Goal: Task Accomplishment & Management: Use online tool/utility

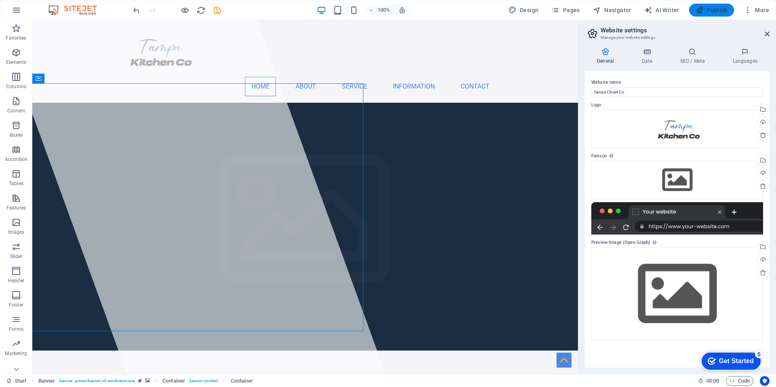
click at [710, 11] on span "Publish" at bounding box center [711, 10] width 32 height 8
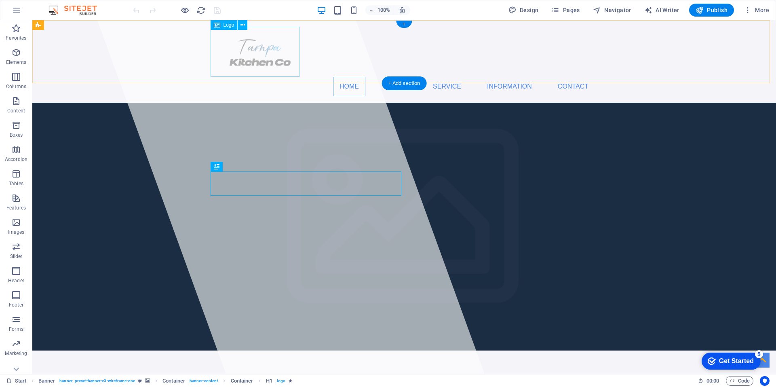
click at [254, 52] on div at bounding box center [403, 52] width 381 height 50
click at [753, 13] on span "More" at bounding box center [755, 10] width 25 height 8
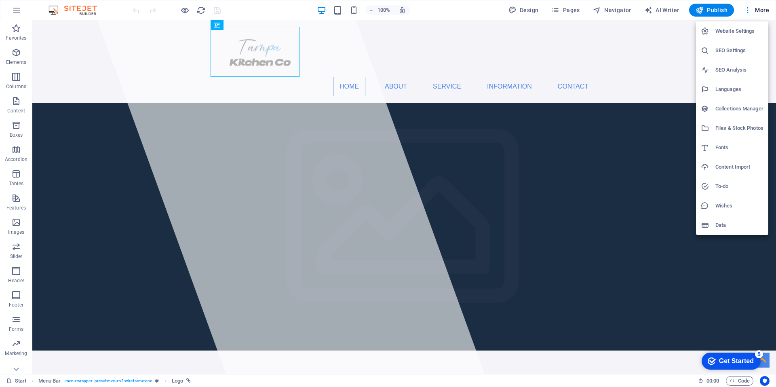
click at [734, 30] on h6 "Website Settings" at bounding box center [739, 31] width 48 height 10
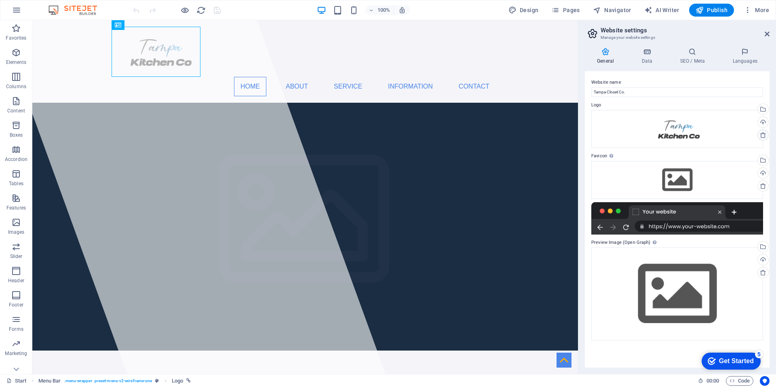
click at [764, 134] on icon at bounding box center [762, 135] width 6 height 6
click at [693, 129] on div "Drag files here, click to choose files or select files from Files or our free s…" at bounding box center [677, 129] width 172 height 38
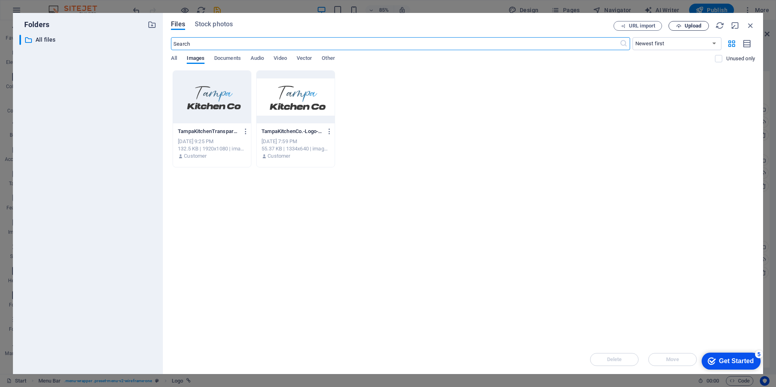
click at [685, 28] on span "Upload" at bounding box center [692, 25] width 17 height 5
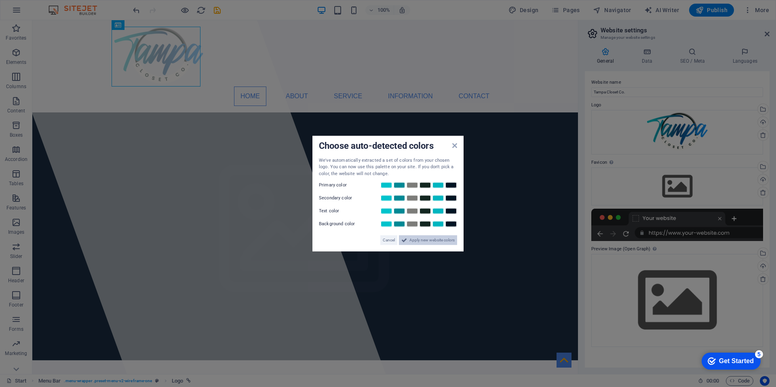
click at [433, 240] on span "Apply new website colors" at bounding box center [431, 240] width 45 height 10
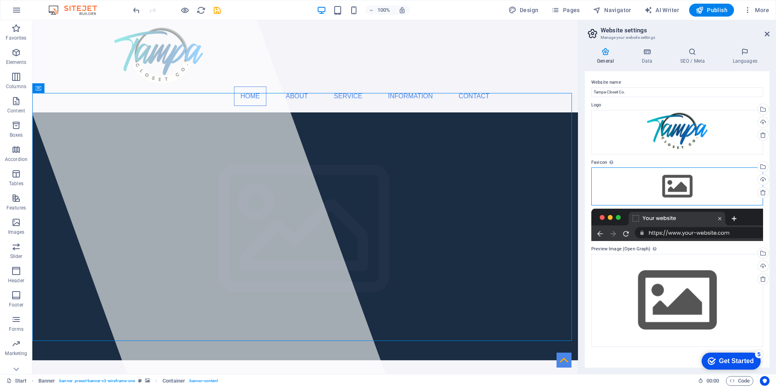
click at [683, 184] on div "Drag files here, click to choose files or select files from Files or our free s…" at bounding box center [677, 186] width 172 height 38
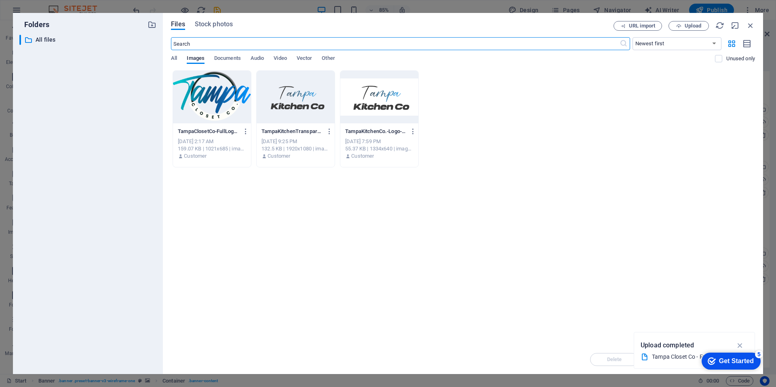
click at [218, 101] on div at bounding box center [212, 97] width 78 height 53
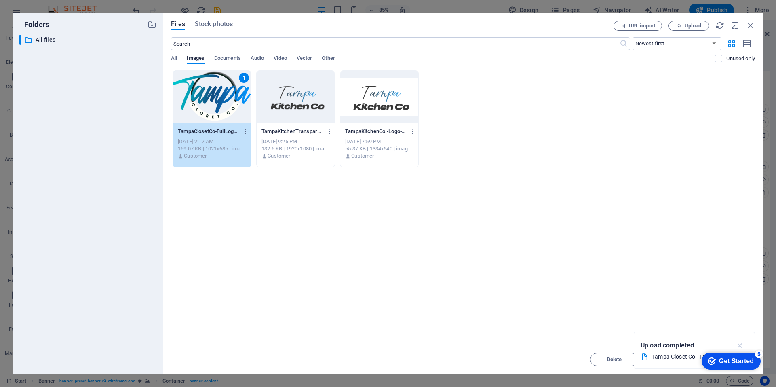
click at [740, 344] on icon "button" at bounding box center [739, 345] width 9 height 9
click at [210, 92] on div "1" at bounding box center [212, 97] width 78 height 53
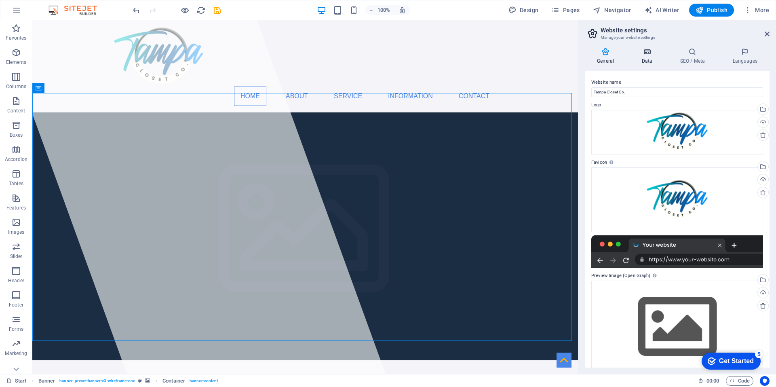
click at [650, 56] on h4 "Data" at bounding box center [648, 56] width 38 height 17
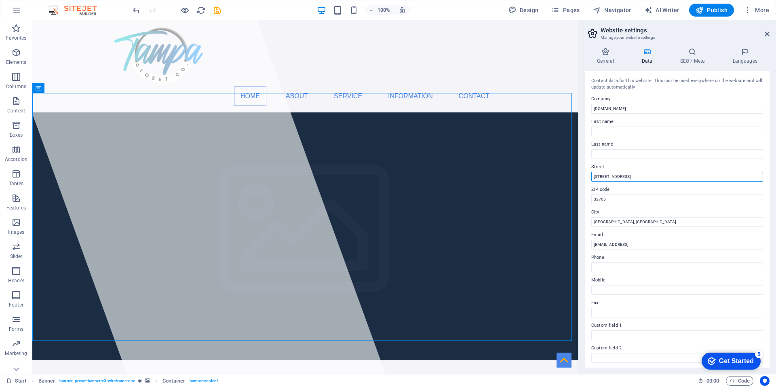
drag, startPoint x: 629, startPoint y: 174, endPoint x: 587, endPoint y: 185, distance: 44.0
click at [587, 185] on div "Contact data for this website. This can be used everywhere on the website and w…" at bounding box center [677, 219] width 185 height 296
type input "[STREET_ADDRESS][PERSON_NAME]"
click at [613, 199] on input "32765" at bounding box center [677, 199] width 172 height 10
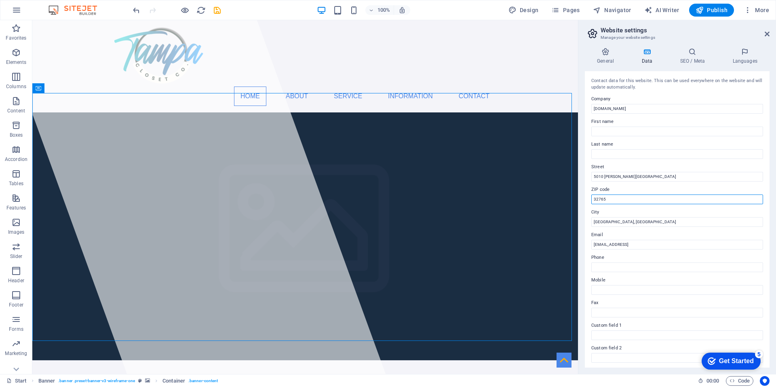
click at [613, 199] on input "32765" at bounding box center [677, 199] width 172 height 10
type input "33614"
click at [627, 215] on label "City" at bounding box center [677, 212] width 172 height 10
click at [627, 217] on input "Oviedo, FL" at bounding box center [677, 222] width 172 height 10
click at [625, 220] on input "Oviedo, FL" at bounding box center [677, 222] width 172 height 10
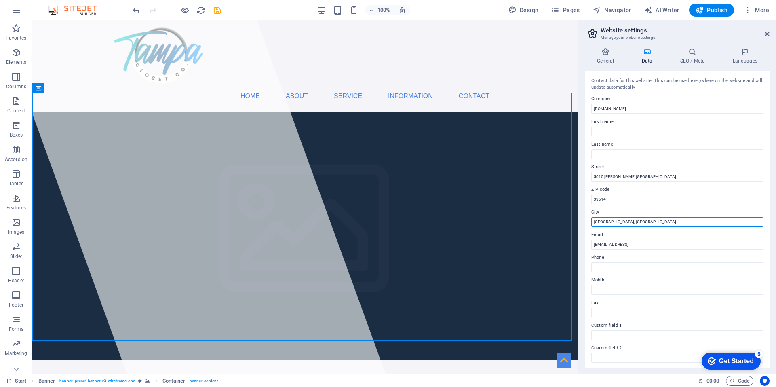
click at [625, 220] on input "Oviedo, FL" at bounding box center [677, 222] width 172 height 10
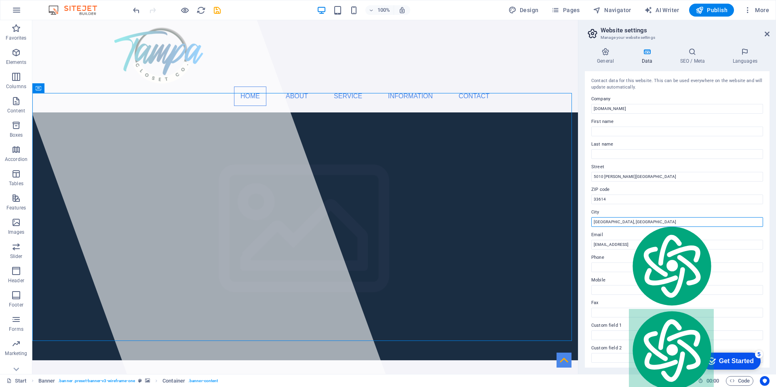
click at [625, 220] on input "Oviedo, FL" at bounding box center [677, 222] width 172 height 10
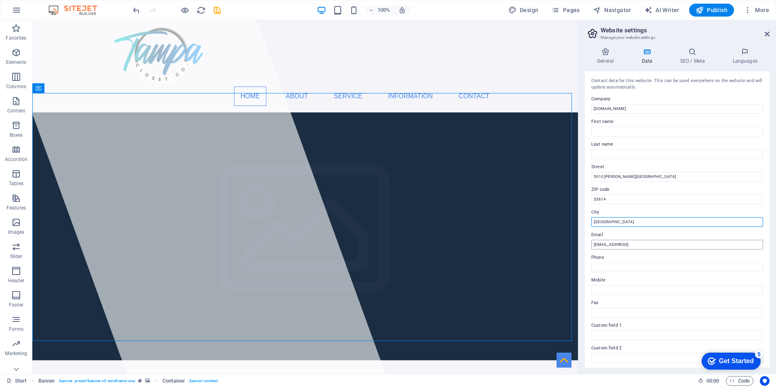
type input "[GEOGRAPHIC_DATA]"
click at [617, 242] on input "68871b1bbd82ea6fe3f4ffb0e6e9f1@cpanel.local" at bounding box center [677, 245] width 172 height 10
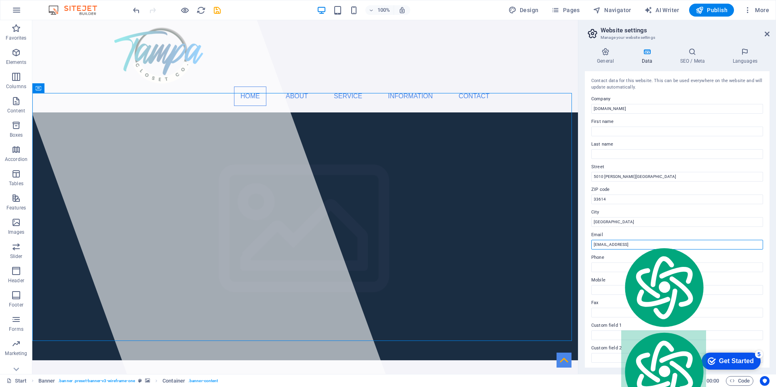
click at [617, 242] on input "68871b1bbd82ea6fe3f4ffb0e6e9f1@cpanel.local" at bounding box center [677, 245] width 172 height 10
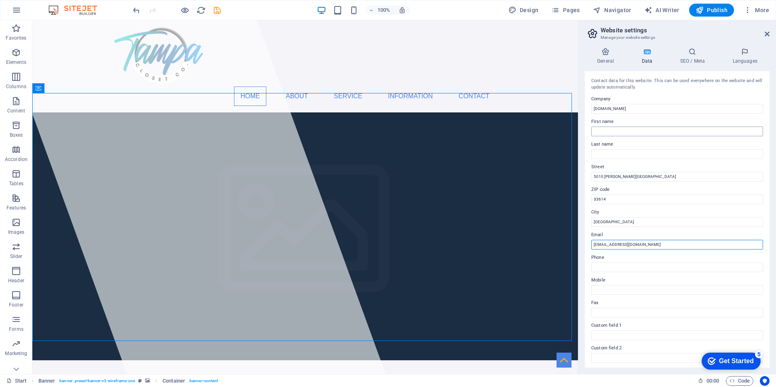
type input "[EMAIL_ADDRESS][DOMAIN_NAME]"
click at [625, 134] on input "First name" at bounding box center [677, 131] width 172 height 10
type input "Ariel"
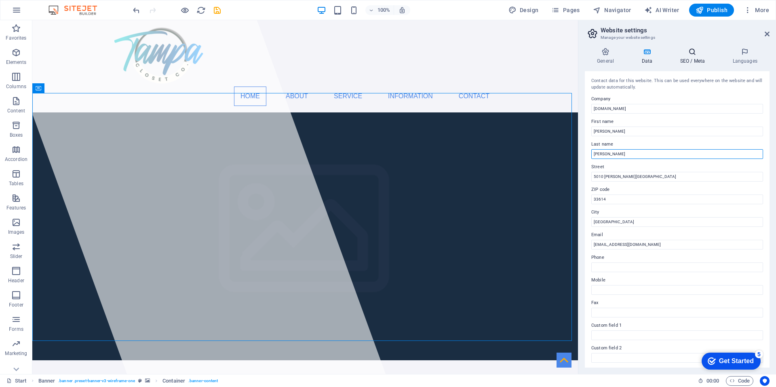
type input "Hernandez"
click at [693, 55] on icon at bounding box center [691, 52] width 49 height 8
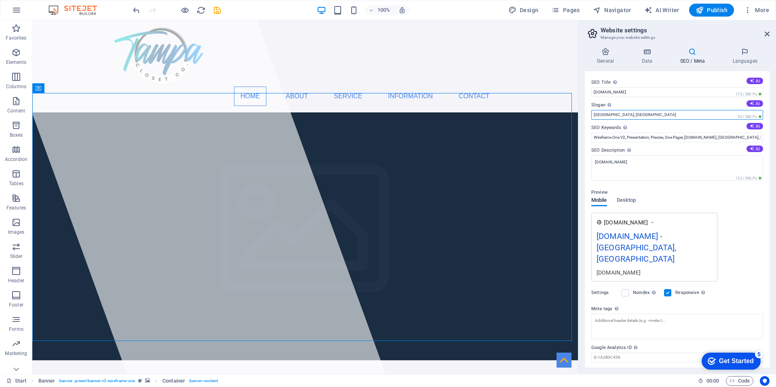
click at [649, 115] on input "Oviedo, FL" at bounding box center [677, 115] width 172 height 10
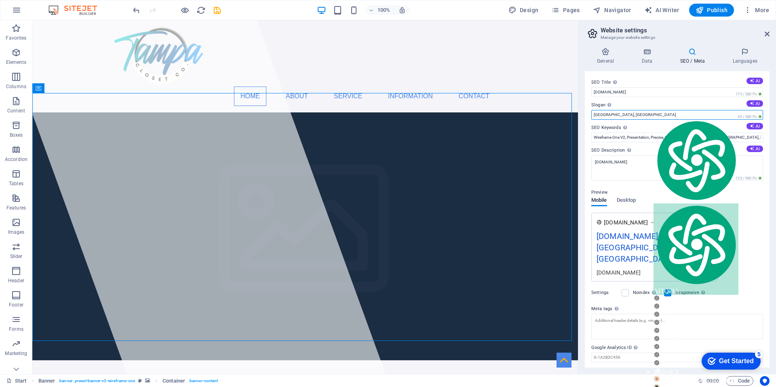
click at [649, 115] on input "Oviedo, FL" at bounding box center [677, 115] width 172 height 10
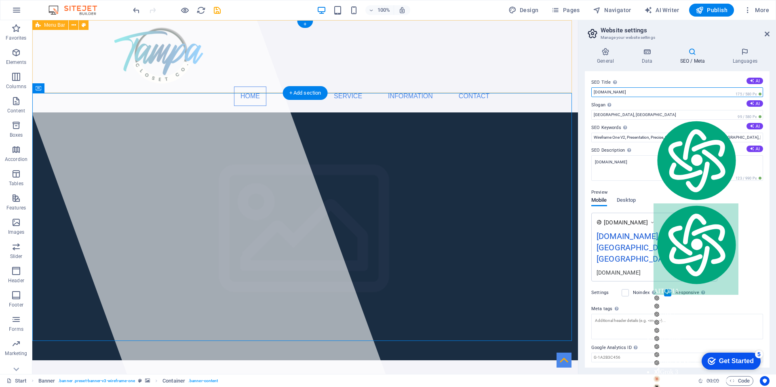
drag, startPoint x: 673, startPoint y: 112, endPoint x: 555, endPoint y: 87, distance: 120.6
click at [636, 95] on input "tampaclosetco.com" at bounding box center [677, 92] width 172 height 10
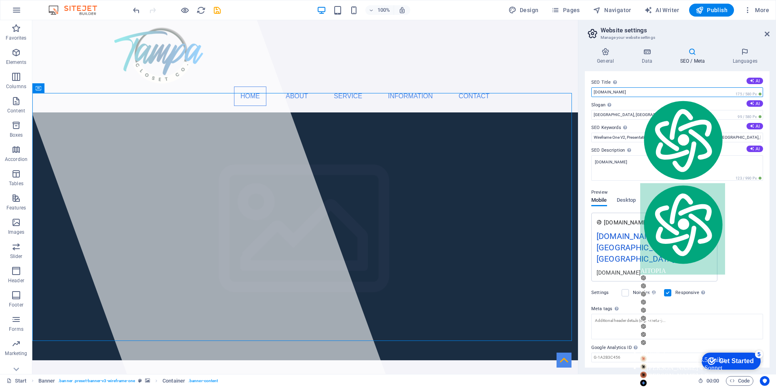
click at [636, 95] on input "tampaclosetco.com" at bounding box center [677, 92] width 172 height 10
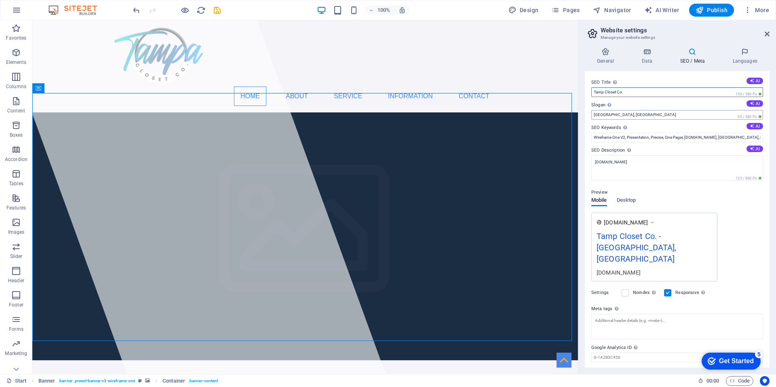
type input "Tamp Closet Co."
drag, startPoint x: 616, startPoint y: 114, endPoint x: 585, endPoint y: 114, distance: 31.5
click at [585, 114] on div "SEO Title The title of your website - make it something that stands out in sear…" at bounding box center [677, 219] width 185 height 296
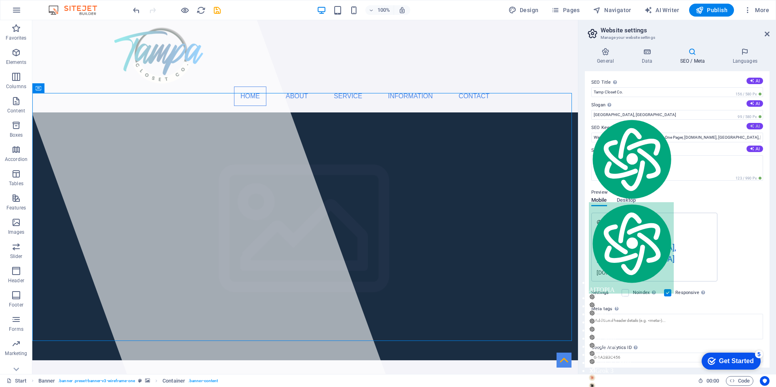
click at [751, 127] on icon at bounding box center [751, 126] width 4 height 4
type input "Tampa closet company, custom closet solutions, closet design services, home org…"
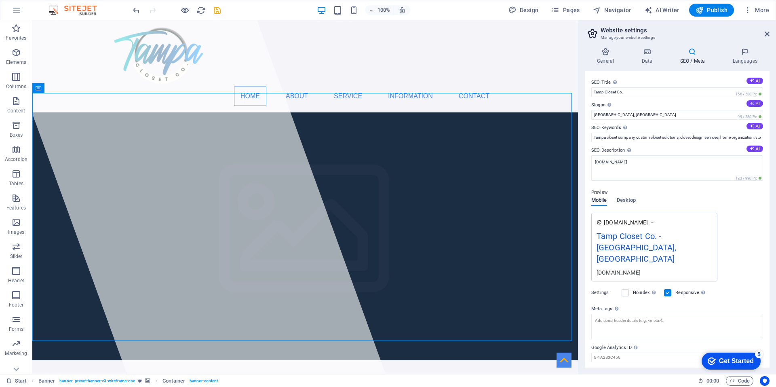
click at [751, 103] on icon at bounding box center [751, 103] width 4 height 4
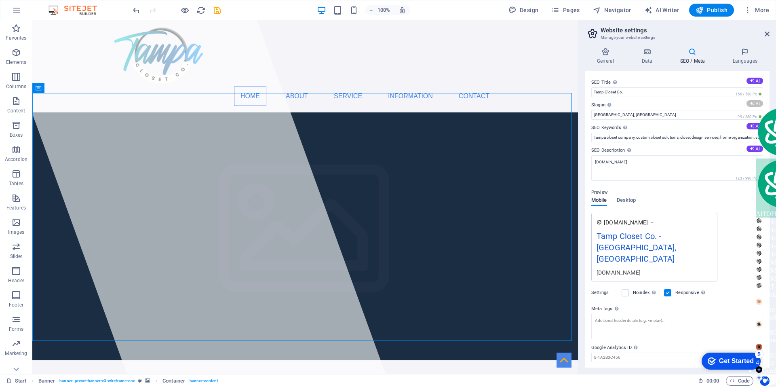
type input "Crafting Spaces, Elevating Lifestyles Together!"
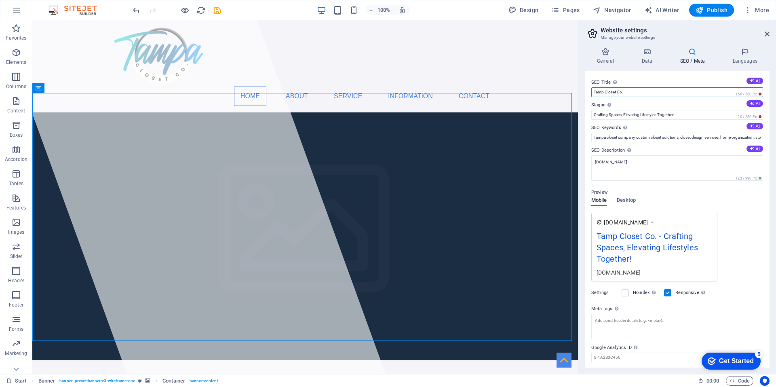
click at [603, 92] on input "Tamp Closet Co." at bounding box center [677, 92] width 172 height 10
click at [757, 80] on button "AI" at bounding box center [754, 81] width 17 height 6
click at [671, 92] on input "Elevate Your Space with Tampa Closets" at bounding box center [677, 92] width 172 height 10
type input "Elevate Your Space with Tampa Closets Co."
click at [753, 103] on button "AI" at bounding box center [754, 103] width 17 height 6
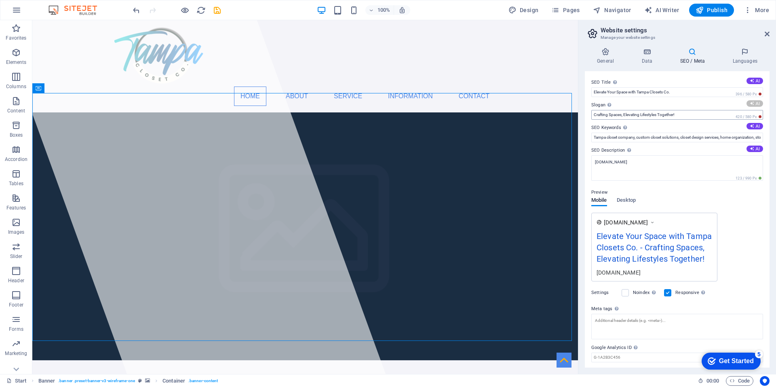
type input "Unleash Space, Style, and Functionality Today!"
click at [755, 126] on button "AI" at bounding box center [754, 126] width 17 height 6
type input "tampa closet organization, custom closets tampa, closet design services, closet…"
click at [757, 149] on button "AI" at bounding box center [754, 148] width 17 height 6
type textarea "Transform your space with Tampa Closet Co! Customized storage solutions for a s…"
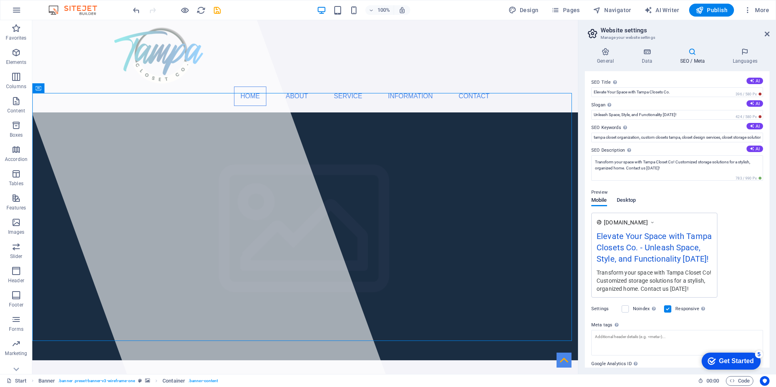
click at [627, 200] on span "Desktop" at bounding box center [625, 200] width 19 height 11
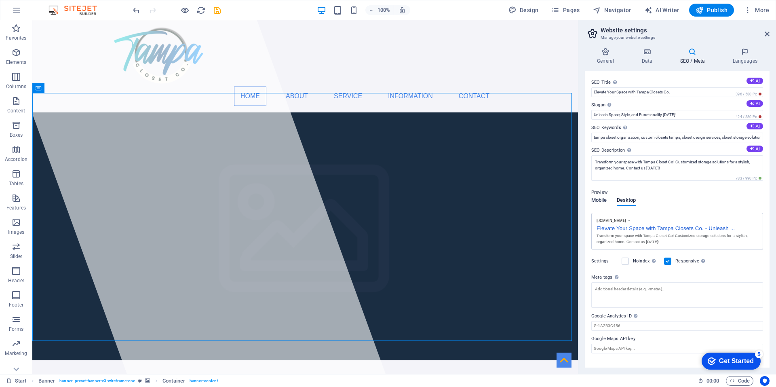
click at [601, 202] on span "Mobile" at bounding box center [599, 200] width 16 height 11
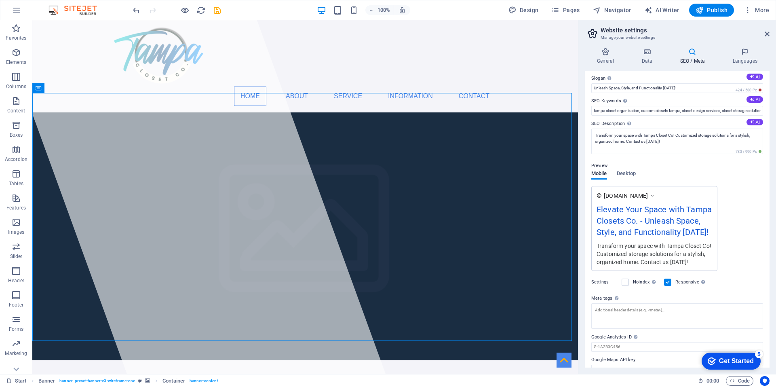
scroll to position [40, 0]
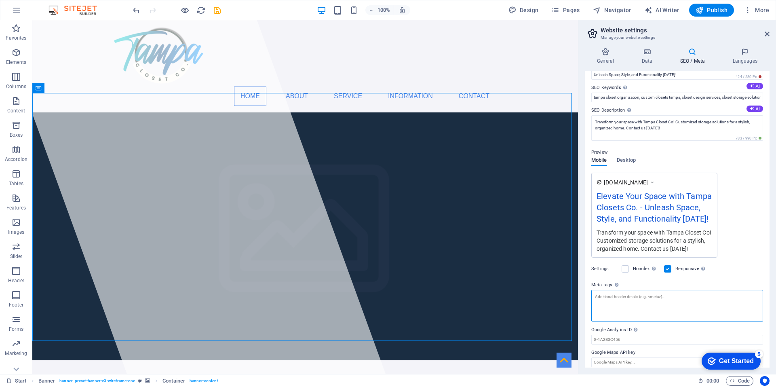
click at [611, 296] on textarea "Meta tags Enter HTML code here that will be placed inside the tags of your webs…" at bounding box center [677, 306] width 172 height 32
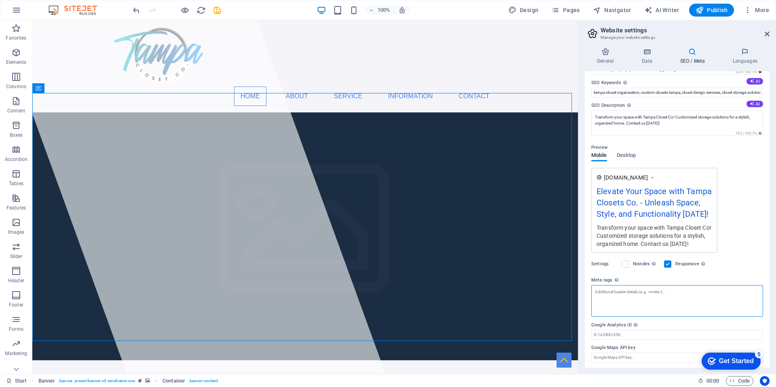
scroll to position [46, 0]
click at [651, 332] on input "Google Analytics ID Please only add the Google Analytics ID. We automatically i…" at bounding box center [677, 333] width 172 height 10
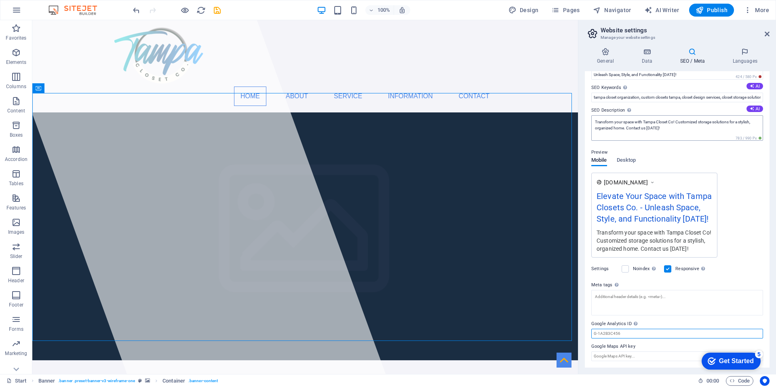
scroll to position [0, 0]
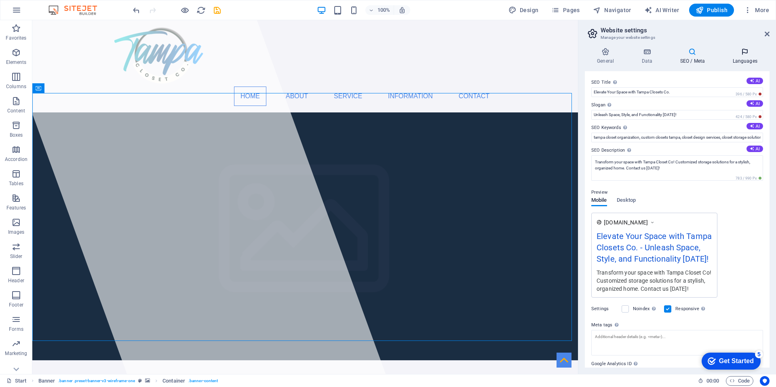
click at [742, 54] on icon at bounding box center [744, 52] width 49 height 8
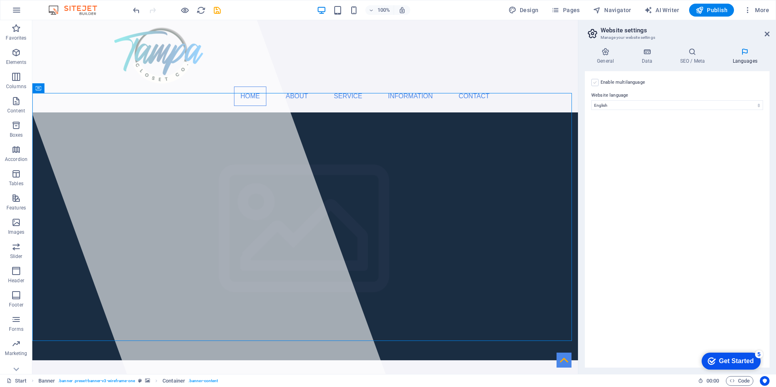
click at [593, 83] on label at bounding box center [594, 82] width 7 height 7
click at [0, 0] on input "Enable multilanguage To disable multilanguage delete all languages until only o…" at bounding box center [0, 0] width 0 height 0
click at [639, 146] on select "Abkhazian Afar Afrikaans Akan Albanian Amharic Arabic Aragonese Armenian Assame…" at bounding box center [677, 144] width 135 height 10
select select "148"
click at [610, 139] on select "Abkhazian Afar Afrikaans Akan Albanian Amharic Arabic Aragonese Armenian Assame…" at bounding box center [677, 144] width 135 height 10
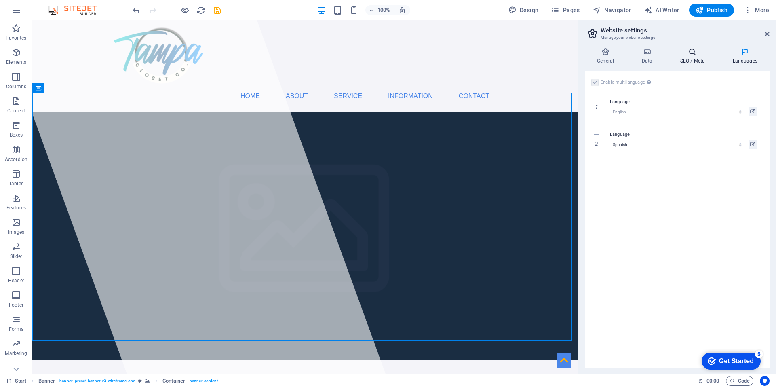
click at [690, 55] on icon at bounding box center [691, 52] width 49 height 8
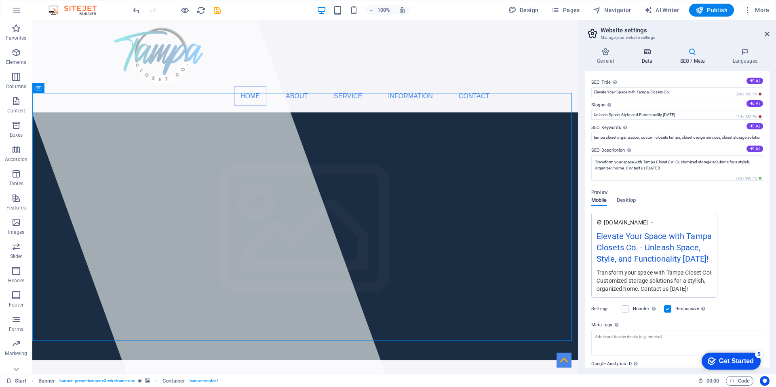
click at [647, 57] on h4 "Data" at bounding box center [648, 56] width 38 height 17
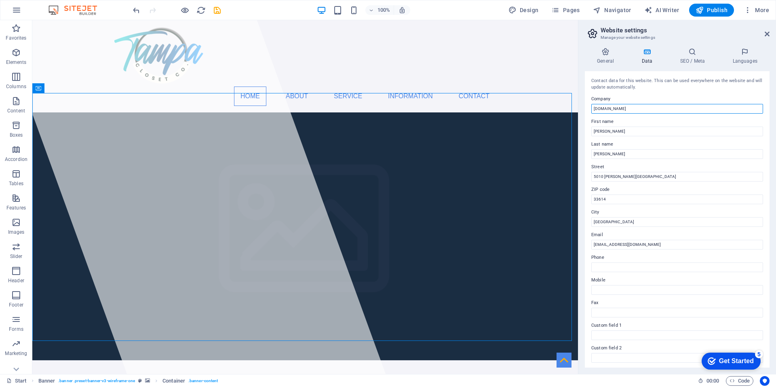
drag, startPoint x: 643, startPoint y: 107, endPoint x: 595, endPoint y: 104, distance: 47.3
click at [595, 105] on input "tampaclosetco.com" at bounding box center [677, 109] width 172 height 10
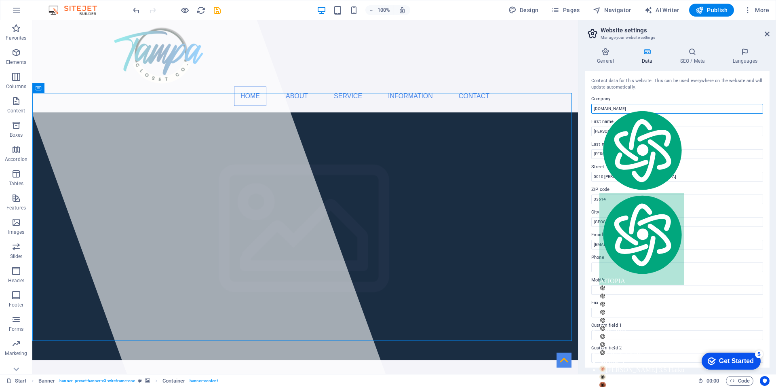
type input "t"
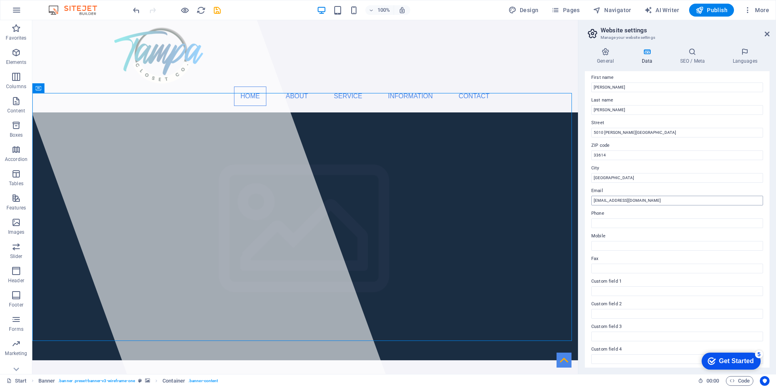
scroll to position [92, 0]
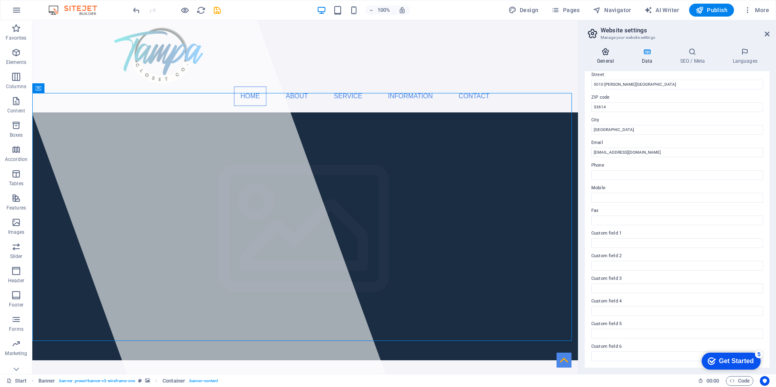
type input "American Quality [PERSON_NAME] LLC."
click at [606, 52] on icon at bounding box center [605, 52] width 41 height 8
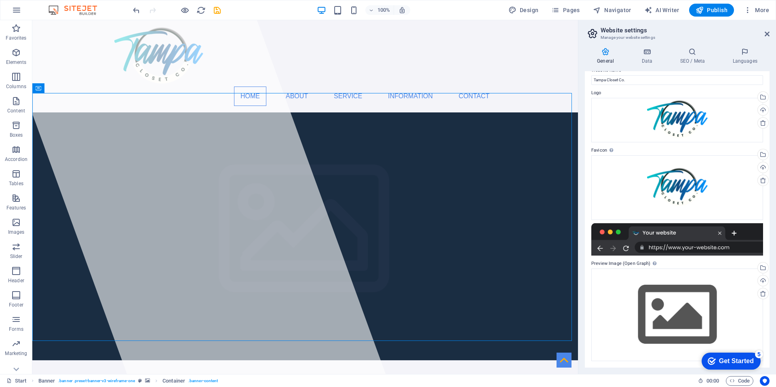
scroll to position [0, 0]
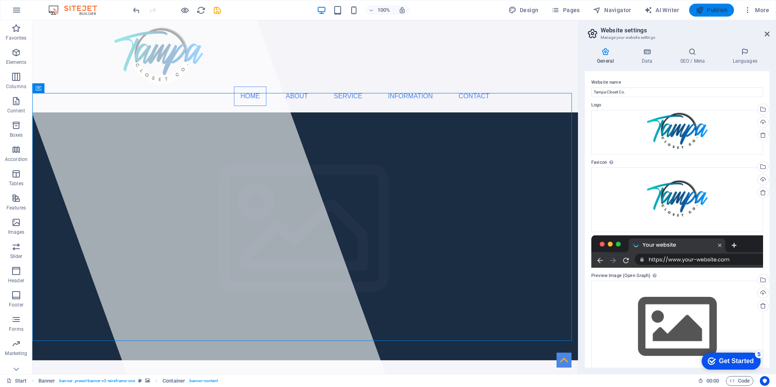
click at [717, 10] on span "Publish" at bounding box center [711, 10] width 32 height 8
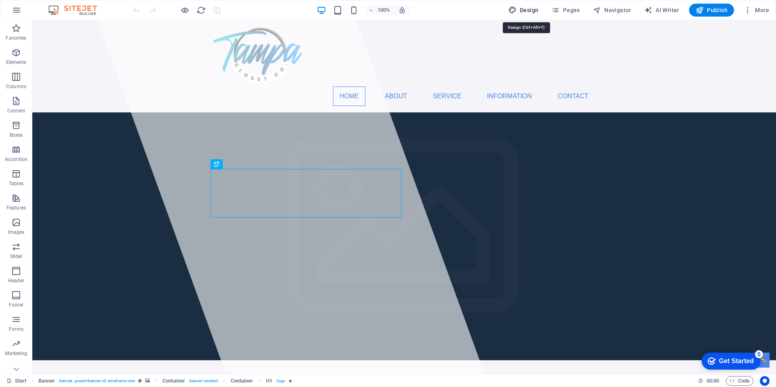
click at [522, 7] on span "Design" at bounding box center [523, 10] width 30 height 8
select select "px"
select select "400"
select select "px"
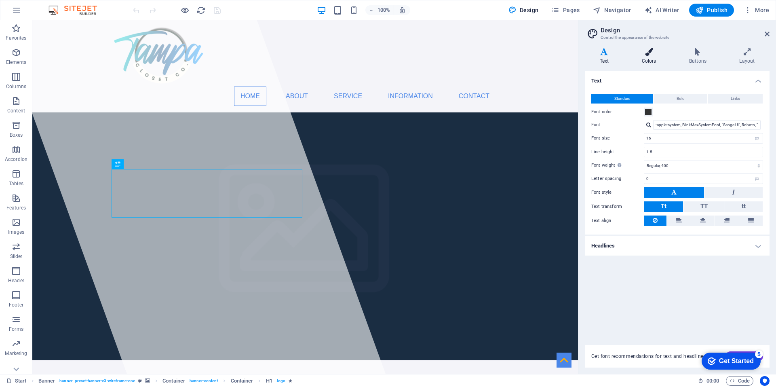
click at [649, 48] on icon at bounding box center [649, 52] width 44 height 8
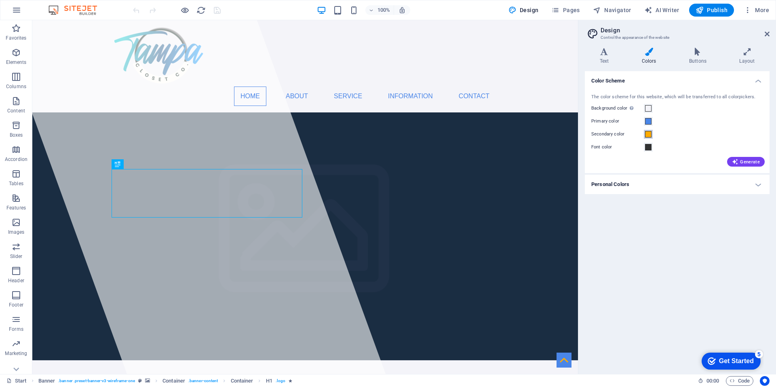
drag, startPoint x: 648, startPoint y: 133, endPoint x: 656, endPoint y: 105, distance: 28.5
click at [656, 105] on div "The color scheme for this website, which will be transferred to all colorpicker…" at bounding box center [677, 130] width 188 height 88
click at [650, 107] on span at bounding box center [648, 108] width 6 height 6
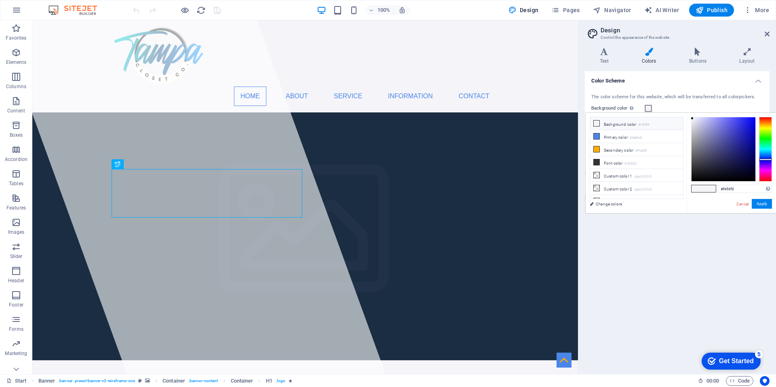
click at [615, 126] on li "Background color #f4f4f9" at bounding box center [636, 123] width 93 height 13
click at [706, 189] on span at bounding box center [709, 188] width 12 height 7
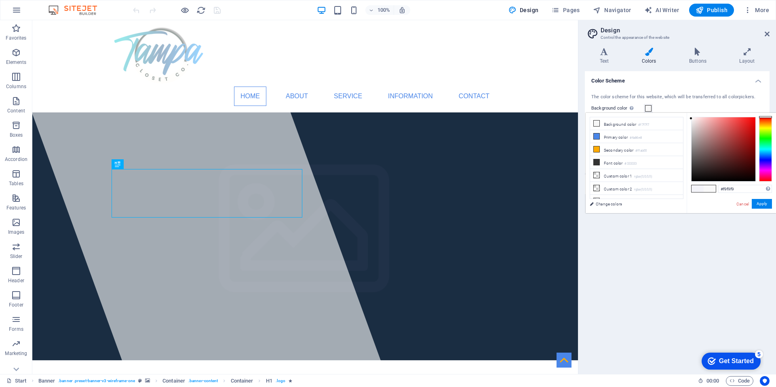
type input "#fafafa"
drag, startPoint x: 701, startPoint y: 147, endPoint x: 685, endPoint y: 118, distance: 33.1
click at [685, 118] on div "less Background color #f7f7f7 Primary color #4a86e8 Secondary color #ffab00 Fon…" at bounding box center [680, 163] width 190 height 100
click at [764, 204] on button "Apply" at bounding box center [761, 204] width 20 height 10
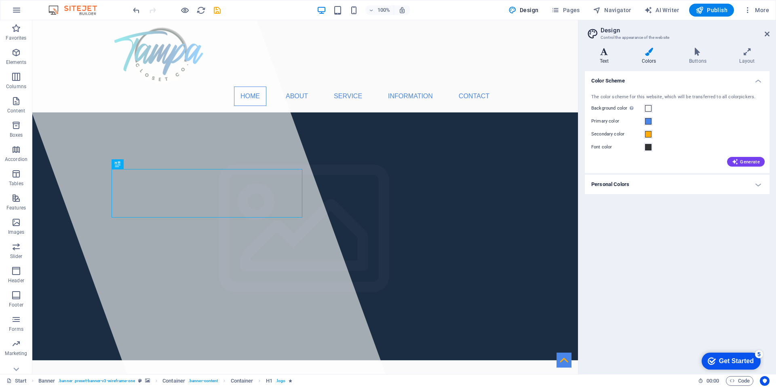
click at [602, 57] on h4 "Text" at bounding box center [606, 56] width 42 height 17
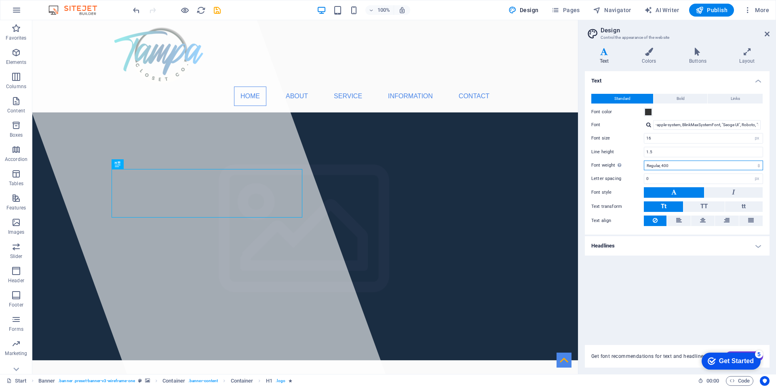
click at [678, 164] on select "Thin, 100 Extra-light, 200 Light, 300 Regular, 400 Medium, 500 Semi-bold, 600 B…" at bounding box center [703, 165] width 119 height 10
click at [644, 160] on select "Thin, 100 Extra-light, 200 Light, 300 Regular, 400 Medium, 500 Semi-bold, 600 B…" at bounding box center [703, 165] width 119 height 10
click at [658, 163] on select "Thin, 100 Extra-light, 200 Light, 300 Regular, 400 Medium, 500 Semi-bold, 600 B…" at bounding box center [703, 165] width 119 height 10
select select "500"
click at [644, 160] on select "Thin, 100 Extra-light, 200 Light, 300 Regular, 400 Medium, 500 Semi-bold, 600 B…" at bounding box center [703, 165] width 119 height 10
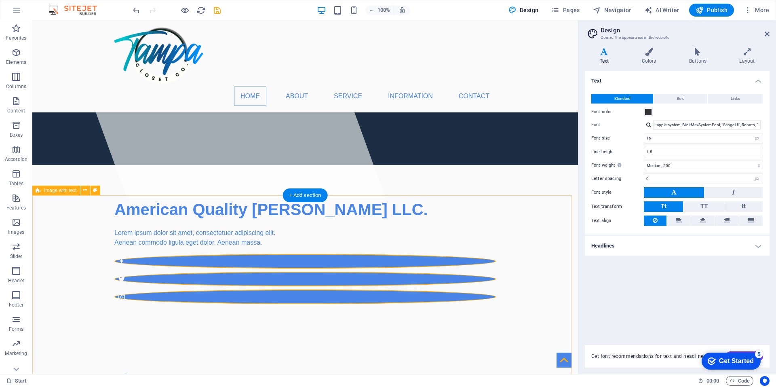
scroll to position [121, 0]
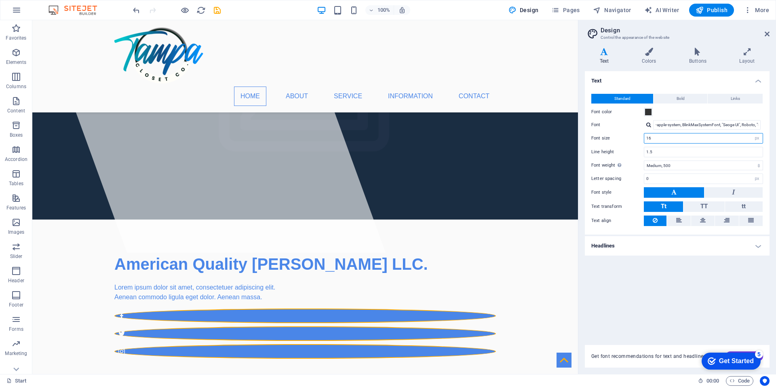
drag, startPoint x: 676, startPoint y: 138, endPoint x: 618, endPoint y: 138, distance: 58.6
click at [618, 138] on div "Font size 16 rem px" at bounding box center [677, 138] width 172 height 11
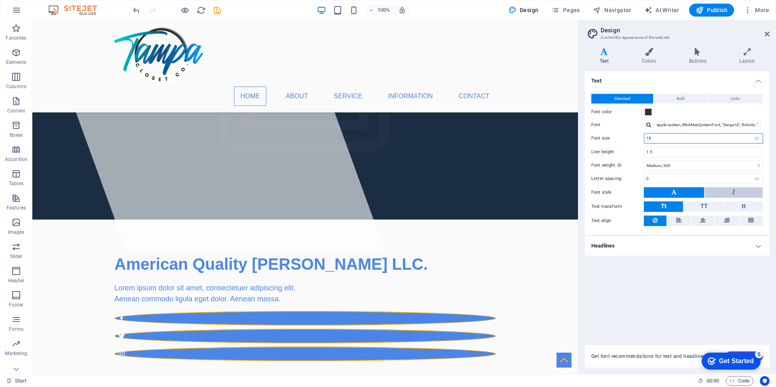
type input "18"
click at [724, 195] on button at bounding box center [733, 192] width 58 height 11
click at [678, 191] on button at bounding box center [674, 192] width 60 height 11
click at [623, 243] on h4 "Headlines" at bounding box center [677, 245] width 185 height 19
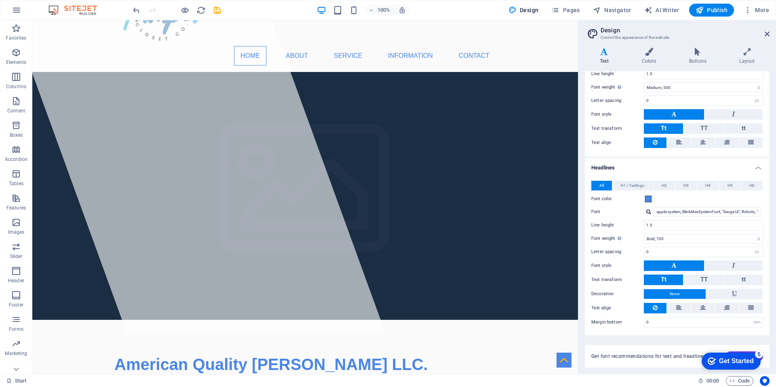
scroll to position [78, 0]
click at [648, 196] on span at bounding box center [648, 198] width 6 height 6
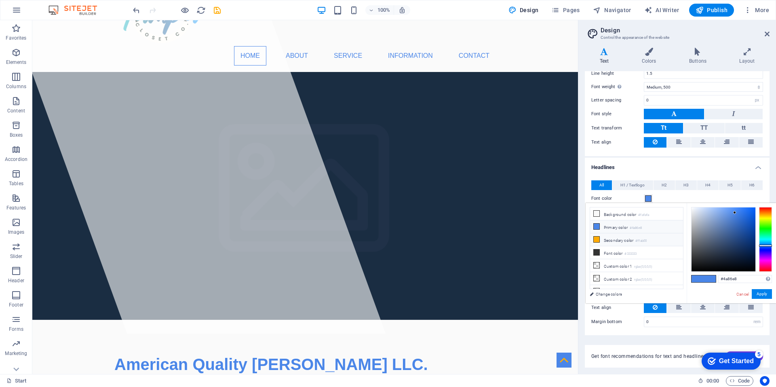
click at [615, 239] on li "Secondary color #ffab00" at bounding box center [636, 239] width 93 height 13
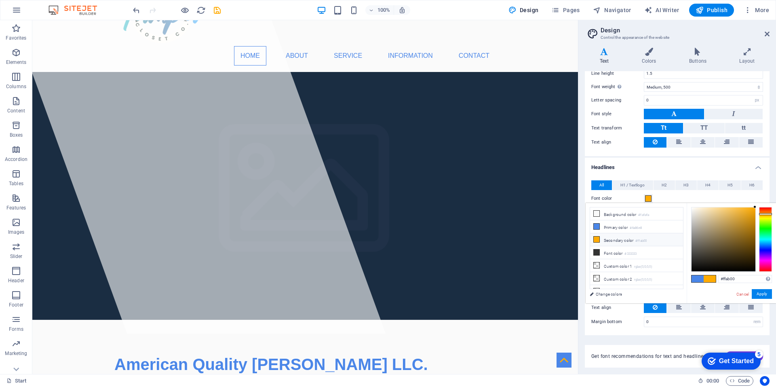
drag, startPoint x: 615, startPoint y: 239, endPoint x: 609, endPoint y: 238, distance: 6.1
click at [609, 238] on li "Secondary color #ffab00" at bounding box center [636, 239] width 93 height 13
click at [608, 251] on li "Font color #333333" at bounding box center [636, 252] width 93 height 13
type input "#333333"
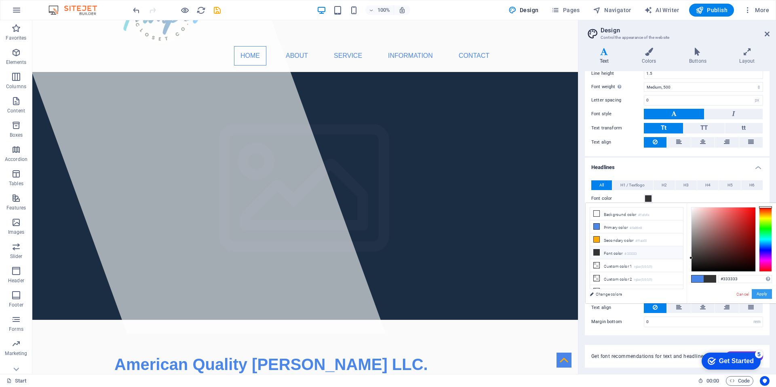
click at [764, 291] on button "Apply" at bounding box center [761, 294] width 20 height 10
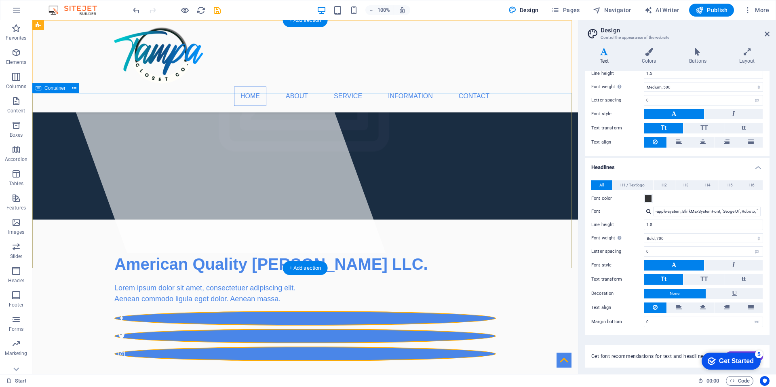
scroll to position [0, 0]
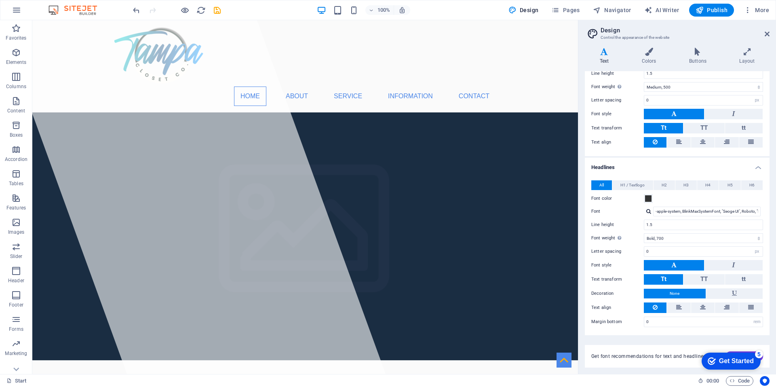
click at [733, 362] on div "Get Started" at bounding box center [736, 360] width 35 height 7
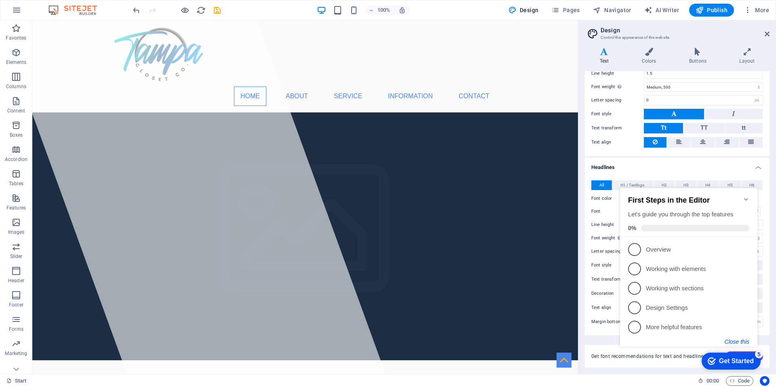
click at [736, 341] on button "Close this" at bounding box center [736, 341] width 25 height 6
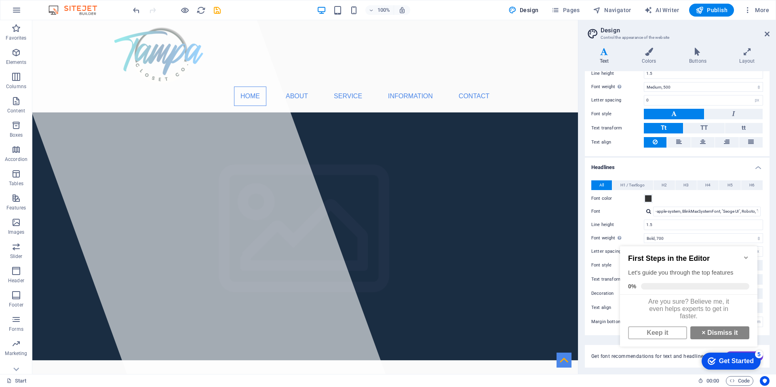
click at [726, 362] on div "Get Started" at bounding box center [736, 360] width 35 height 7
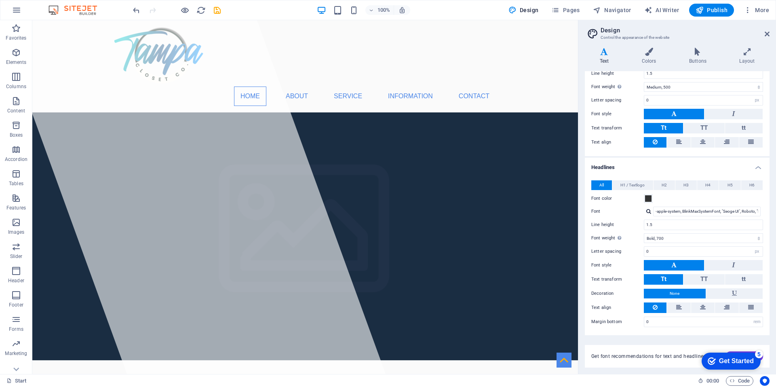
click at [753, 364] on div "Get Started" at bounding box center [736, 360] width 35 height 7
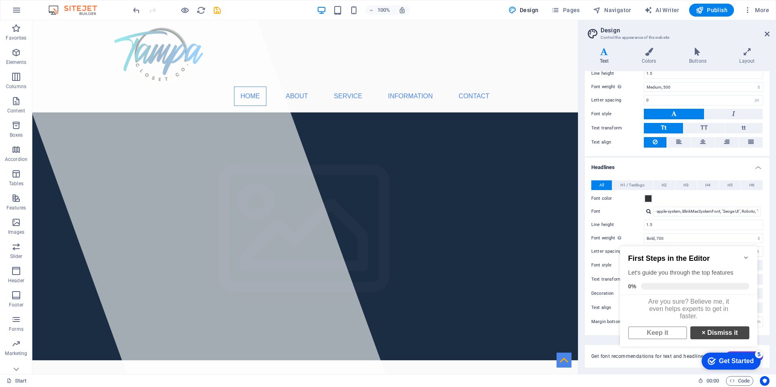
click at [713, 338] on link "× Dismiss it" at bounding box center [719, 332] width 59 height 13
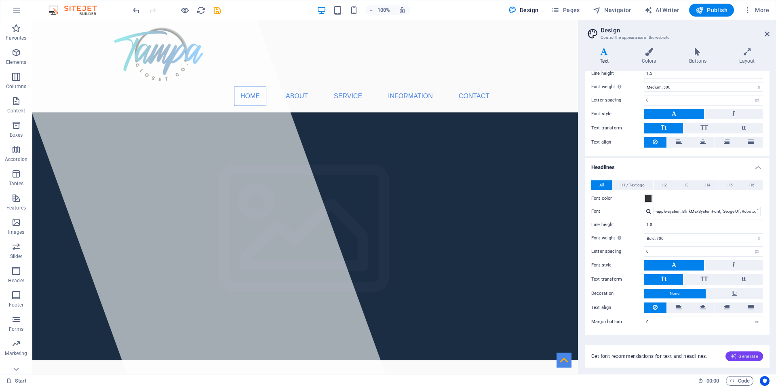
click at [751, 357] on span "Generate" at bounding box center [744, 356] width 28 height 6
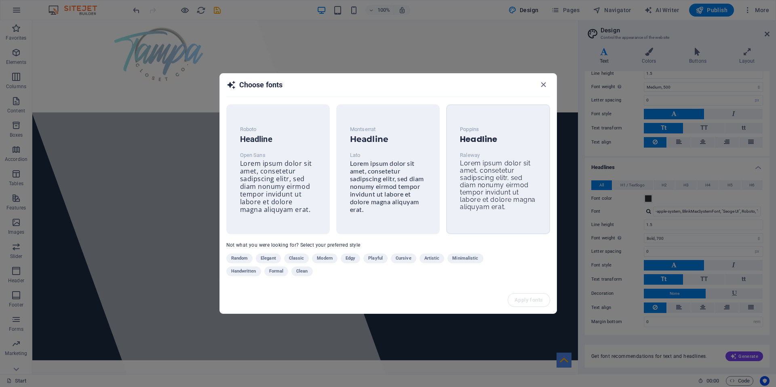
click at [491, 168] on span "Lorem ipsum dolor sit amet, consetetur sadipscing elitr, sed diam nonumy eirmod…" at bounding box center [498, 184] width 76 height 51
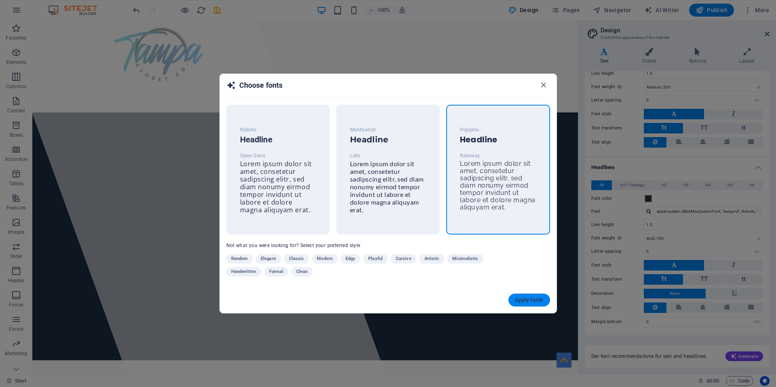
click at [531, 299] on span "Apply fonts" at bounding box center [529, 300] width 28 height 6
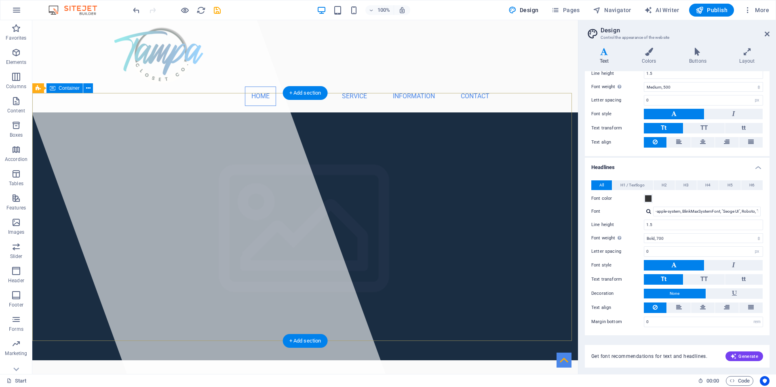
type input "Raleway"
type input "16"
type input "1.6"
select select "400"
type input "Poppins"
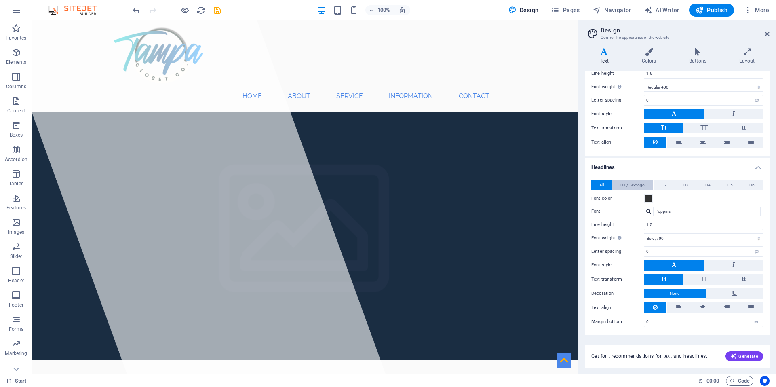
click at [631, 185] on span "H1 / Textlogo" at bounding box center [632, 185] width 24 height 10
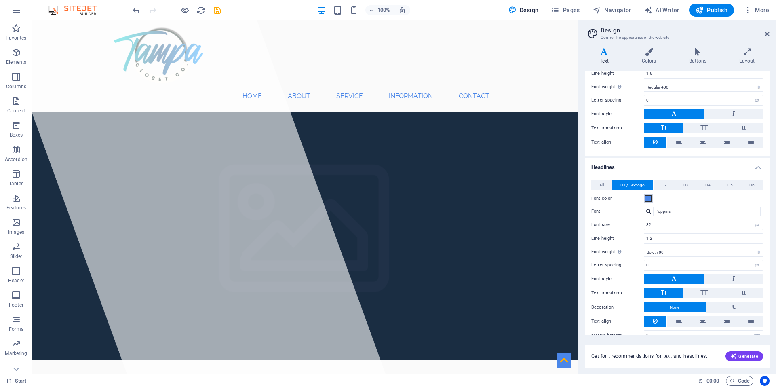
click at [648, 198] on span at bounding box center [648, 198] width 6 height 6
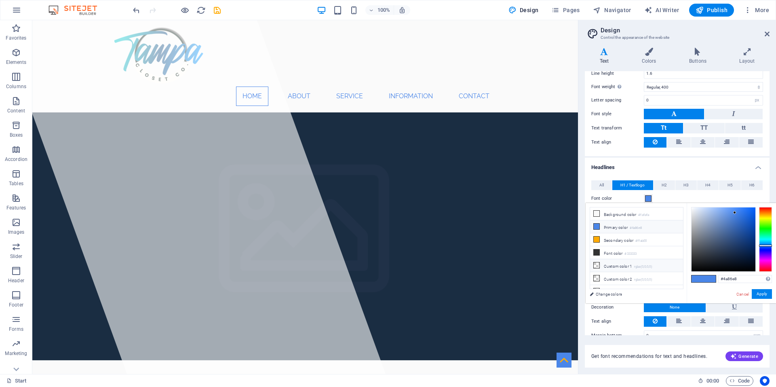
click at [617, 263] on li "Custom color 1 rgba(0,0,0,0)" at bounding box center [636, 265] width 93 height 13
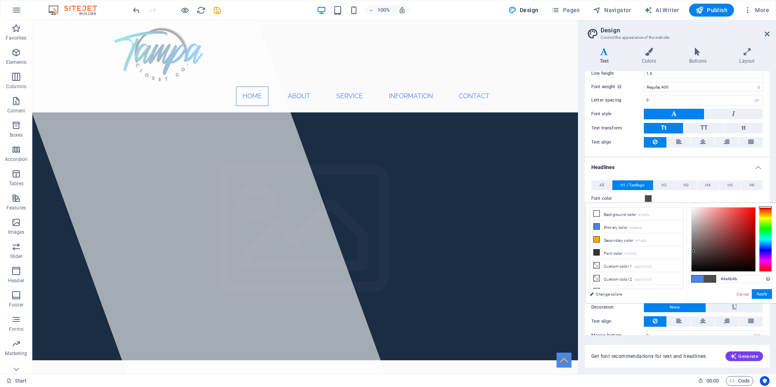
drag, startPoint x: 700, startPoint y: 256, endPoint x: 693, endPoint y: 251, distance: 8.6
click at [693, 251] on div at bounding box center [723, 239] width 64 height 64
type input "#4e4c4c"
click at [692, 251] on div at bounding box center [692, 250] width 3 height 3
click at [766, 293] on button "Apply" at bounding box center [761, 294] width 20 height 10
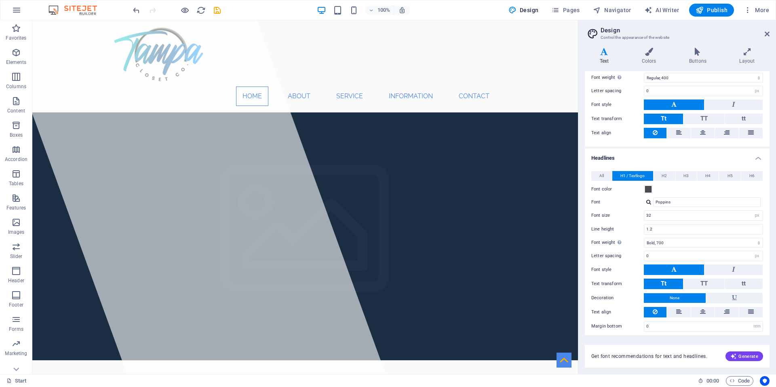
scroll to position [92, 0]
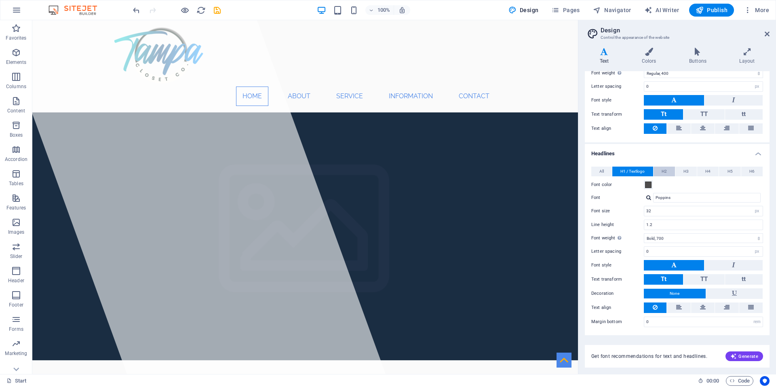
click at [667, 170] on button "H2" at bounding box center [663, 171] width 21 height 10
click at [648, 185] on span at bounding box center [648, 184] width 6 height 6
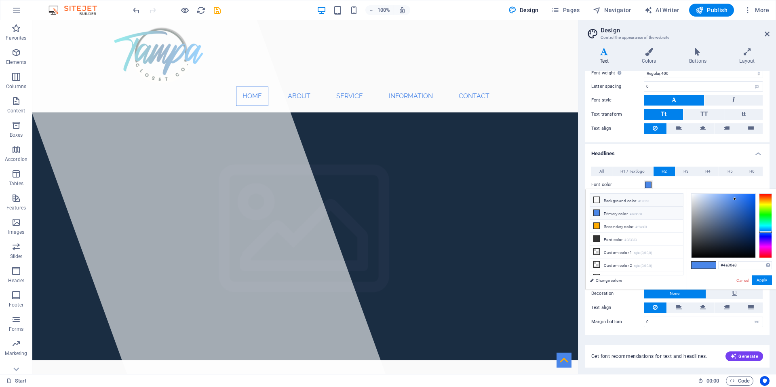
click at [620, 200] on li "Background color #fafafa" at bounding box center [636, 200] width 93 height 13
type input "#fafafa"
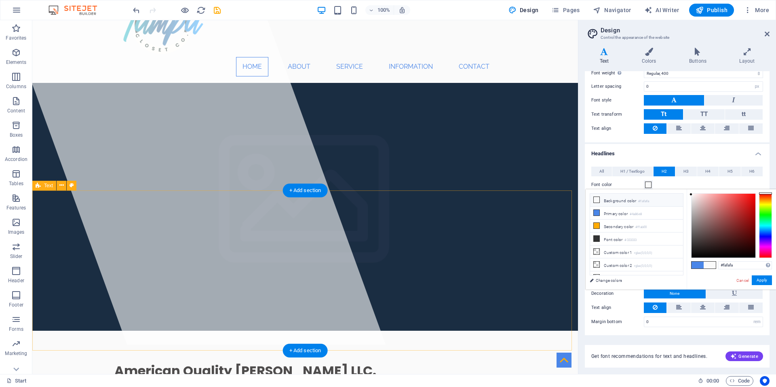
scroll to position [0, 0]
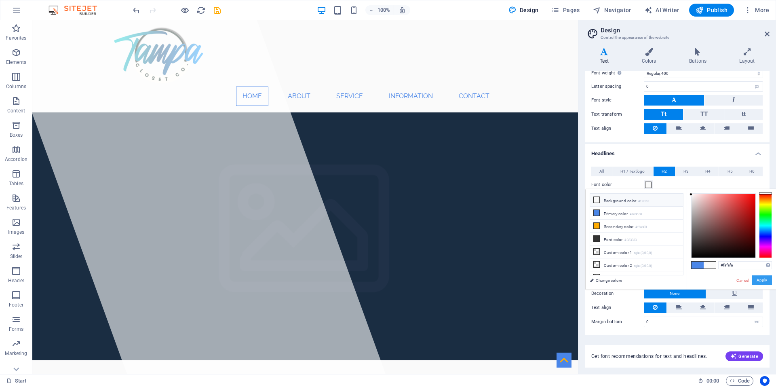
click at [760, 277] on button "Apply" at bounding box center [761, 280] width 20 height 10
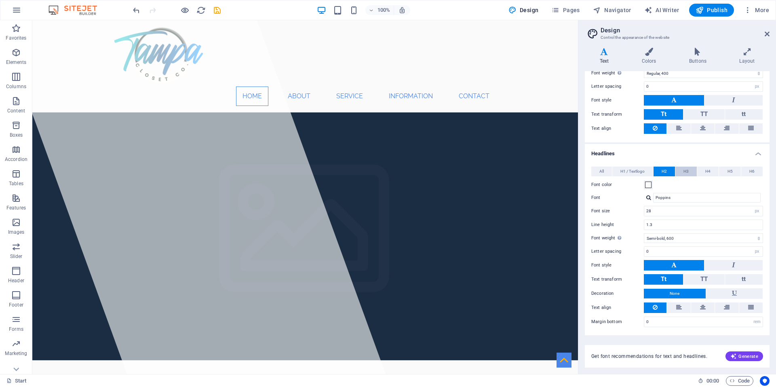
click at [684, 172] on span "H3" at bounding box center [685, 171] width 5 height 10
click at [648, 184] on span at bounding box center [648, 184] width 6 height 6
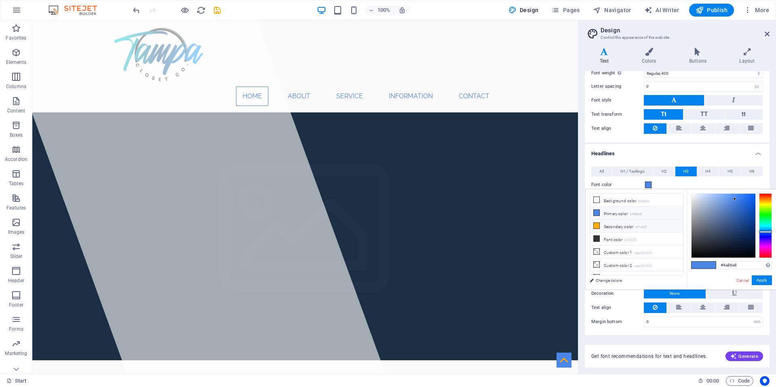
click at [617, 225] on li "Secondary color #ffab00" at bounding box center [636, 225] width 93 height 13
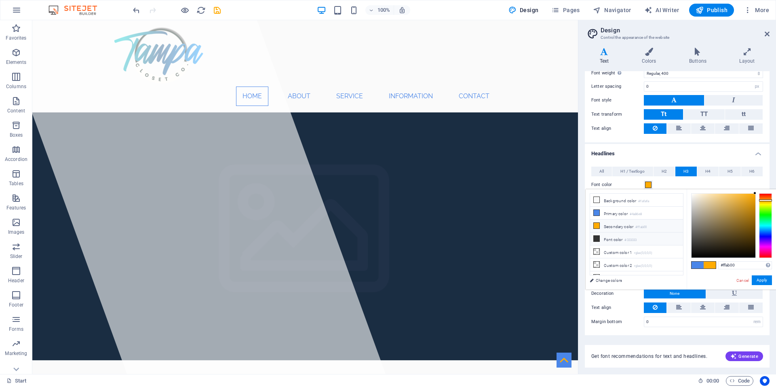
click at [610, 237] on li "Font color #333333" at bounding box center [636, 238] width 93 height 13
type input "#333333"
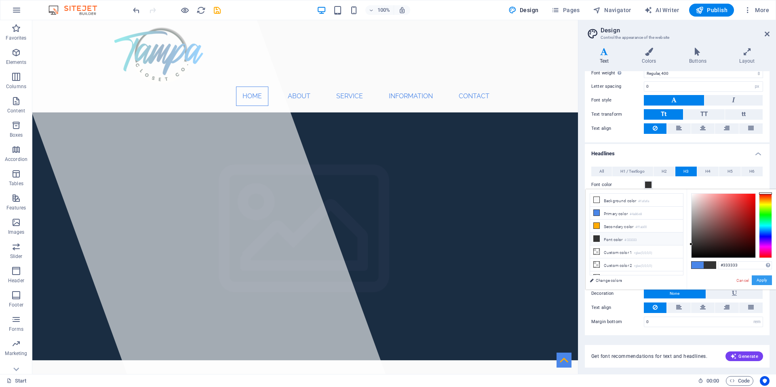
click at [762, 280] on button "Apply" at bounding box center [761, 280] width 20 height 10
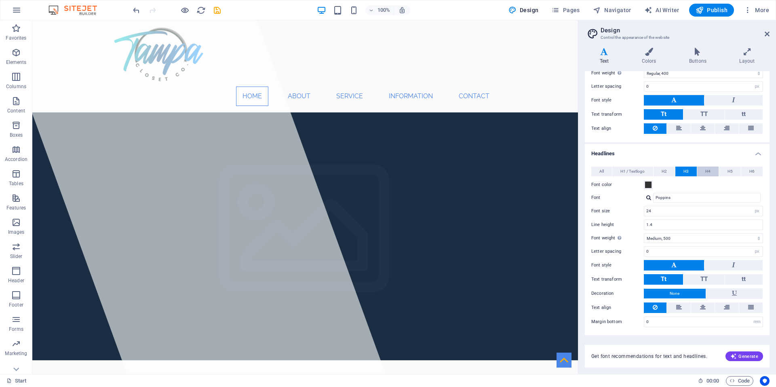
click at [708, 170] on span "H4" at bounding box center [707, 171] width 5 height 10
click at [647, 186] on span at bounding box center [648, 184] width 6 height 6
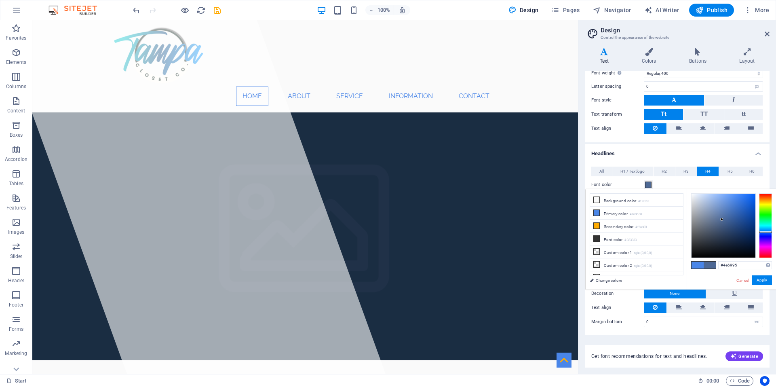
drag, startPoint x: 713, startPoint y: 233, endPoint x: 721, endPoint y: 219, distance: 16.5
click at [721, 219] on div at bounding box center [723, 226] width 64 height 64
type input "#bbc0c7"
drag, startPoint x: 704, startPoint y: 206, endPoint x: 695, endPoint y: 207, distance: 8.9
click at [695, 207] on div at bounding box center [723, 226] width 64 height 64
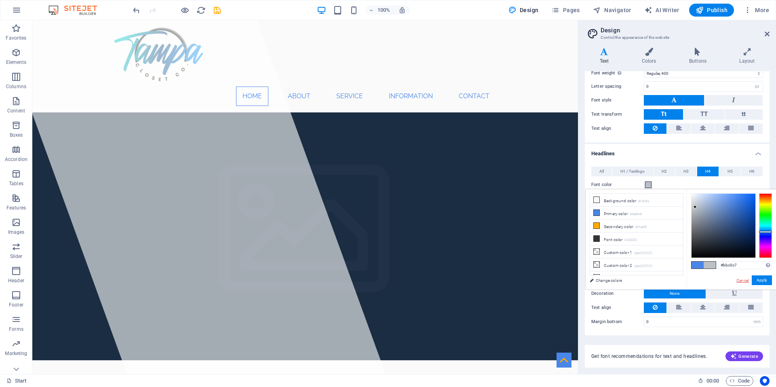
click at [740, 280] on link "Cancel" at bounding box center [742, 280] width 14 height 6
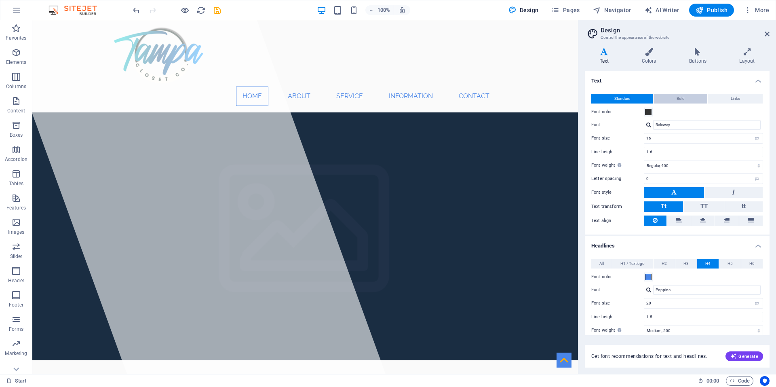
click at [691, 97] on button "Bold" at bounding box center [680, 99] width 54 height 10
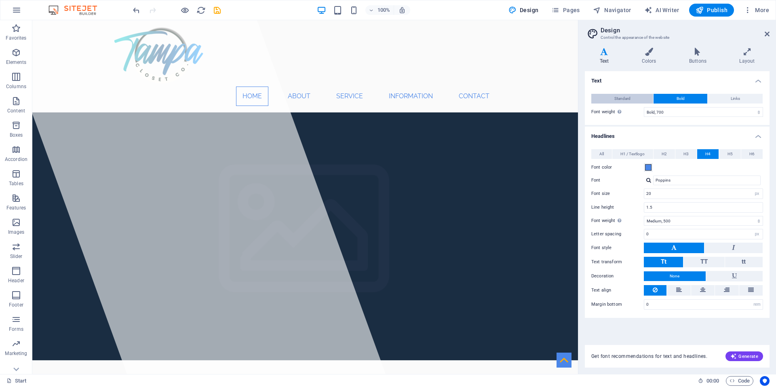
click at [635, 98] on button "Standard" at bounding box center [622, 99] width 62 height 10
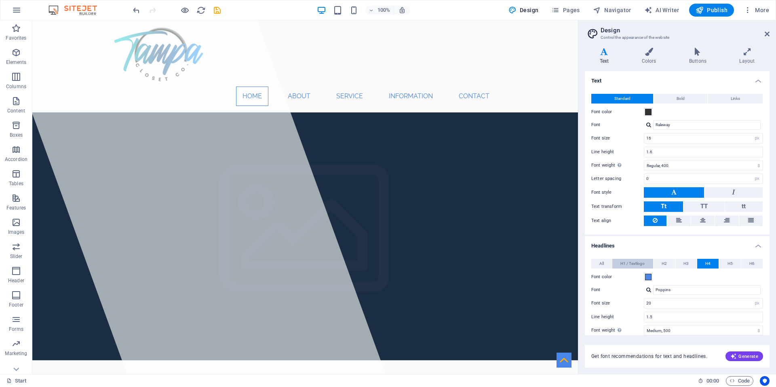
click at [633, 265] on span "H1 / Textlogo" at bounding box center [632, 264] width 24 height 10
click at [675, 99] on button "Bold" at bounding box center [680, 99] width 54 height 10
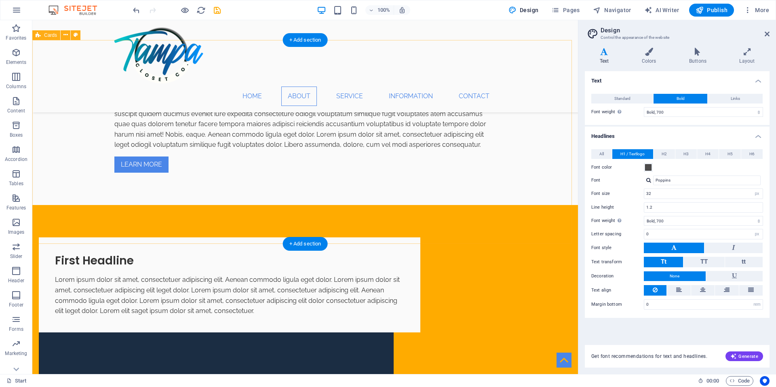
scroll to position [283, 0]
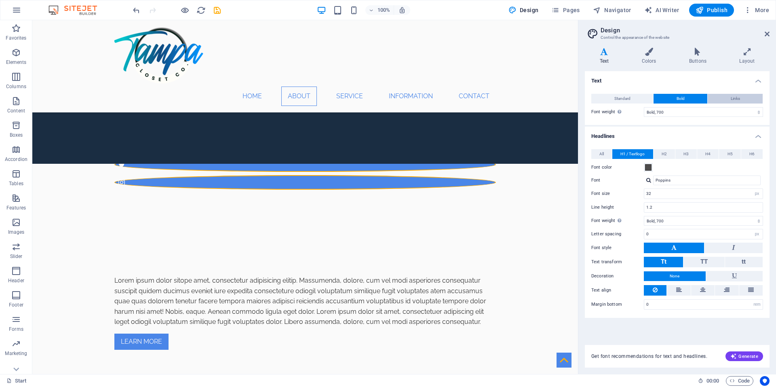
click at [728, 97] on button "Links" at bounding box center [734, 99] width 55 height 10
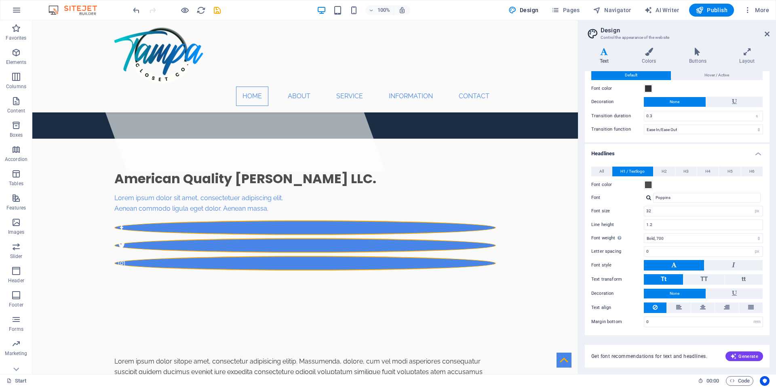
scroll to position [0, 0]
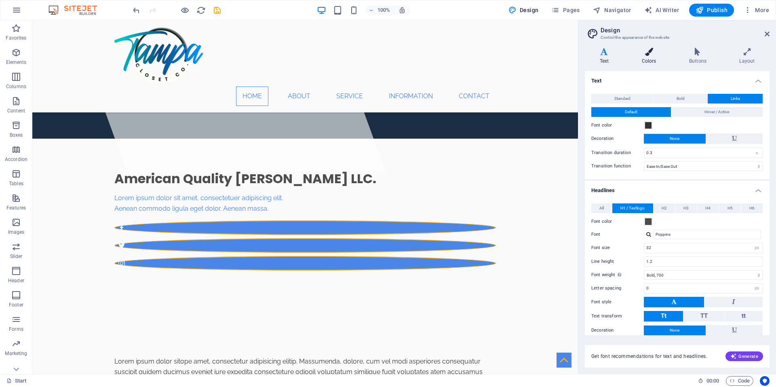
click at [646, 54] on icon at bounding box center [649, 52] width 44 height 8
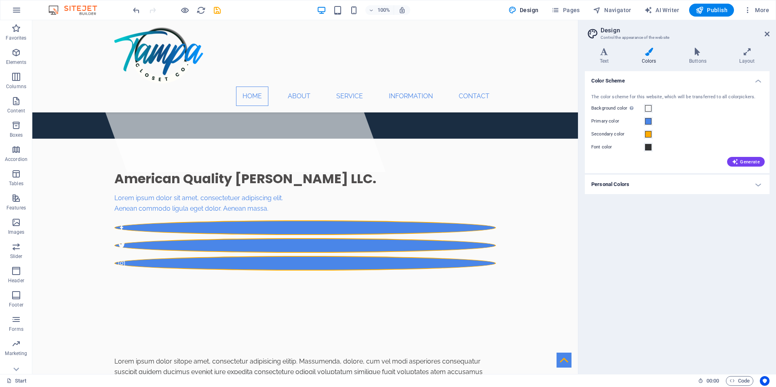
click at [720, 179] on h4 "Personal Colors" at bounding box center [677, 184] width 185 height 19
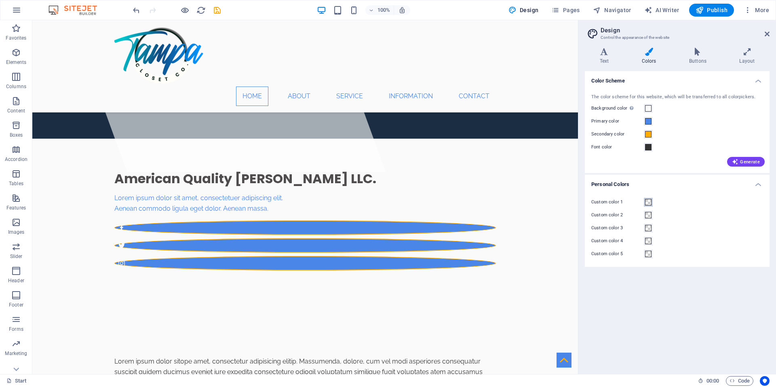
click at [647, 200] on span at bounding box center [648, 202] width 6 height 6
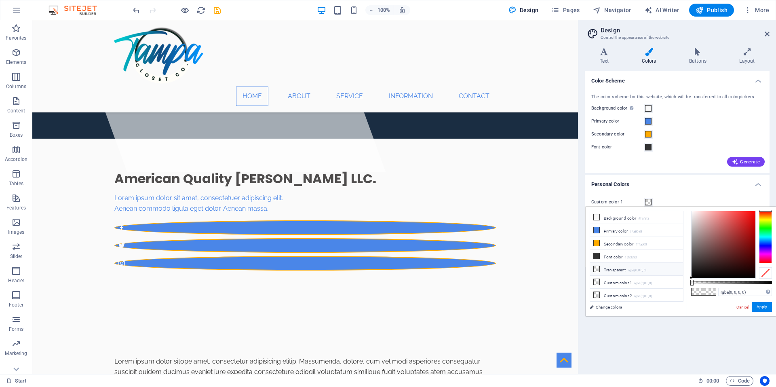
click at [614, 267] on li "Transparent rgba(0,0,0,.0)" at bounding box center [636, 269] width 93 height 13
click at [598, 266] on icon at bounding box center [596, 269] width 6 height 6
drag, startPoint x: 717, startPoint y: 266, endPoint x: 692, endPoint y: 227, distance: 46.5
click at [692, 227] on div at bounding box center [723, 244] width 64 height 67
drag, startPoint x: 692, startPoint y: 282, endPoint x: 794, endPoint y: 279, distance: 102.2
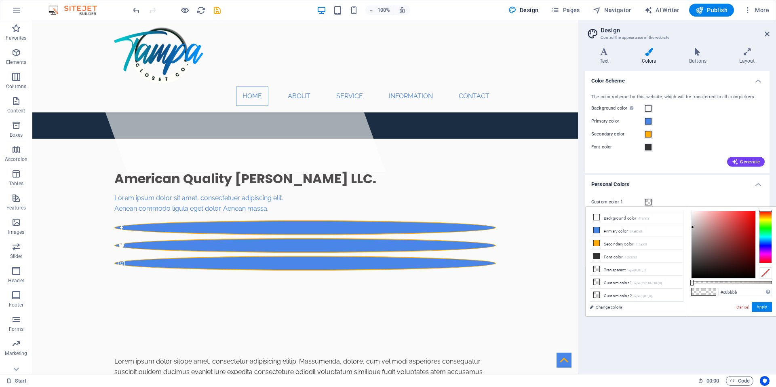
click at [775, 279] on html "American Quality Carpenter LLC. Start (en) Favorites Elements Columns Content B…" at bounding box center [388, 193] width 776 height 387
drag, startPoint x: 692, startPoint y: 225, endPoint x: 695, endPoint y: 250, distance: 24.4
click at [695, 250] on div at bounding box center [694, 249] width 3 height 3
drag, startPoint x: 695, startPoint y: 248, endPoint x: 694, endPoint y: 255, distance: 7.4
click at [694, 255] on div at bounding box center [693, 255] width 3 height 3
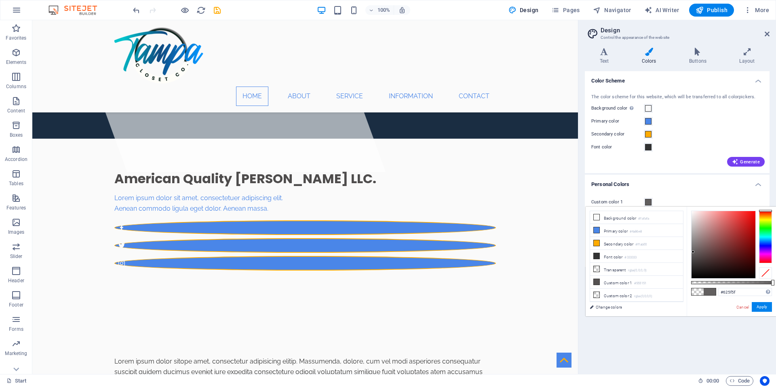
click at [693, 252] on div at bounding box center [692, 251] width 3 height 3
click at [615, 265] on li "Transparent rgba(0,0,0,.0)" at bounding box center [636, 269] width 93 height 13
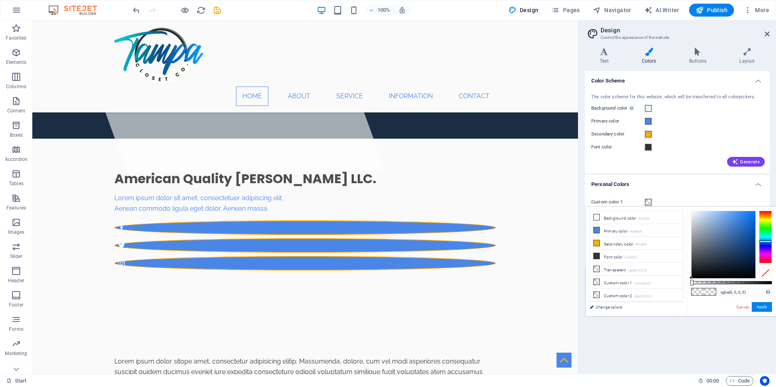
drag, startPoint x: 765, startPoint y: 246, endPoint x: 764, endPoint y: 241, distance: 5.3
click at [764, 241] on div at bounding box center [765, 236] width 13 height 53
click at [598, 268] on icon at bounding box center [596, 269] width 6 height 6
drag, startPoint x: 691, startPoint y: 282, endPoint x: 754, endPoint y: 285, distance: 63.1
click at [771, 281] on div at bounding box center [771, 283] width 3 height 6
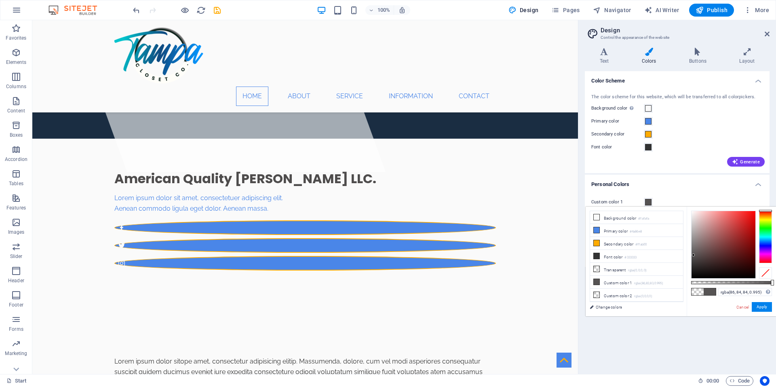
type input "rgba(86, 85, 85, 0.995)"
drag, startPoint x: 696, startPoint y: 264, endPoint x: 692, endPoint y: 255, distance: 9.9
click at [692, 255] on div at bounding box center [723, 244] width 64 height 67
click at [760, 306] on button "Apply" at bounding box center [761, 307] width 20 height 10
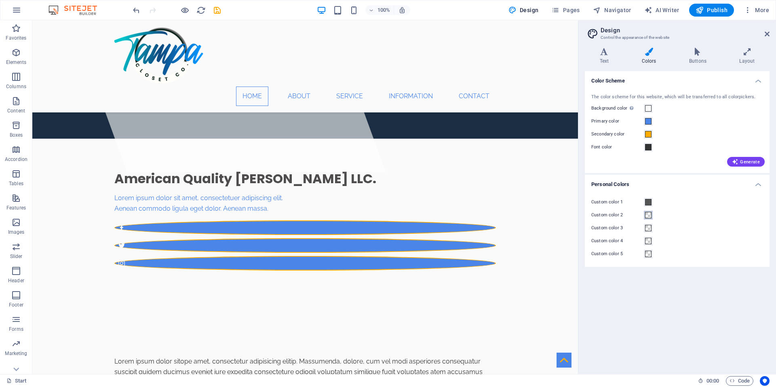
click at [650, 215] on span at bounding box center [648, 215] width 6 height 6
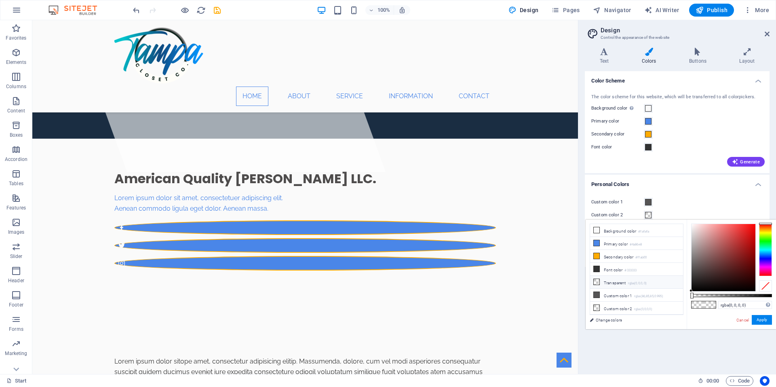
click at [612, 279] on li "Transparent rgba(0,0,0,.0)" at bounding box center [636, 282] width 93 height 13
click at [749, 305] on input "rgba(0, 0, 0, 0)" at bounding box center [745, 305] width 54 height 8
drag, startPoint x: 749, startPoint y: 304, endPoint x: 710, endPoint y: 304, distance: 39.2
click at [710, 304] on div "rgba(0, 0, 0, 0) Supported formats #0852ed rgb(8, 82, 237) rgba(8, 82, 237, 90%…" at bounding box center [730, 332] width 89 height 227
type input "#faa300"
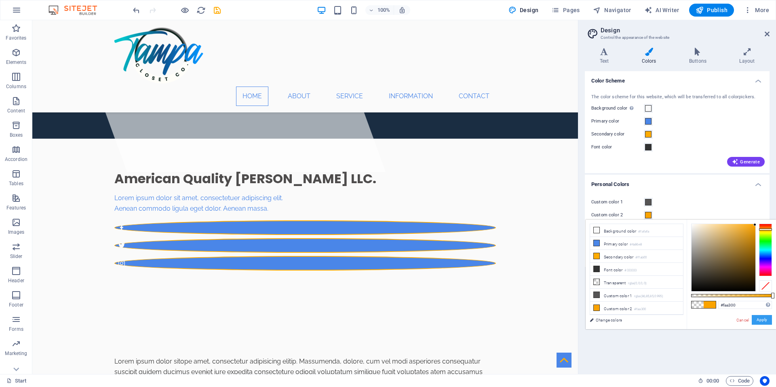
click at [767, 320] on button "Apply" at bounding box center [761, 320] width 20 height 10
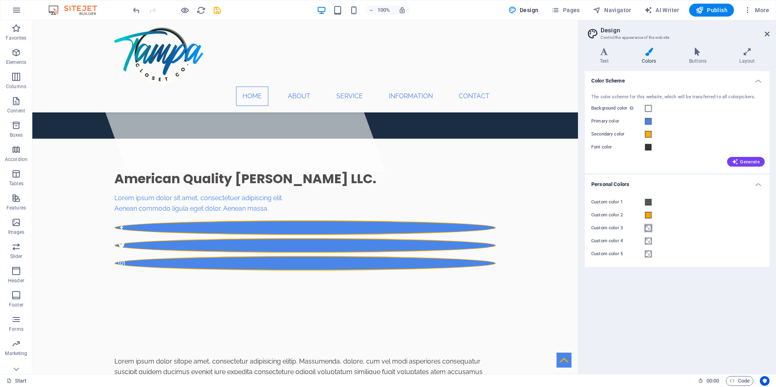
click at [650, 228] on span at bounding box center [648, 228] width 6 height 6
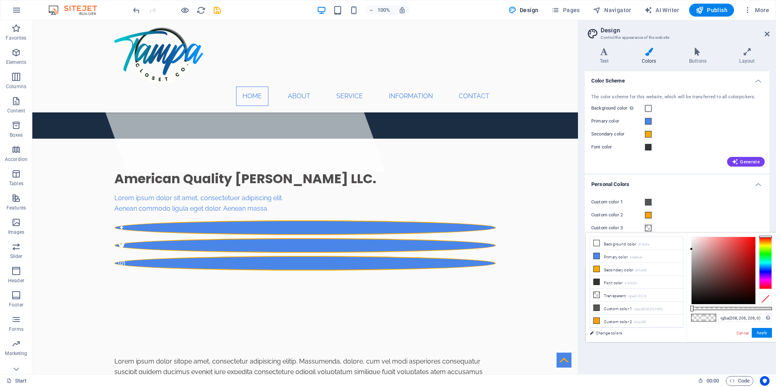
drag, startPoint x: 703, startPoint y: 282, endPoint x: 691, endPoint y: 249, distance: 35.0
click at [691, 249] on div at bounding box center [723, 270] width 64 height 67
drag, startPoint x: 692, startPoint y: 307, endPoint x: 773, endPoint y: 309, distance: 81.2
click at [774, 309] on div "#d0cece Supported formats #0852ed rgb(8, 82, 237) rgba(8, 82, 237, 90%) hsv(221…" at bounding box center [730, 345] width 89 height 227
type input "#bdbdbd"
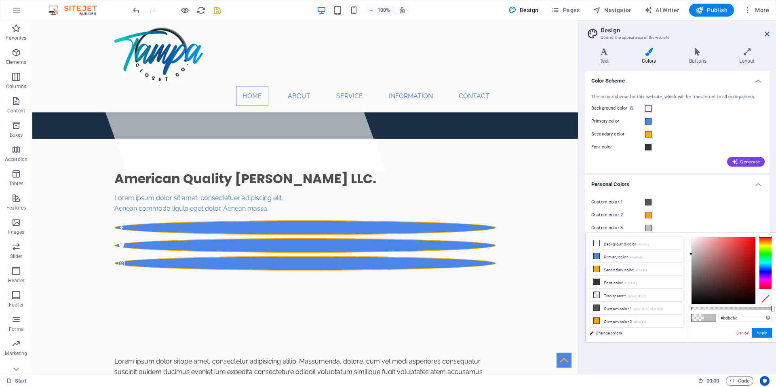
drag, startPoint x: 692, startPoint y: 248, endPoint x: 688, endPoint y: 254, distance: 6.6
click at [688, 254] on div "#bdbdbd Supported formats #0852ed rgb(8, 82, 237) rgba(8, 82, 237, 90%) hsv(221…" at bounding box center [730, 345] width 89 height 227
click at [763, 329] on button "Apply" at bounding box center [761, 333] width 20 height 10
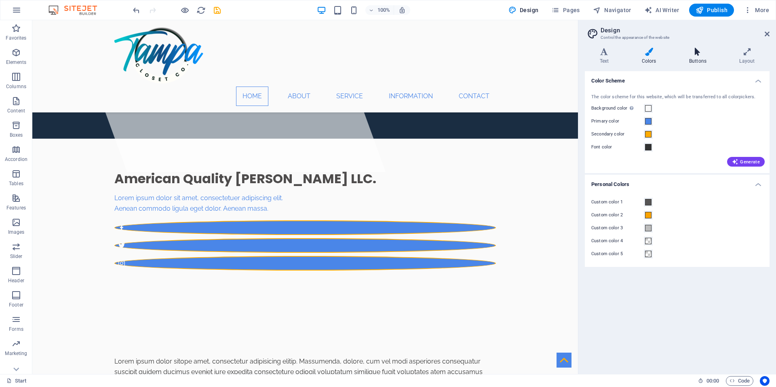
click at [699, 53] on icon at bounding box center [697, 52] width 47 height 8
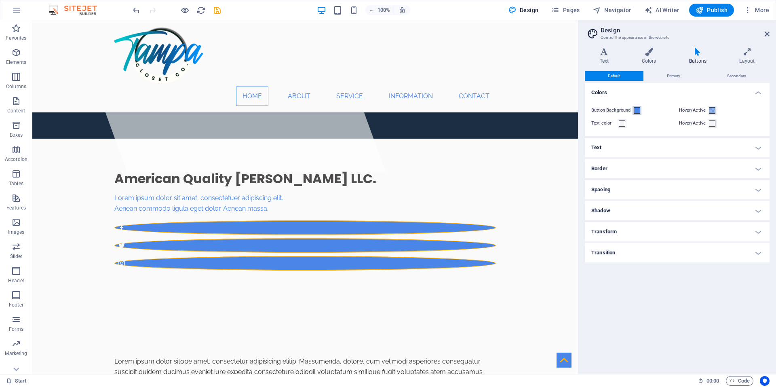
click at [636, 111] on span at bounding box center [636, 110] width 6 height 6
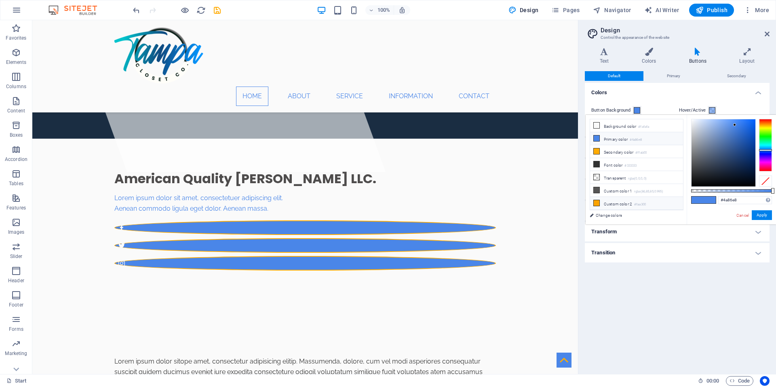
click at [602, 204] on li "Custom color 2 #faa300" at bounding box center [636, 203] width 93 height 13
type input "#faa300"
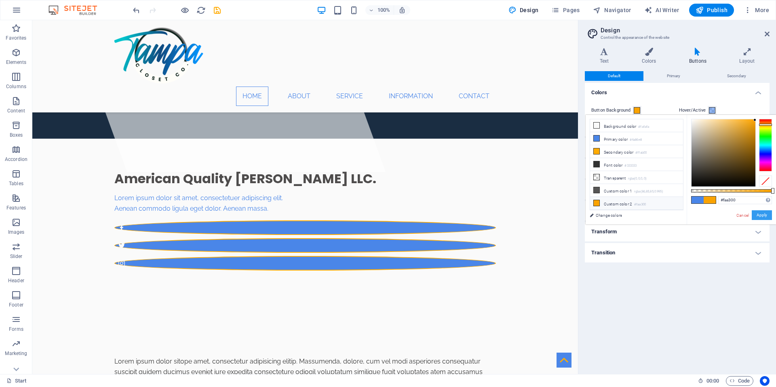
click at [766, 216] on button "Apply" at bounding box center [761, 215] width 20 height 10
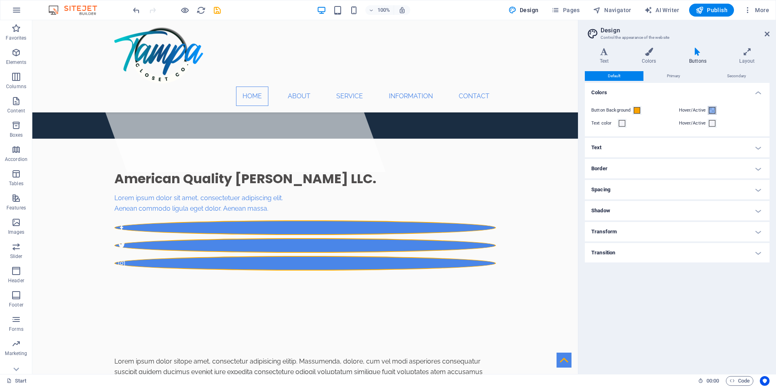
click at [711, 109] on span at bounding box center [712, 110] width 6 height 6
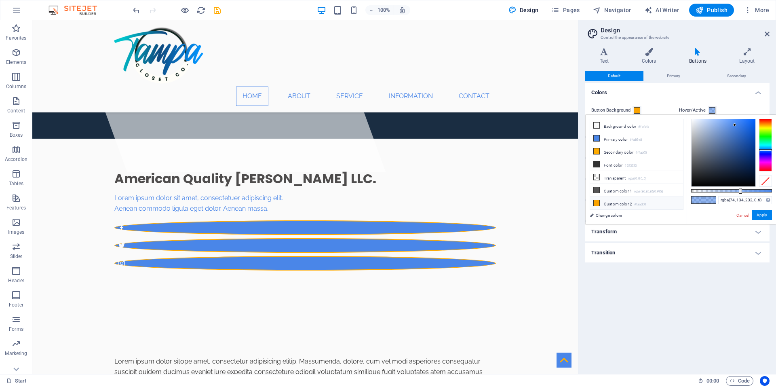
click at [612, 204] on li "Custom color 2 #faa300" at bounding box center [636, 203] width 93 height 13
type input "rgba(250, 163, 0, 0.6)"
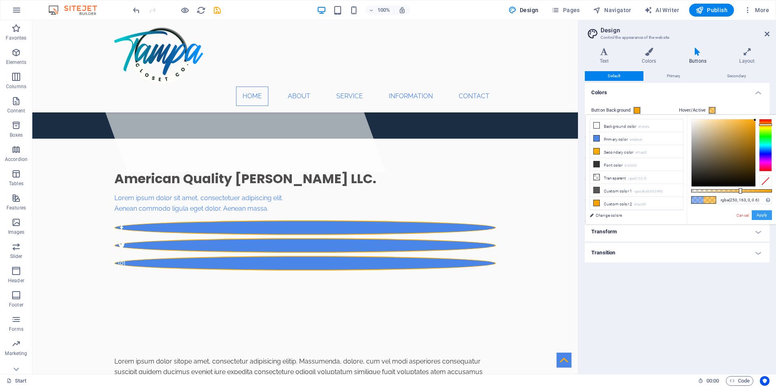
click at [763, 215] on button "Apply" at bounding box center [761, 215] width 20 height 10
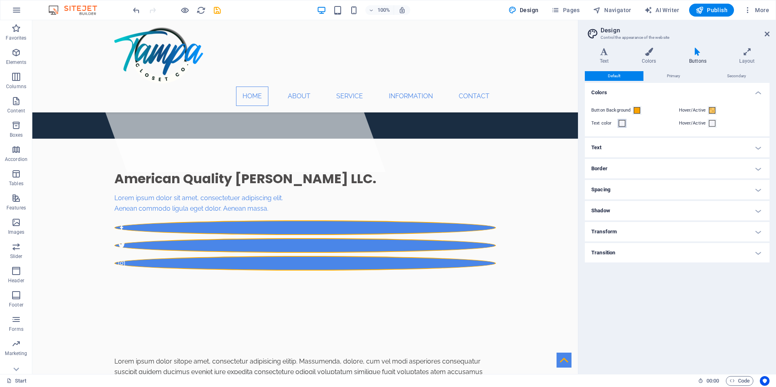
click at [624, 123] on span at bounding box center [621, 123] width 6 height 6
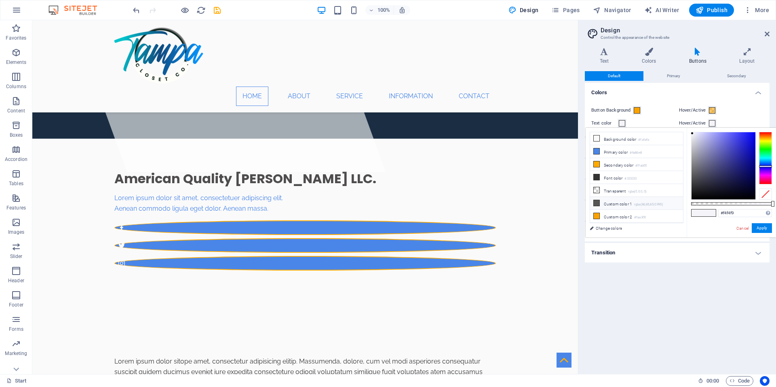
click at [613, 200] on li "Custom color 1 rgba(86,85,85,0.995)" at bounding box center [636, 203] width 93 height 13
type input "rgba(86, 85, 85, 0.995)"
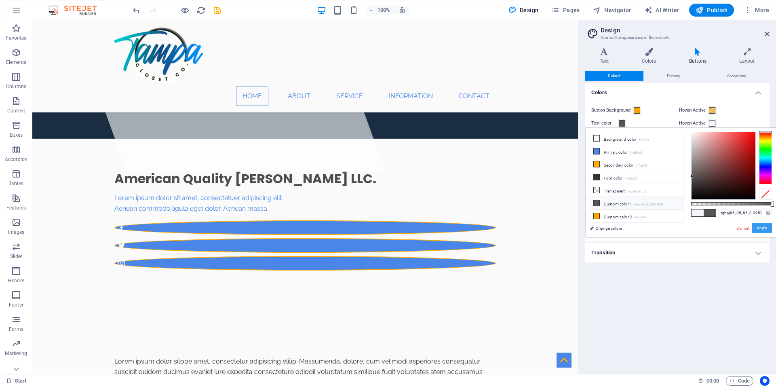
click at [761, 229] on button "Apply" at bounding box center [761, 228] width 20 height 10
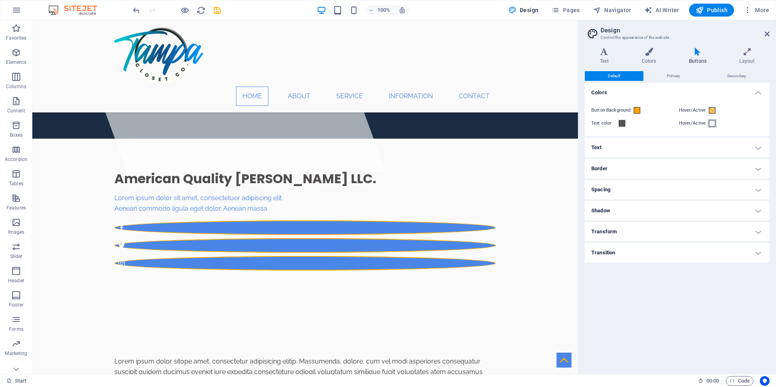
click at [713, 124] on span at bounding box center [712, 123] width 6 height 6
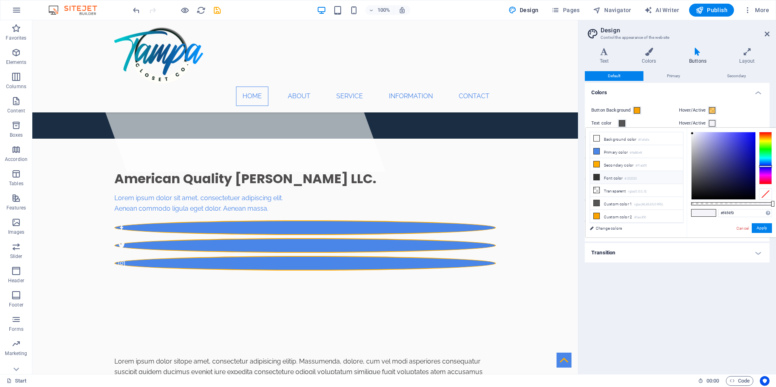
click at [610, 176] on li "Font color #333333" at bounding box center [636, 177] width 93 height 13
type input "#333333"
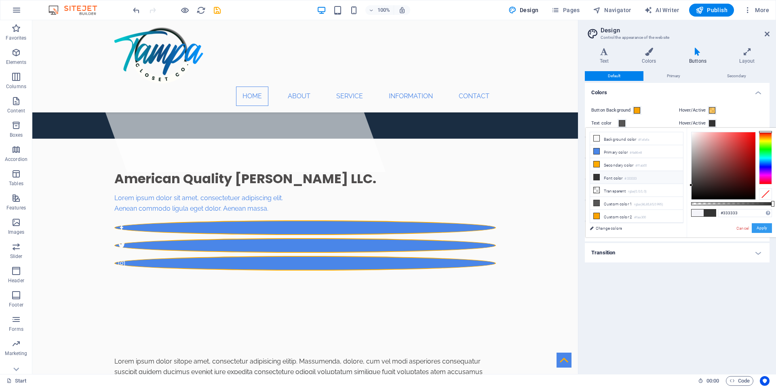
click at [761, 229] on button "Apply" at bounding box center [761, 228] width 20 height 10
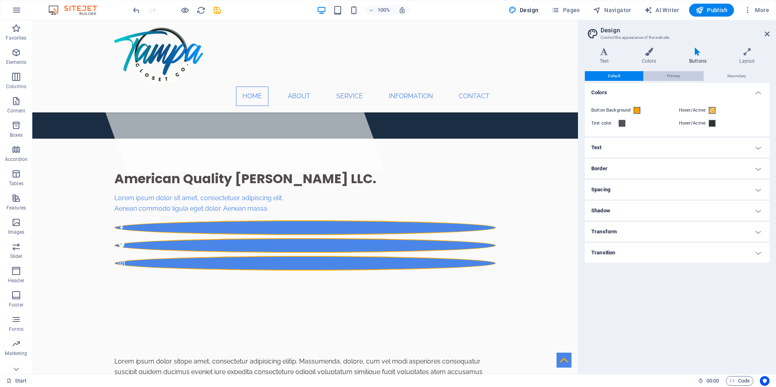
click at [672, 77] on span "Primary" at bounding box center [673, 76] width 13 height 10
click at [635, 111] on span at bounding box center [636, 110] width 6 height 6
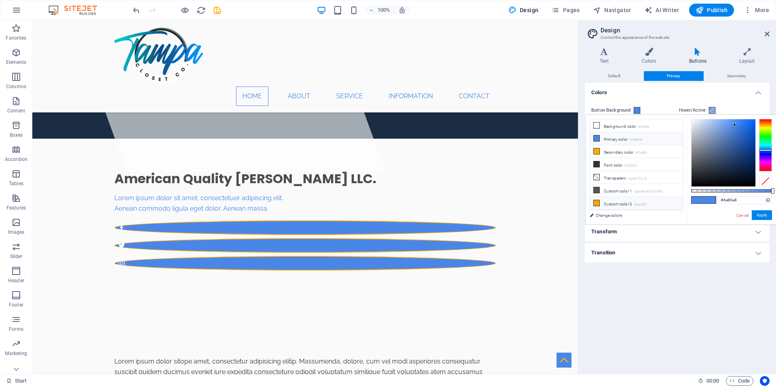
click at [621, 200] on li "Custom color 2 #faa300" at bounding box center [636, 203] width 93 height 13
type input "#faa300"
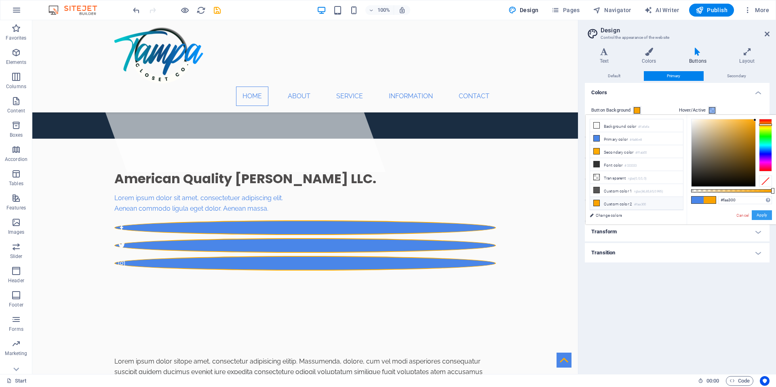
click at [766, 214] on button "Apply" at bounding box center [761, 215] width 20 height 10
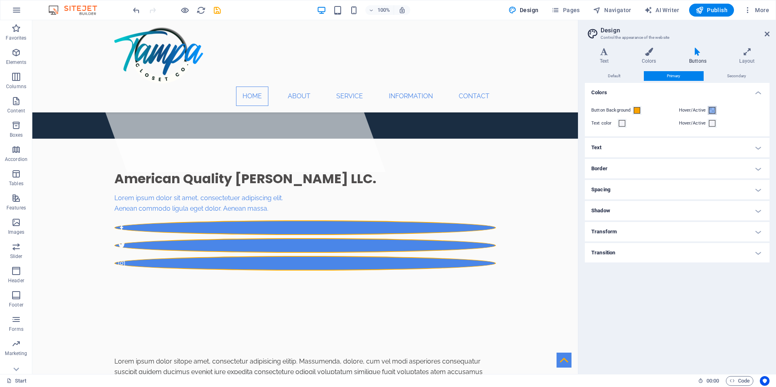
click at [713, 113] on span at bounding box center [712, 110] width 6 height 6
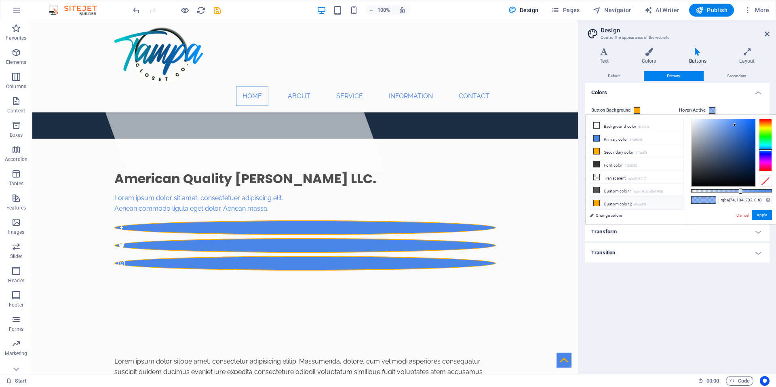
click at [606, 200] on li "Custom color 2 #faa300" at bounding box center [636, 203] width 93 height 13
type input "rgba(250, 163, 0, 0.6)"
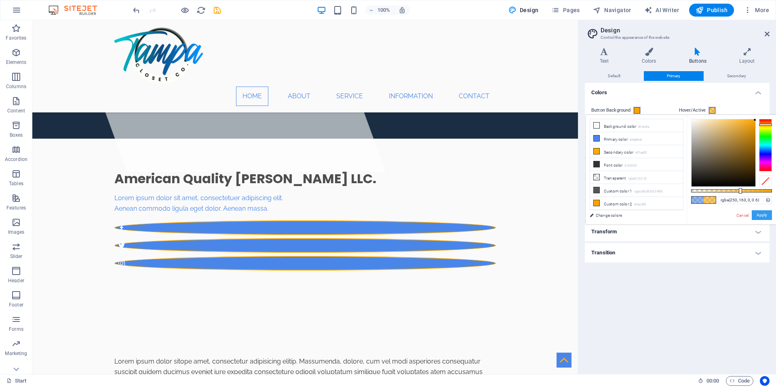
click at [761, 215] on button "Apply" at bounding box center [761, 215] width 20 height 10
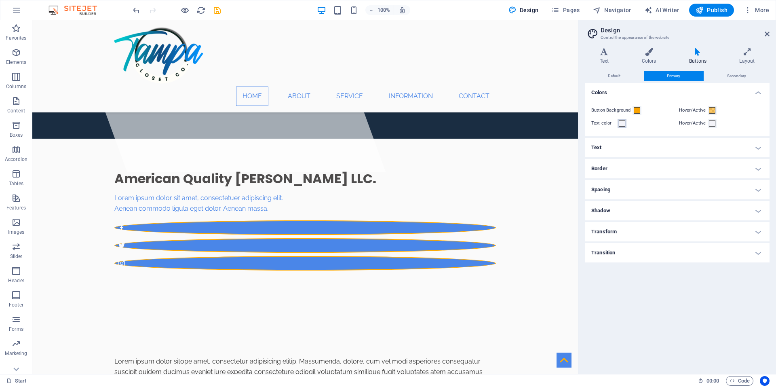
click at [623, 125] on span at bounding box center [621, 123] width 6 height 6
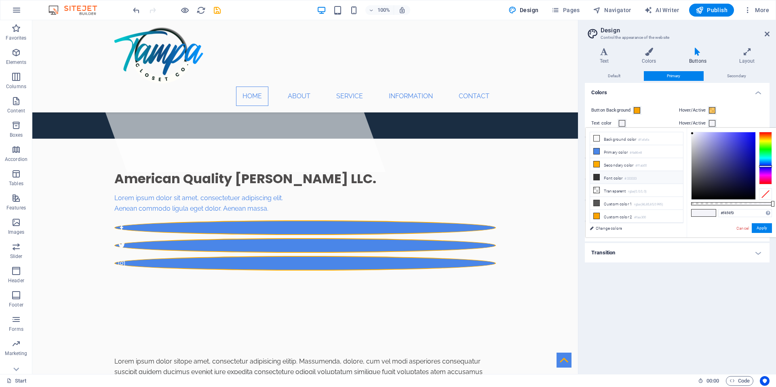
click at [612, 174] on li "Font color #333333" at bounding box center [636, 177] width 93 height 13
type input "#333333"
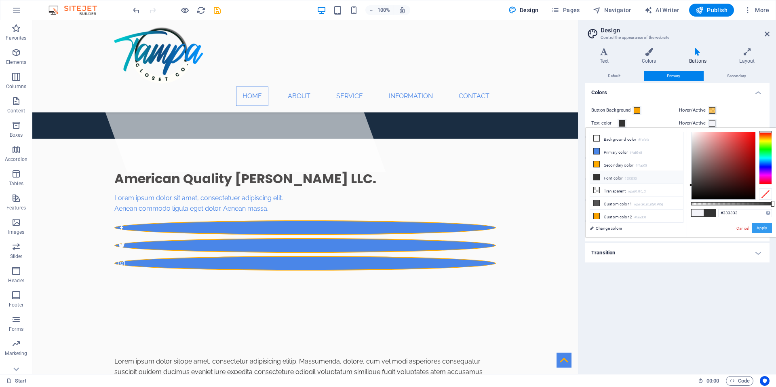
click at [767, 229] on button "Apply" at bounding box center [761, 228] width 20 height 10
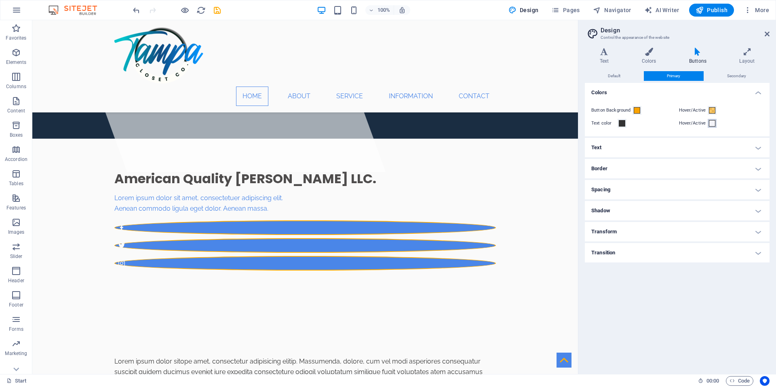
click at [713, 124] on span at bounding box center [712, 123] width 6 height 6
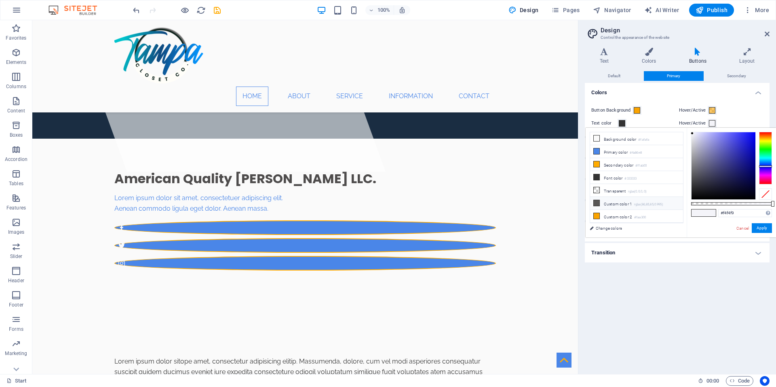
click at [610, 202] on li "Custom color 1 rgba(86,85,85,0.995)" at bounding box center [636, 203] width 93 height 13
type input "rgba(86, 85, 85, 0.995)"
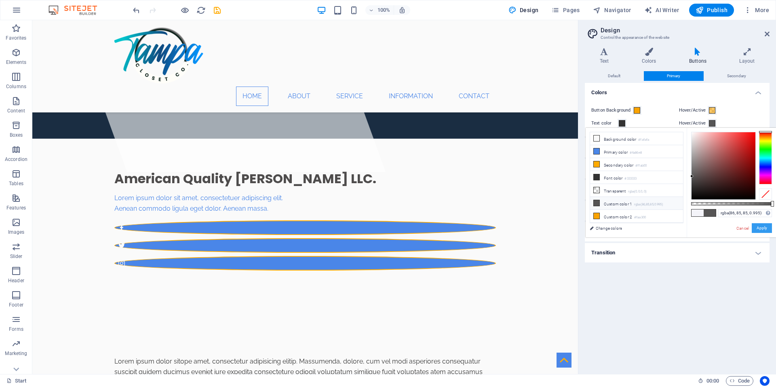
click at [760, 229] on button "Apply" at bounding box center [761, 228] width 20 height 10
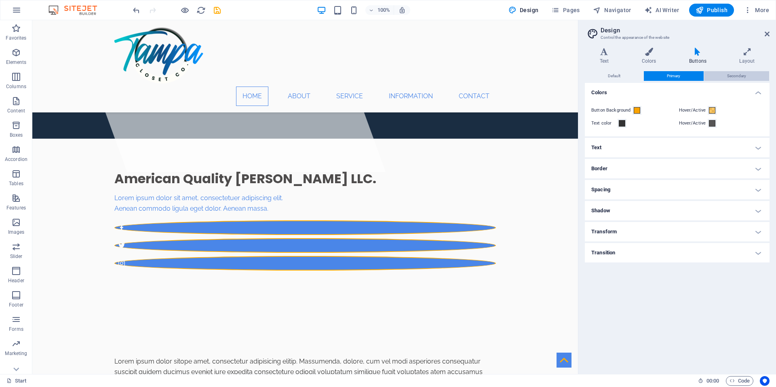
click at [734, 76] on span "Secondary" at bounding box center [736, 76] width 19 height 10
click at [681, 76] on button "Primary" at bounding box center [673, 76] width 59 height 10
click at [217, 10] on icon "save" at bounding box center [216, 10] width 9 height 9
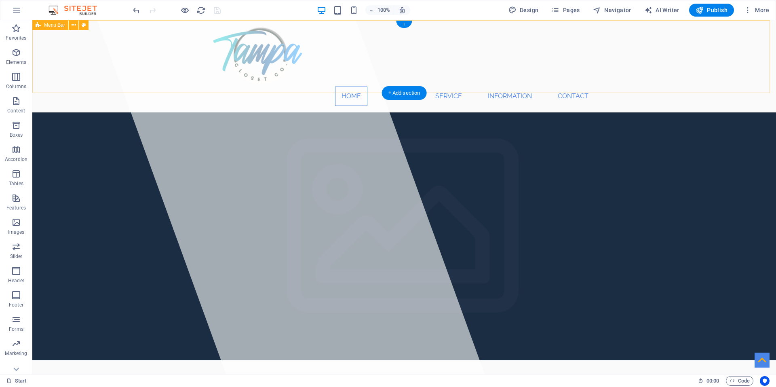
click at [601, 60] on div "Home About Service Information Contact" at bounding box center [403, 66] width 743 height 92
click at [600, 52] on div "Home About Service Information Contact" at bounding box center [403, 66] width 743 height 92
click at [429, 86] on nav "Home About Service Information Contact" at bounding box center [403, 95] width 381 height 19
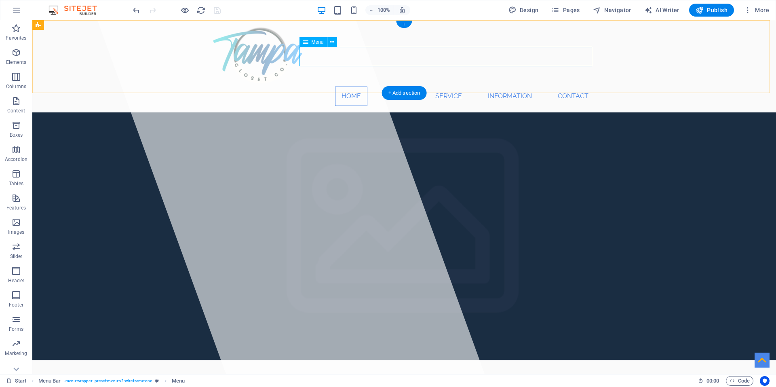
click at [425, 86] on nav "Home About Service Information Contact" at bounding box center [403, 95] width 381 height 19
select select
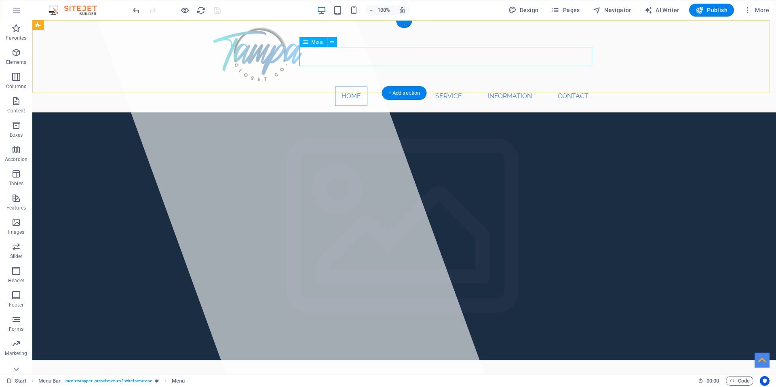
select select
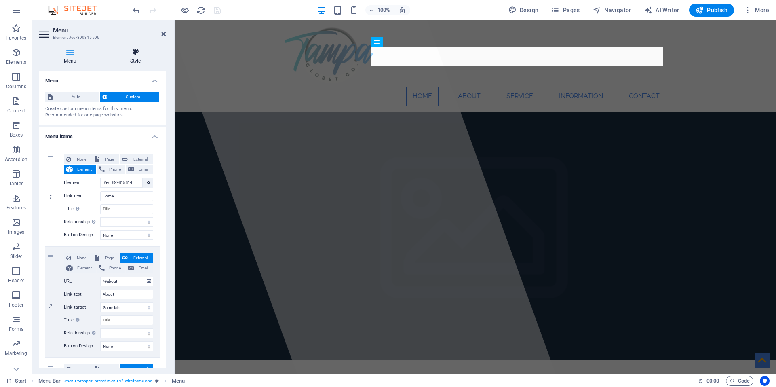
click at [137, 57] on h4 "Style" at bounding box center [135, 56] width 61 height 17
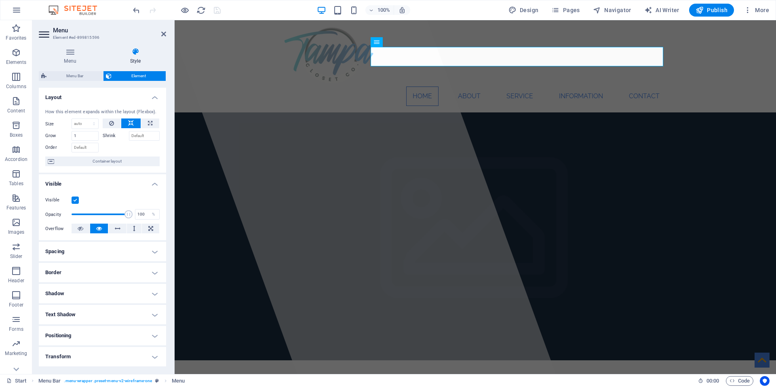
click at [155, 336] on h4 "Positioning" at bounding box center [102, 335] width 127 height 19
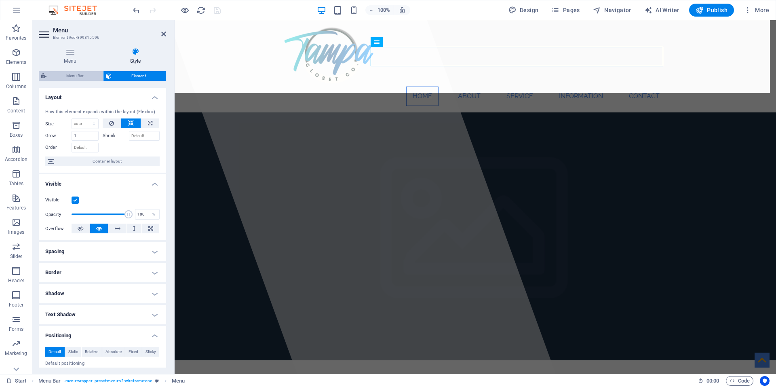
click at [80, 73] on span "Menu Bar" at bounding box center [75, 76] width 52 height 10
select select "rem"
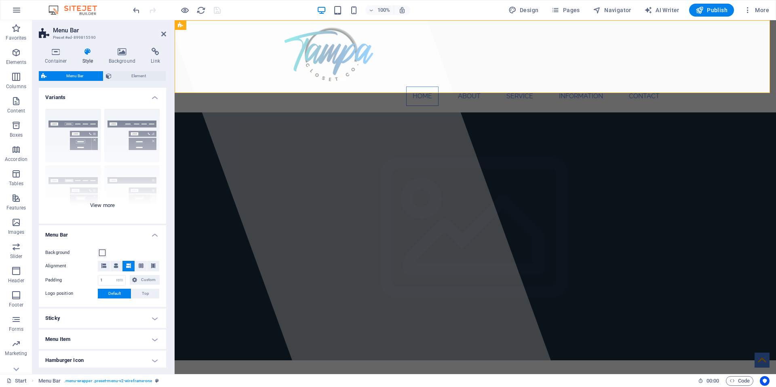
click at [96, 205] on div "Border Centered Default Fixed Loki Trigger Wide XXL" at bounding box center [102, 162] width 127 height 121
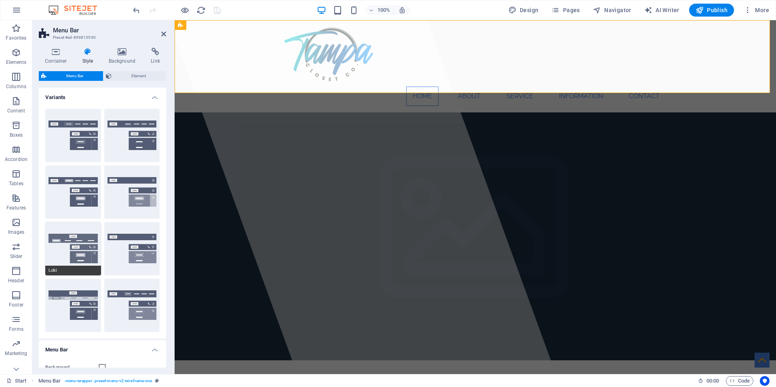
click at [74, 243] on button "Loki" at bounding box center [73, 248] width 56 height 53
type input "0"
select select "DISABLED_OPTION_VALUE"
type input "2"
type input "1"
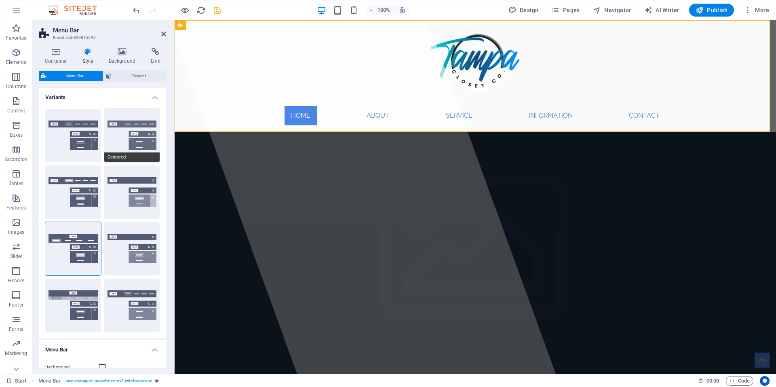
click at [118, 135] on button "Centered" at bounding box center [132, 135] width 56 height 53
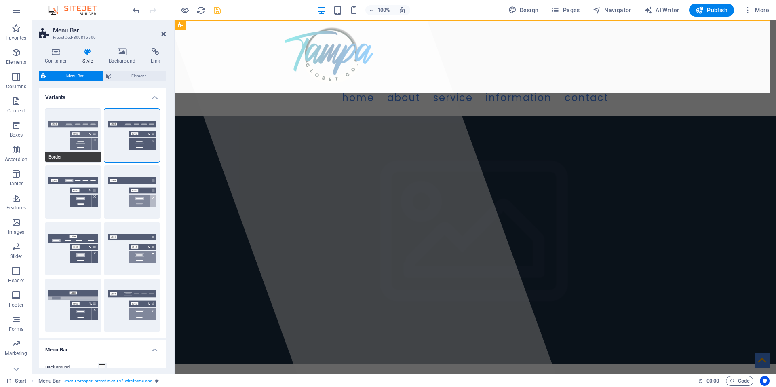
click at [62, 131] on button "Border" at bounding box center [73, 135] width 56 height 53
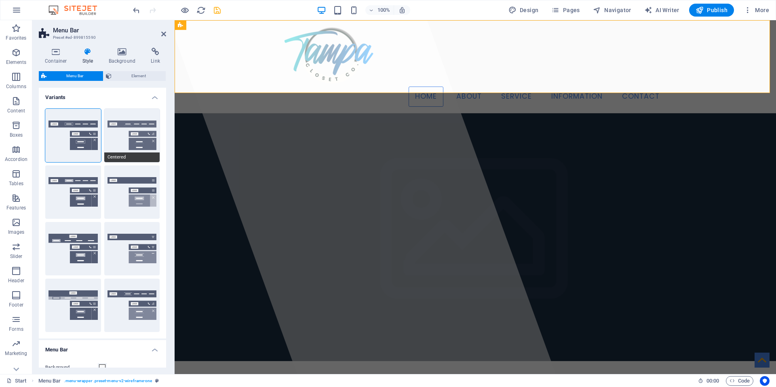
click at [120, 130] on button "Centered" at bounding box center [132, 135] width 56 height 53
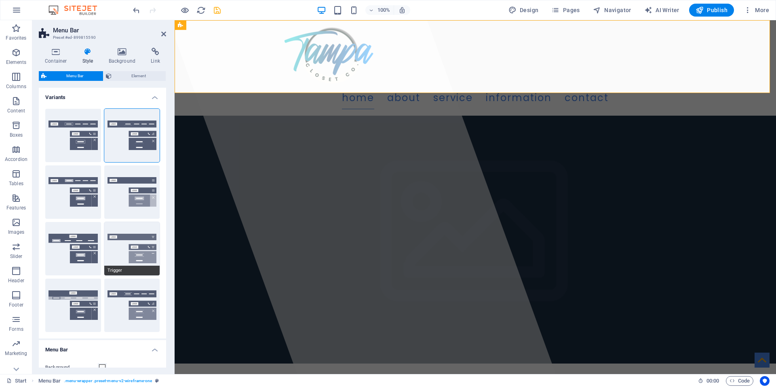
click at [128, 250] on button "Trigger" at bounding box center [132, 248] width 56 height 53
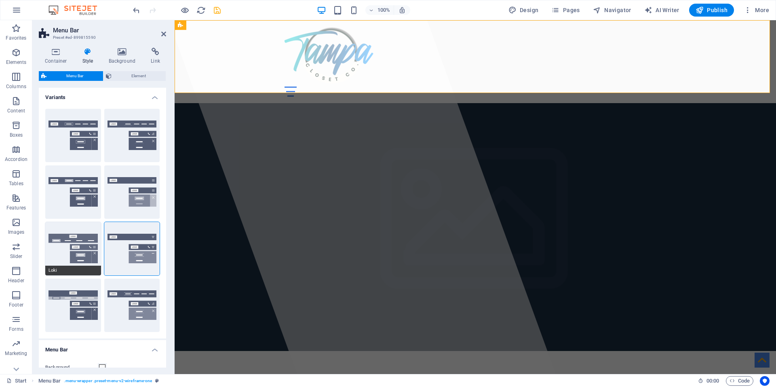
click at [81, 248] on button "Loki" at bounding box center [73, 248] width 56 height 53
type input "0"
select select "DISABLED_OPTION_VALUE"
type input "2"
type input "1"
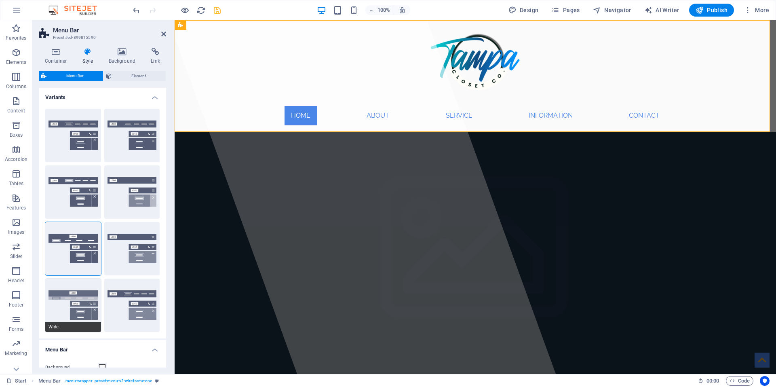
click at [83, 293] on button "Wide" at bounding box center [73, 304] width 56 height 53
type input "0"
type input "2"
select select "rem"
type input "2"
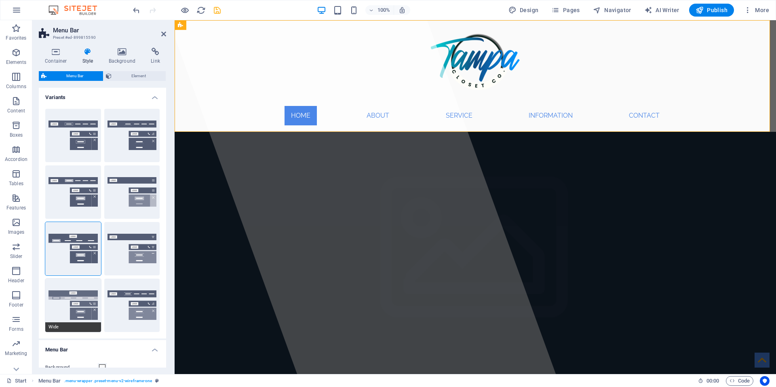
type input "2"
type input "0"
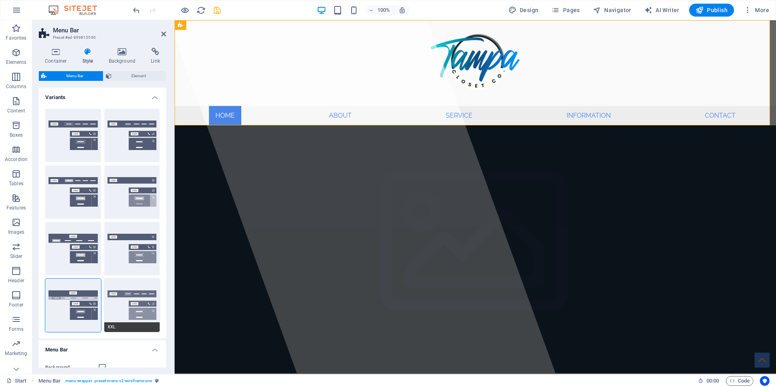
click at [125, 203] on button "Fixed" at bounding box center [132, 191] width 56 height 53
type input "1"
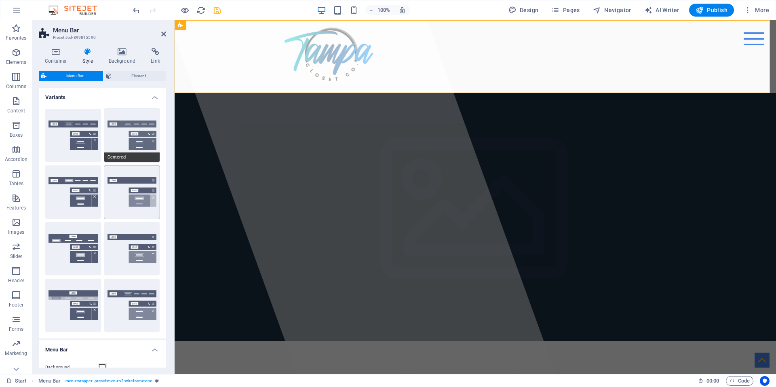
click at [129, 139] on button "Centered" at bounding box center [132, 135] width 56 height 53
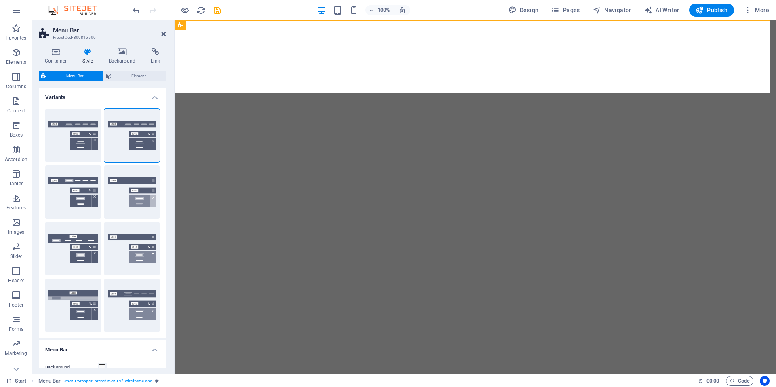
select select "rem"
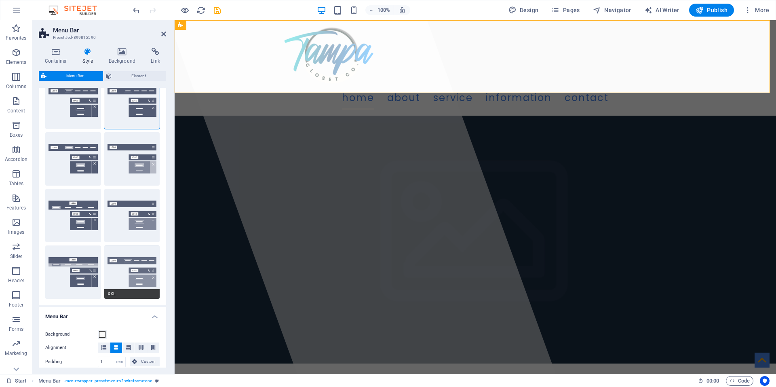
scroll to position [121, 0]
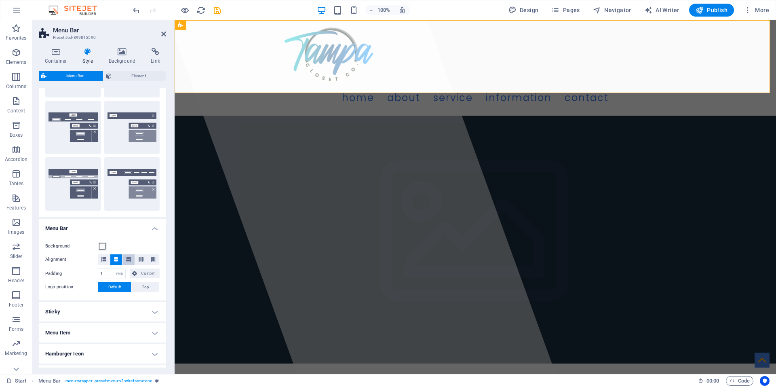
click at [127, 259] on icon at bounding box center [128, 259] width 5 height 5
drag, startPoint x: 109, startPoint y: 274, endPoint x: 86, endPoint y: 274, distance: 22.6
click at [86, 274] on div "Padding 1 px rem % vh vw Custom Custom" at bounding box center [102, 273] width 114 height 11
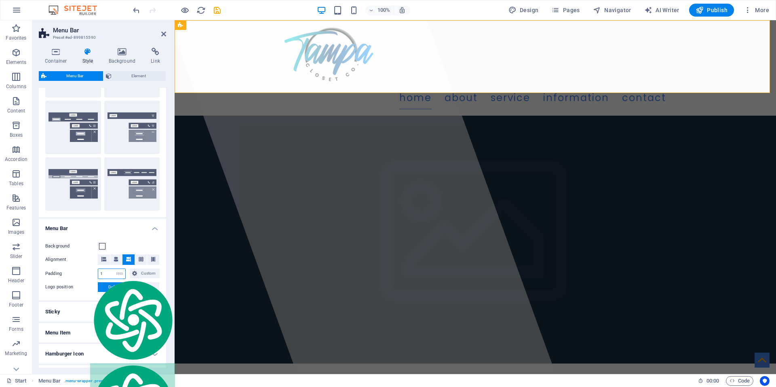
type input "3"
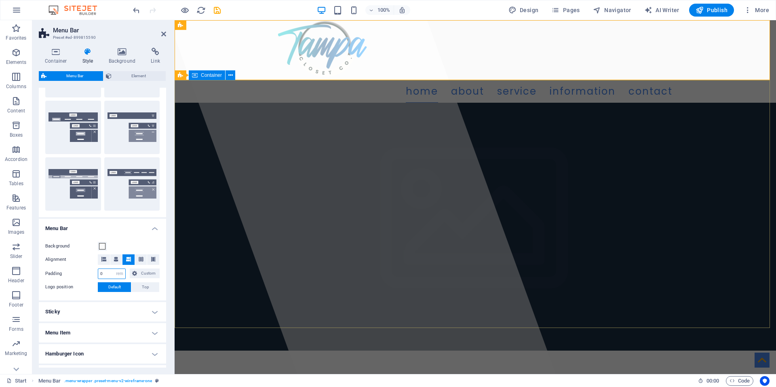
type input "0"
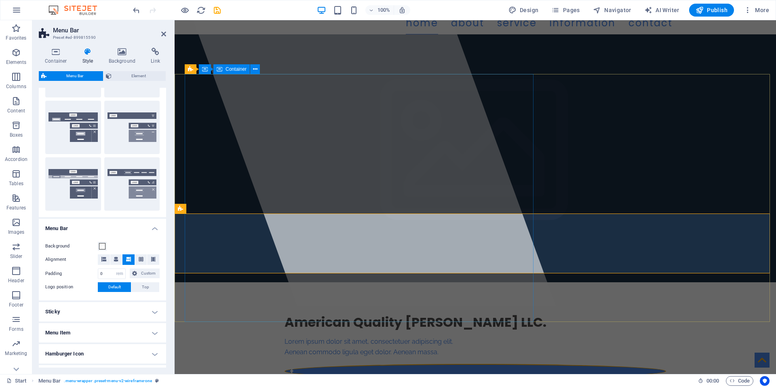
scroll to position [0, 0]
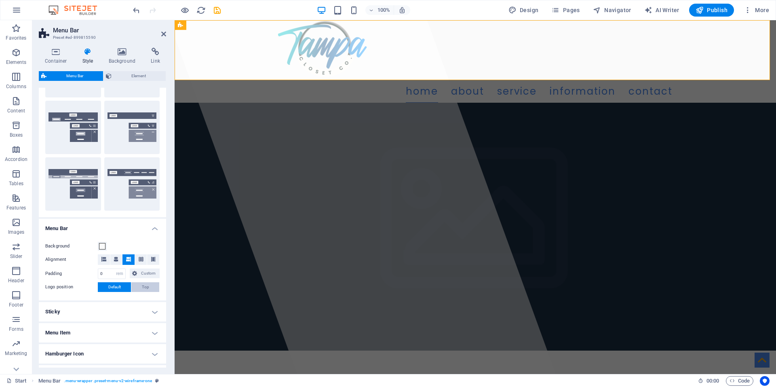
click at [143, 284] on span "Top" at bounding box center [145, 287] width 7 height 10
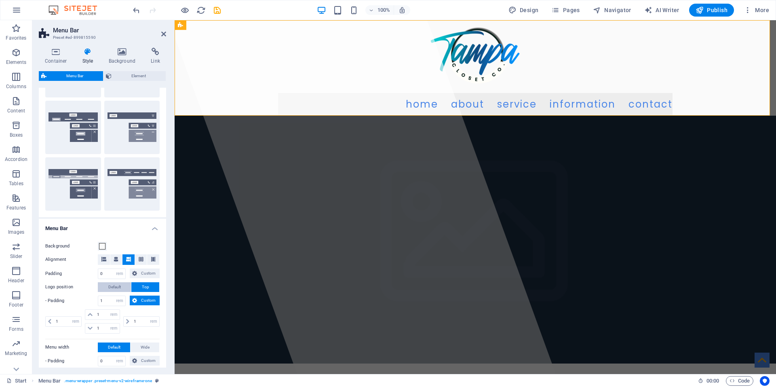
click at [109, 290] on span "Default" at bounding box center [114, 287] width 13 height 10
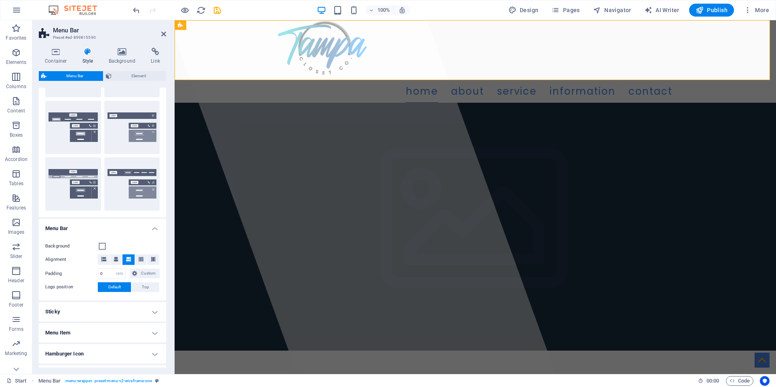
scroll to position [191, 0]
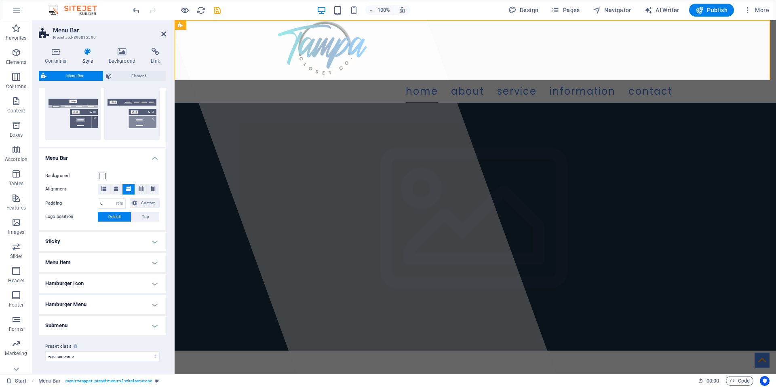
click at [151, 282] on h4 "Hamburger Icon" at bounding box center [102, 282] width 127 height 19
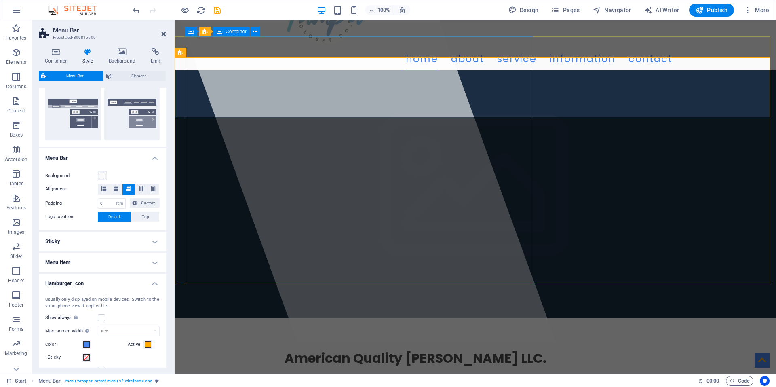
scroll to position [0, 0]
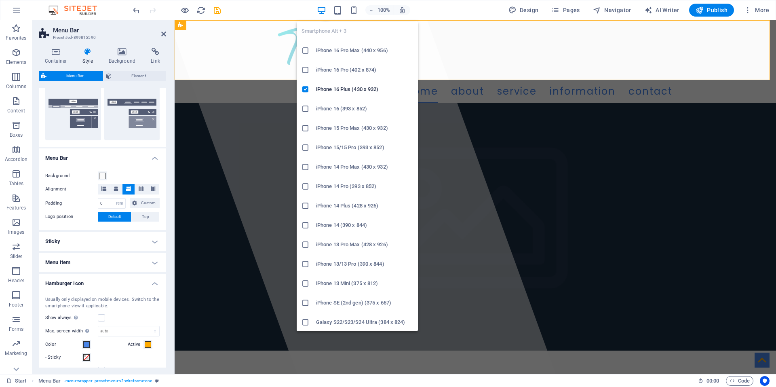
click at [347, 67] on h6 "iPhone 16 Pro (402 x 874)" at bounding box center [364, 70] width 97 height 10
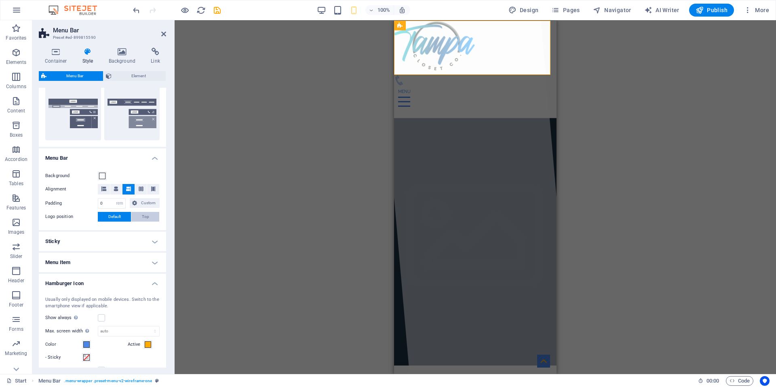
click at [143, 217] on span "Top" at bounding box center [145, 217] width 7 height 10
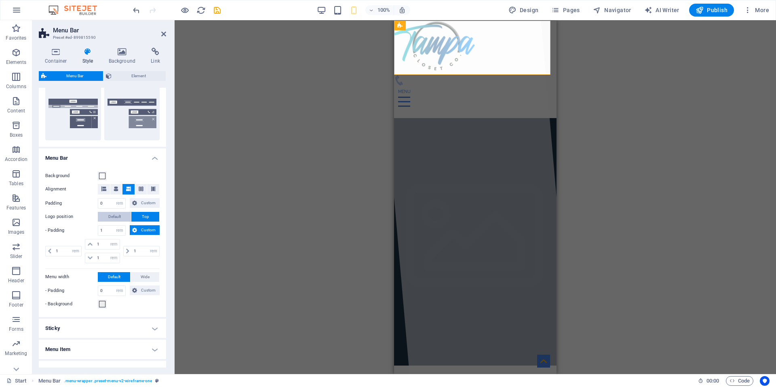
click at [122, 217] on button "Default" at bounding box center [114, 217] width 33 height 10
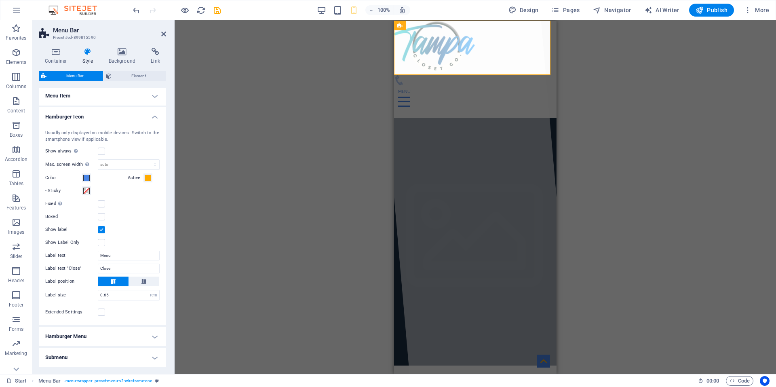
scroll to position [390, 0]
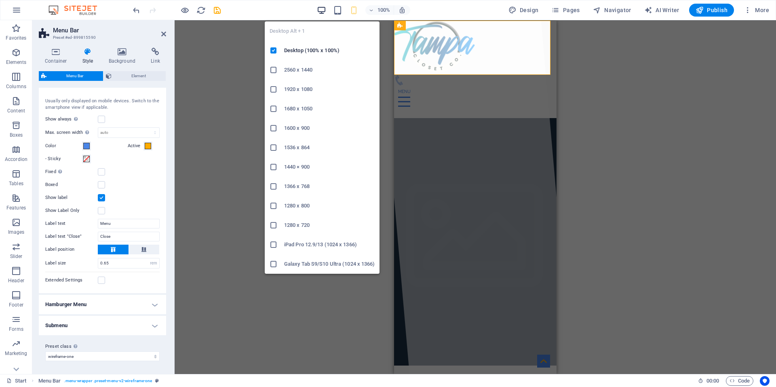
click at [321, 9] on icon "button" at bounding box center [321, 10] width 9 height 9
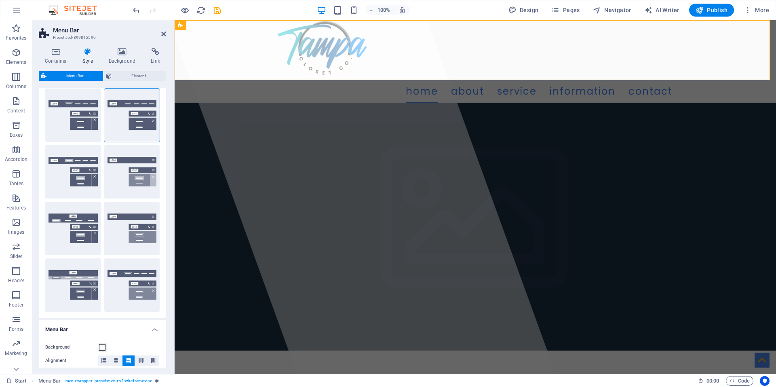
scroll to position [0, 0]
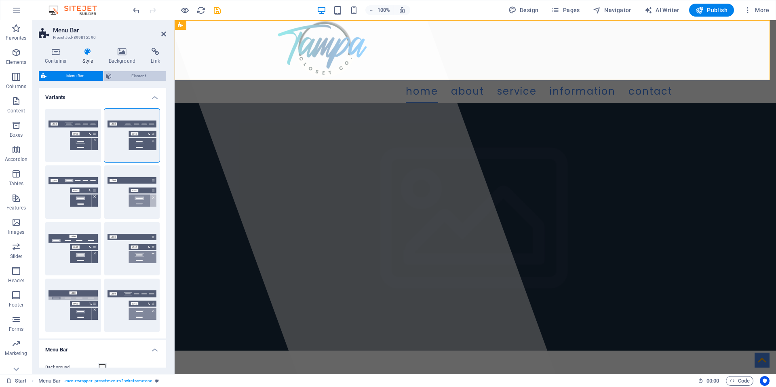
click at [147, 77] on span "Element" at bounding box center [138, 76] width 49 height 10
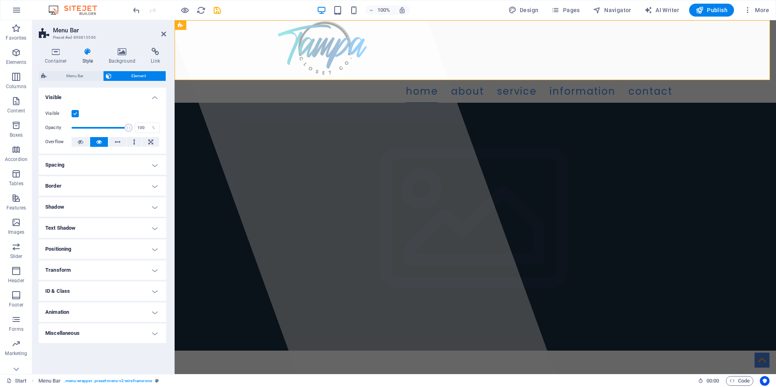
click at [151, 248] on h4 "Positioning" at bounding box center [102, 248] width 127 height 19
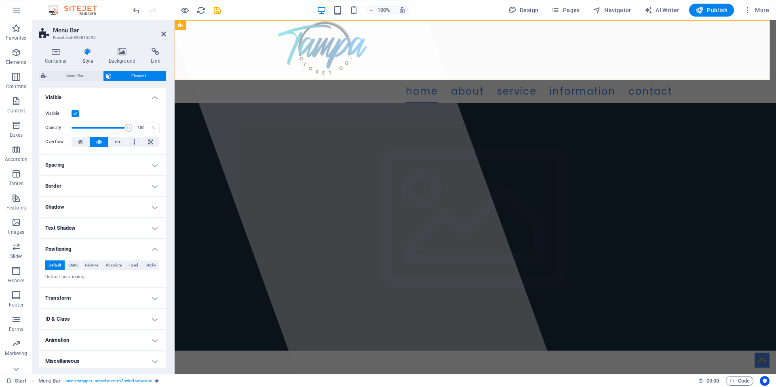
scroll to position [3, 0]
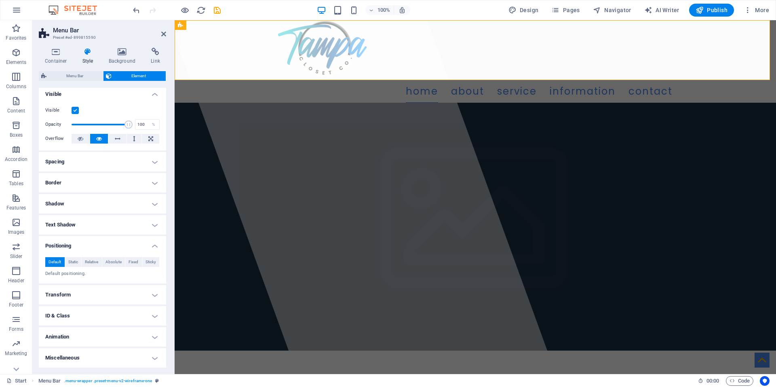
click at [127, 335] on h4 "Animation" at bounding box center [102, 336] width 127 height 19
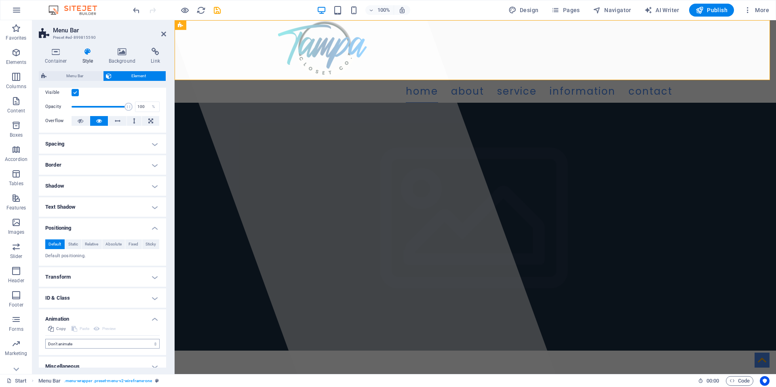
scroll to position [29, 0]
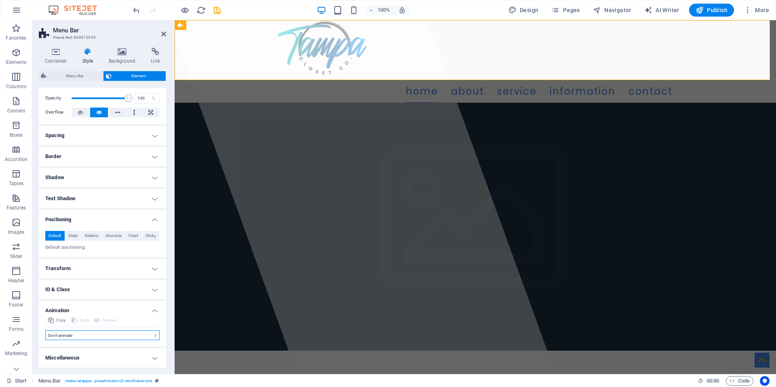
click at [124, 337] on select "Don't animate Show / Hide Slide up/down Zoom in/out Slide left to right Slide r…" at bounding box center [102, 335] width 114 height 10
click at [45, 330] on select "Don't animate Show / Hide Slide up/down Zoom in/out Slide left to right Slide r…" at bounding box center [102, 335] width 114 height 10
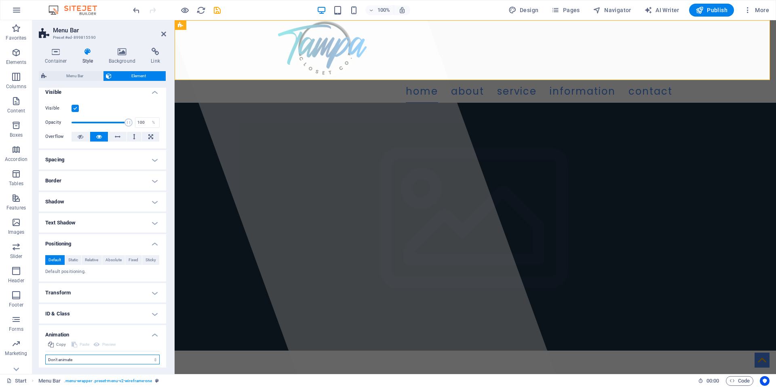
scroll to position [0, 0]
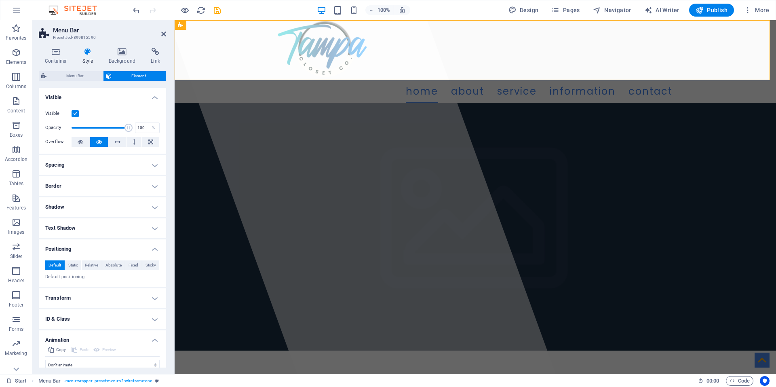
click at [95, 226] on h4 "Text Shadow" at bounding box center [102, 227] width 127 height 19
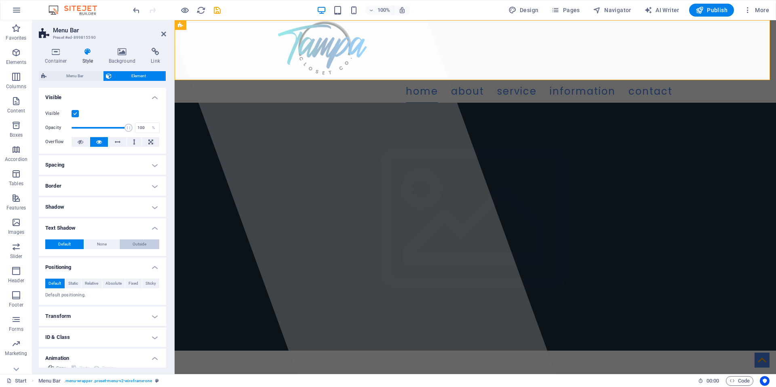
click at [138, 242] on span "Outside" at bounding box center [140, 244] width 14 height 10
type input "2"
type input "4"
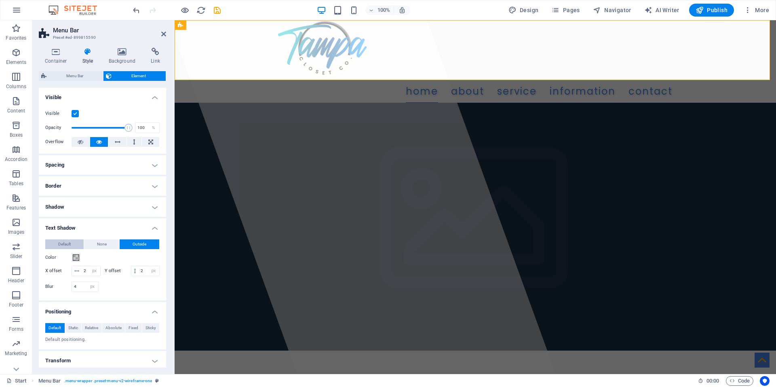
click at [71, 245] on button "Default" at bounding box center [64, 244] width 38 height 10
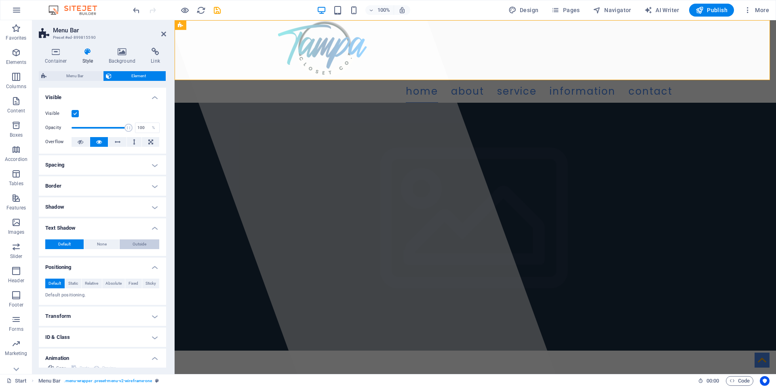
click at [142, 245] on span "Outside" at bounding box center [140, 244] width 14 height 10
type input "2"
type input "4"
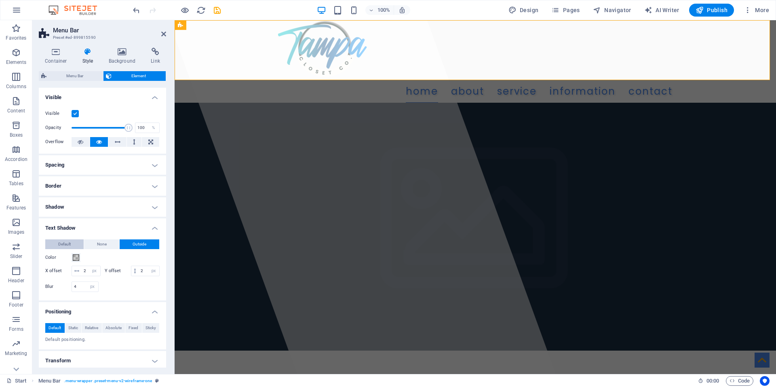
click at [66, 245] on span "Default" at bounding box center [64, 244] width 13 height 10
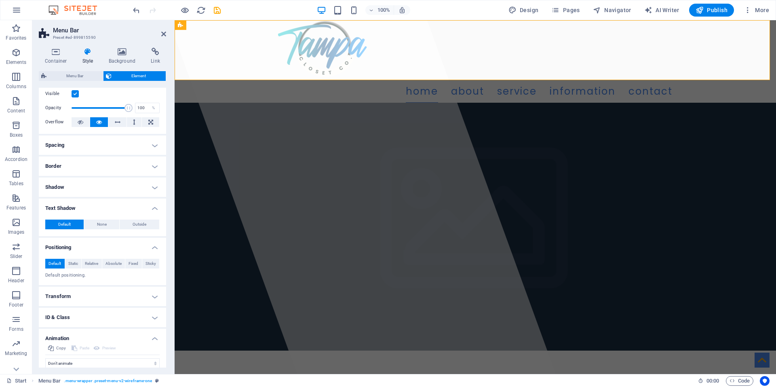
scroll to position [48, 0]
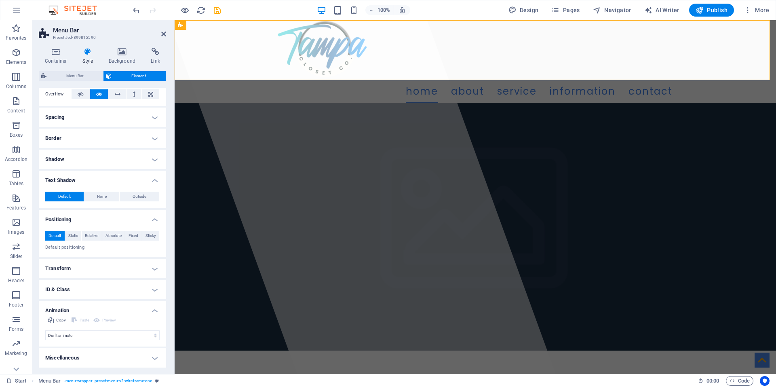
click at [139, 359] on h4 "Miscellaneous" at bounding box center [102, 357] width 127 height 19
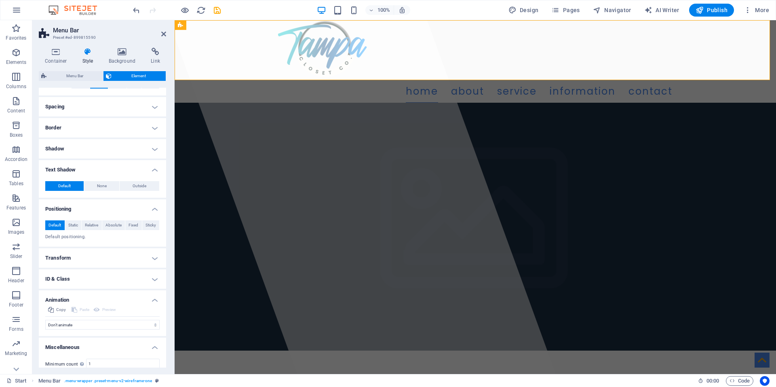
scroll to position [0, 0]
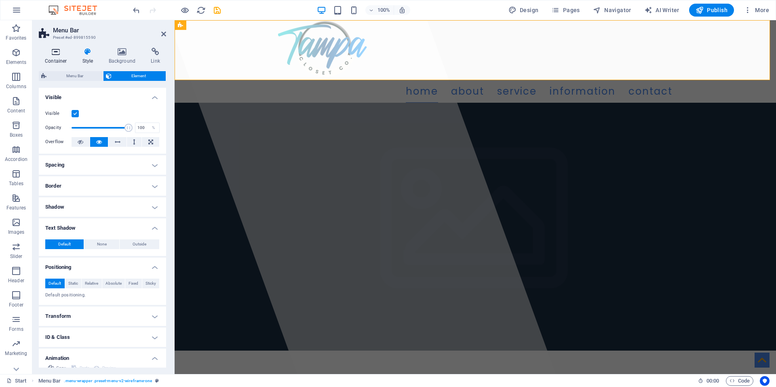
click at [55, 54] on icon at bounding box center [56, 52] width 34 height 8
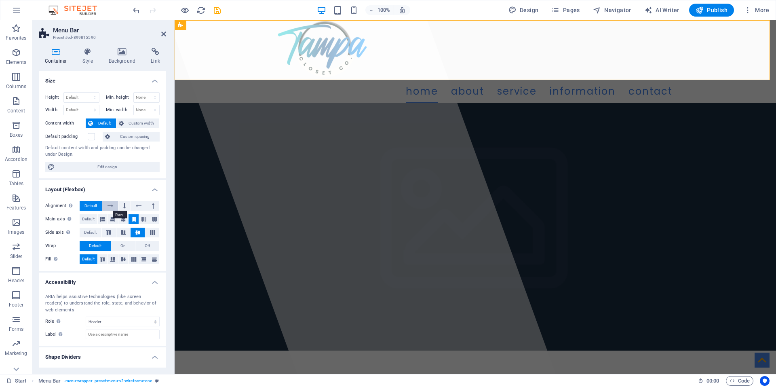
click at [109, 206] on icon at bounding box center [110, 206] width 6 height 10
click at [87, 206] on span "Default" at bounding box center [90, 206] width 13 height 10
click at [112, 219] on icon at bounding box center [112, 219] width 5 height 10
click at [124, 218] on icon at bounding box center [123, 219] width 5 height 10
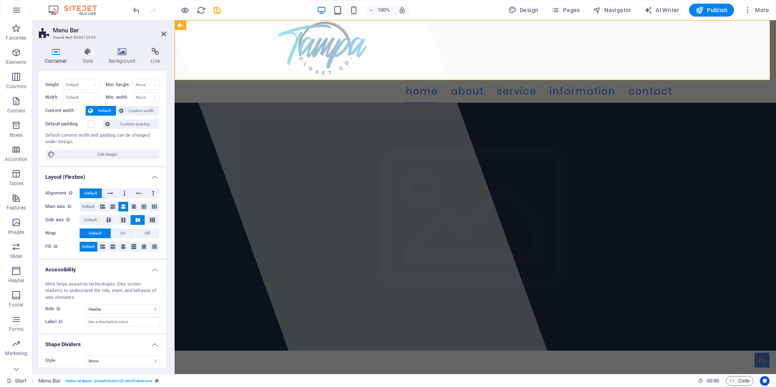
scroll to position [17, 0]
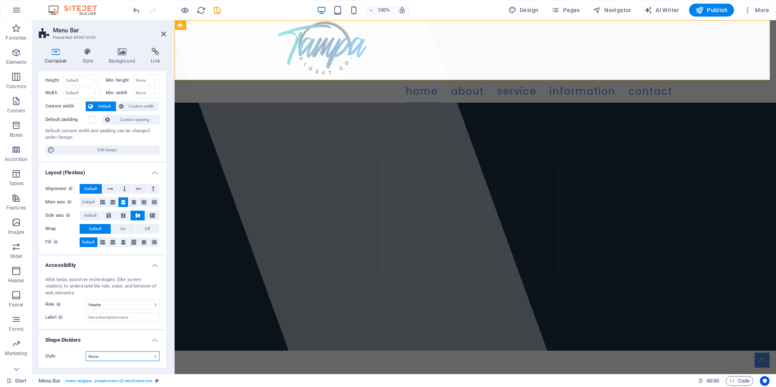
click at [128, 353] on select "None Triangle Square Diagonal Polygon 1 Polygon 2 Zigzag Multiple Zigzags Waves…" at bounding box center [123, 356] width 74 height 10
click at [73, 350] on div "Style None Triangle Square Diagonal Polygon 1 Polygon 2 Zigzag Multiple Zigzags…" at bounding box center [102, 356] width 127 height 23
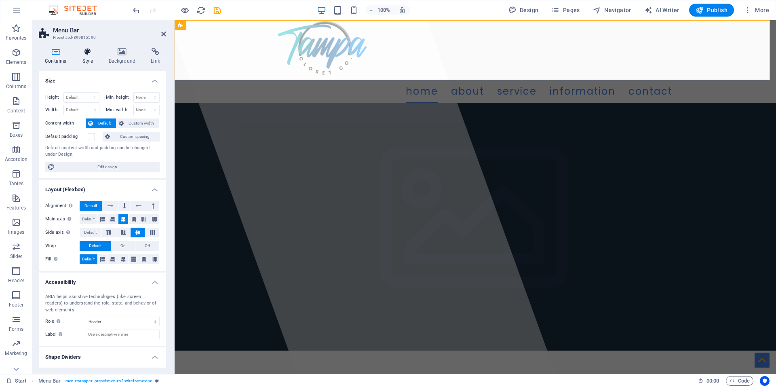
click at [85, 55] on icon at bounding box center [87, 52] width 23 height 8
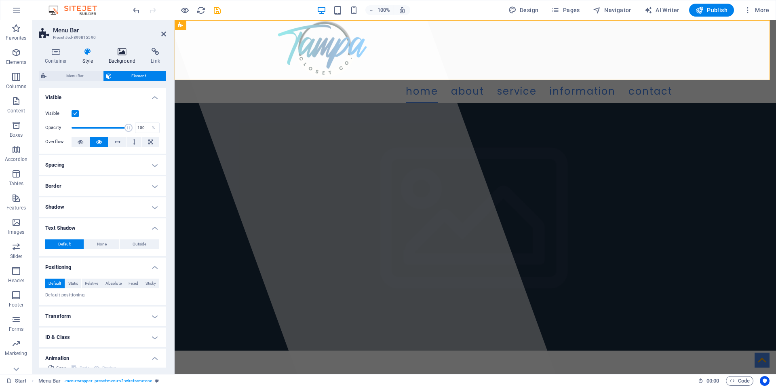
click at [114, 52] on icon at bounding box center [122, 52] width 39 height 8
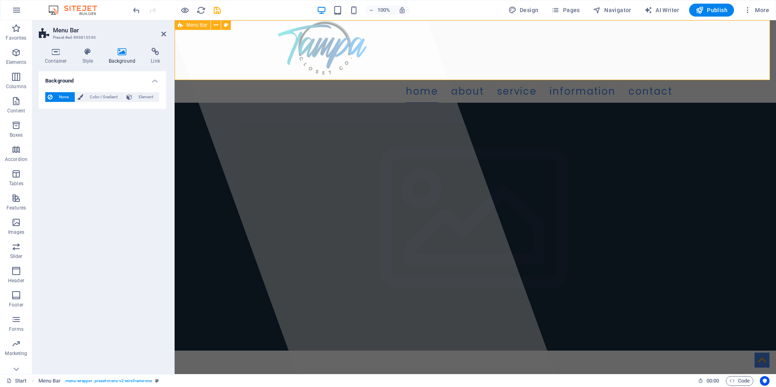
click at [251, 42] on div "Home About Service Information Contact" at bounding box center [475, 61] width 601 height 82
click at [89, 52] on icon at bounding box center [87, 52] width 23 height 8
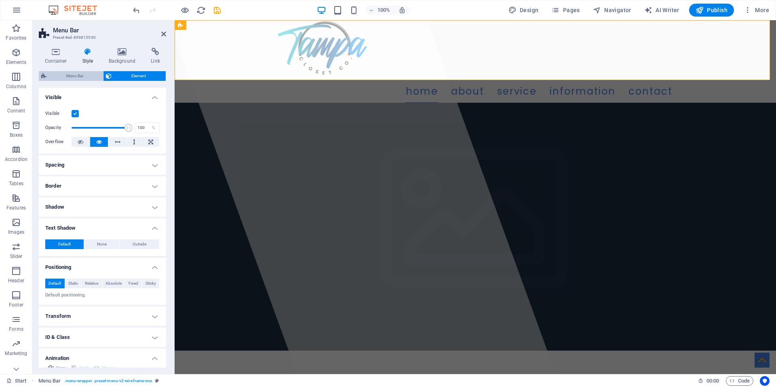
click at [75, 80] on span "Menu Bar" at bounding box center [75, 76] width 52 height 10
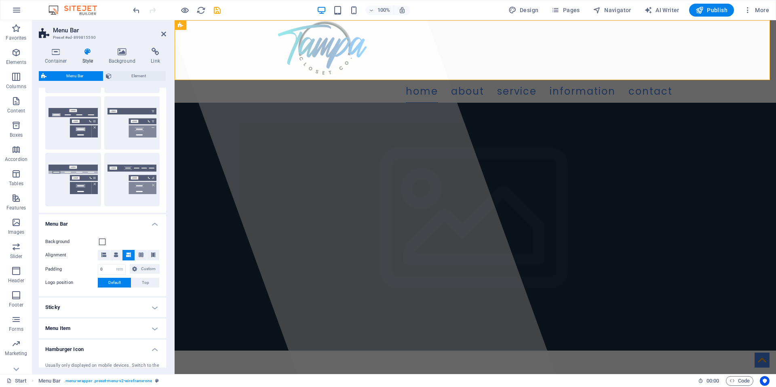
scroll to position [283, 0]
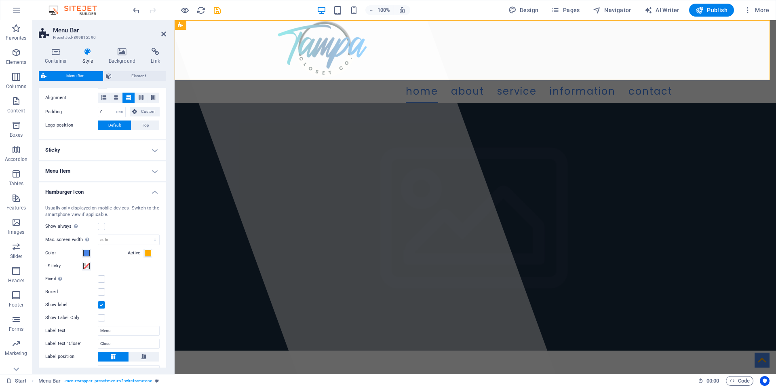
click at [99, 187] on h4 "Hamburger Icon" at bounding box center [102, 189] width 127 height 15
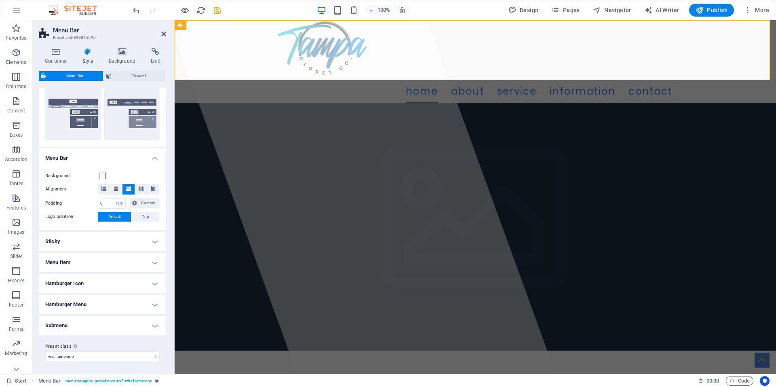
scroll to position [191, 0]
click at [119, 255] on h4 "Menu Item" at bounding box center [102, 261] width 127 height 19
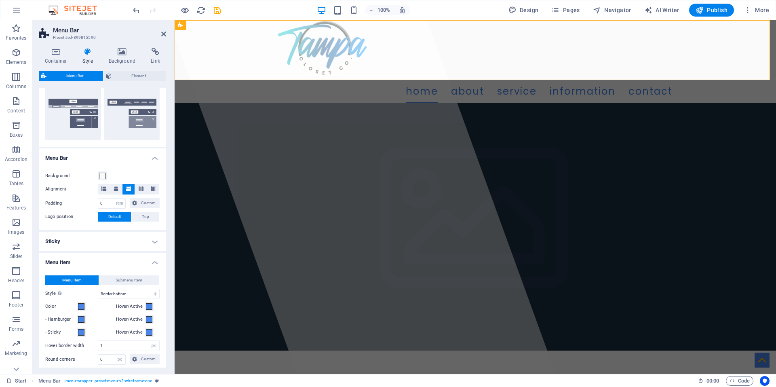
scroll to position [283, 0]
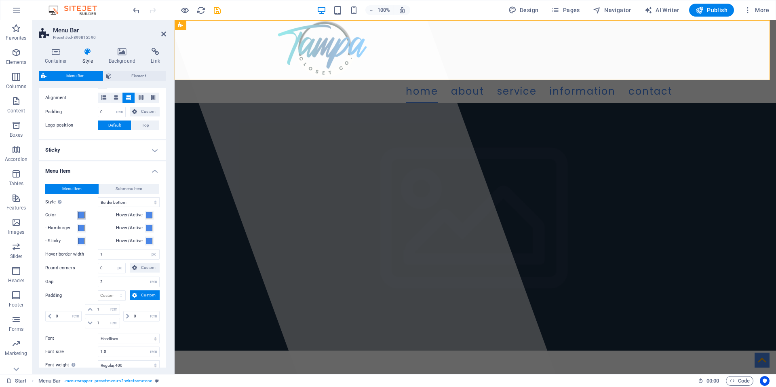
click at [80, 215] on span at bounding box center [81, 215] width 6 height 6
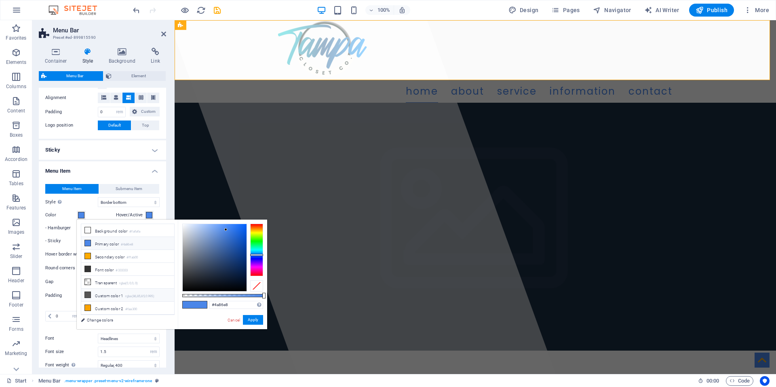
click at [100, 292] on li "Custom color 1 rgba(86,85,85,0.995)" at bounding box center [127, 294] width 93 height 13
type input "rgba(86, 85, 85, 0.995)"
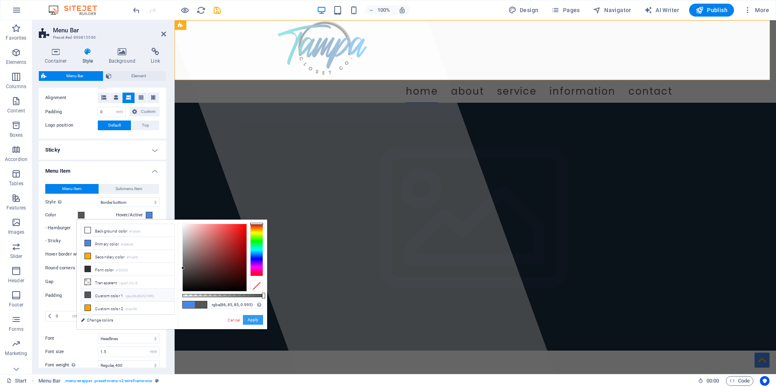
click at [250, 322] on button "Apply" at bounding box center [253, 320] width 20 height 10
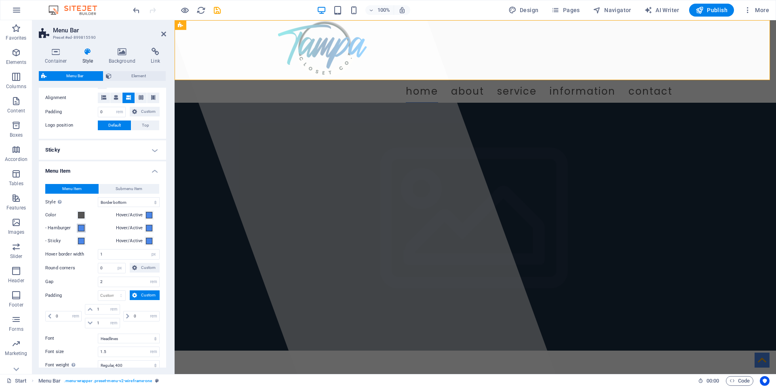
click at [81, 228] on span at bounding box center [81, 228] width 6 height 6
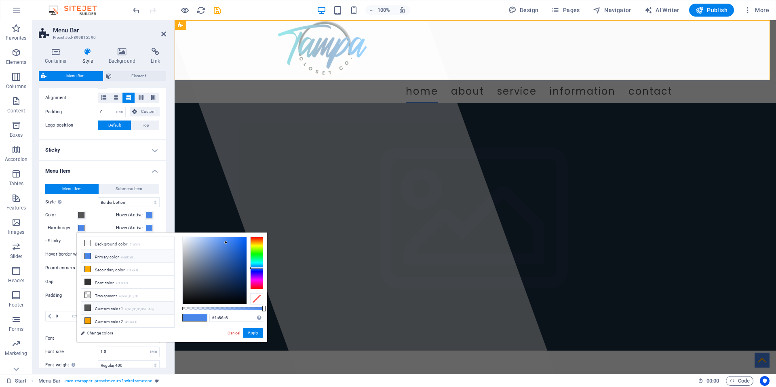
click at [95, 303] on li "Custom color 1 rgba(86,85,85,0.995)" at bounding box center [127, 307] width 93 height 13
type input "rgba(86, 85, 85, 0.995)"
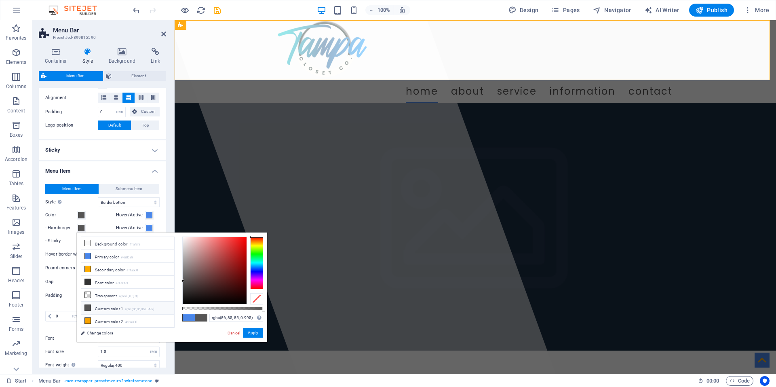
click at [68, 238] on label "- Sticky" at bounding box center [61, 241] width 32 height 10
click at [77, 238] on button "- Sticky" at bounding box center [81, 240] width 9 height 9
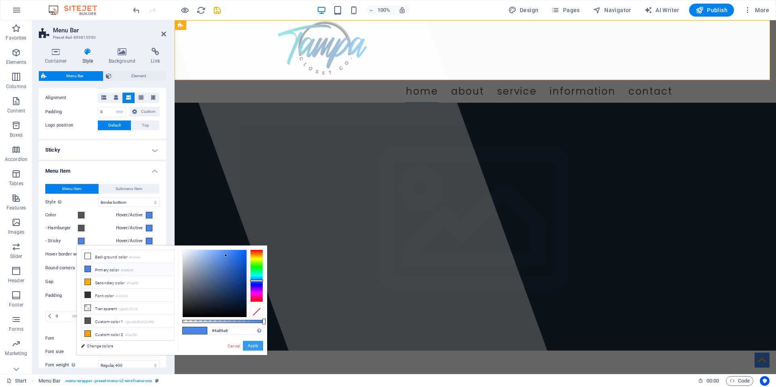
click at [250, 345] on button "Apply" at bounding box center [253, 346] width 20 height 10
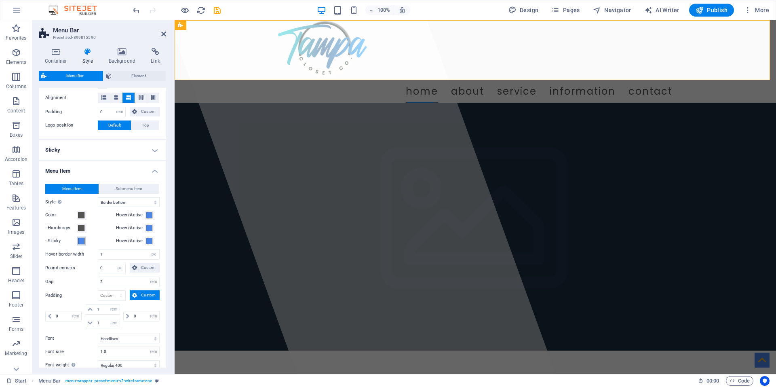
click at [80, 241] on span at bounding box center [81, 241] width 6 height 6
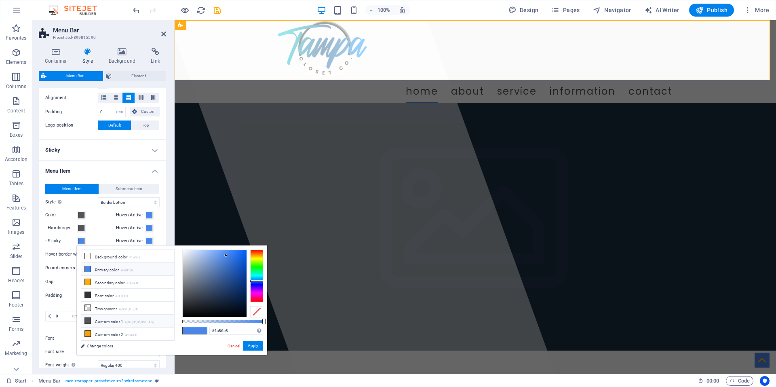
click at [105, 318] on li "Custom color 1 rgba(86,85,85,0.995)" at bounding box center [127, 320] width 93 height 13
type input "rgba(86, 85, 85, 0.995)"
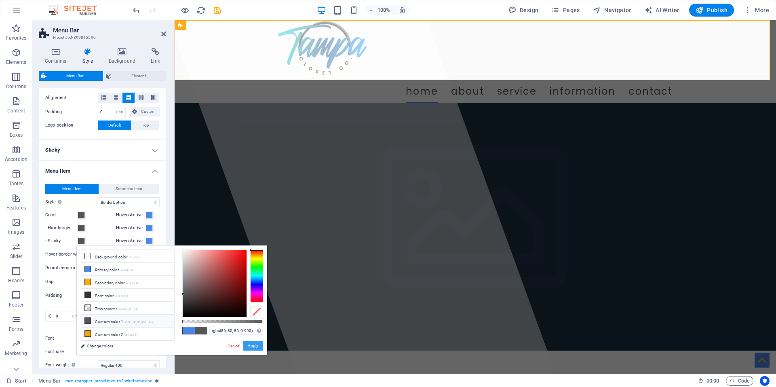
click at [250, 344] on button "Apply" at bounding box center [253, 346] width 20 height 10
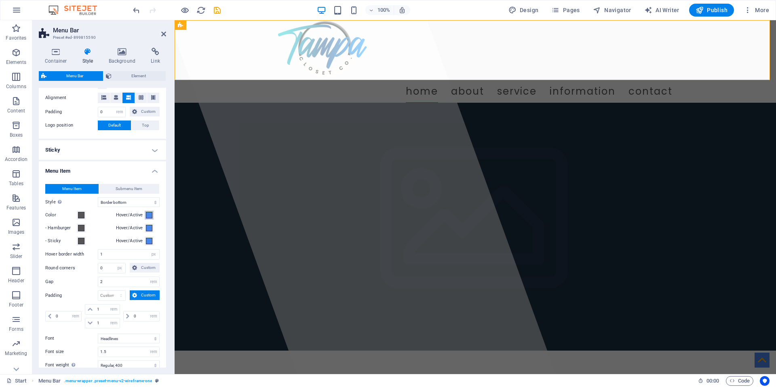
click at [146, 215] on span at bounding box center [149, 215] width 6 height 6
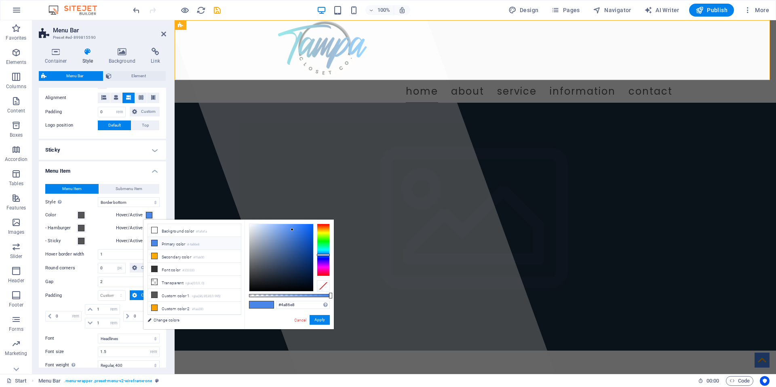
click at [116, 173] on h4 "Menu Item" at bounding box center [102, 168] width 127 height 15
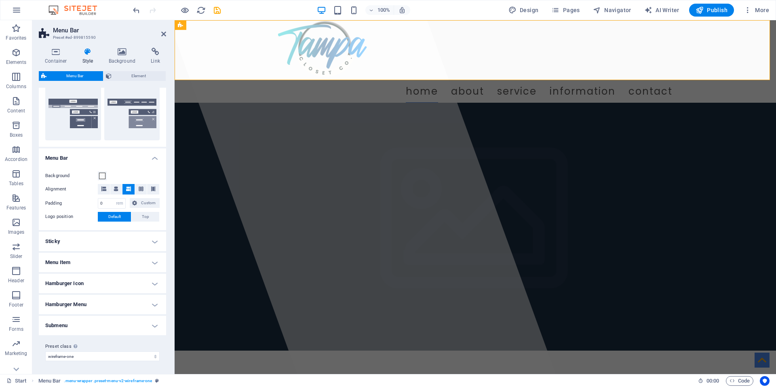
scroll to position [191, 0]
click at [116, 264] on h4 "Menu Item" at bounding box center [102, 261] width 127 height 19
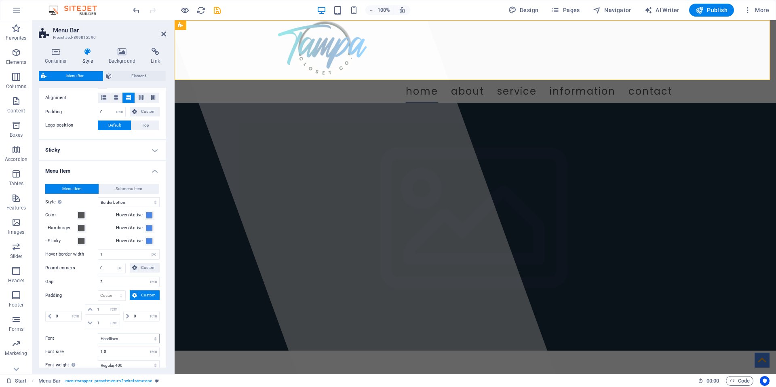
scroll to position [323, 0]
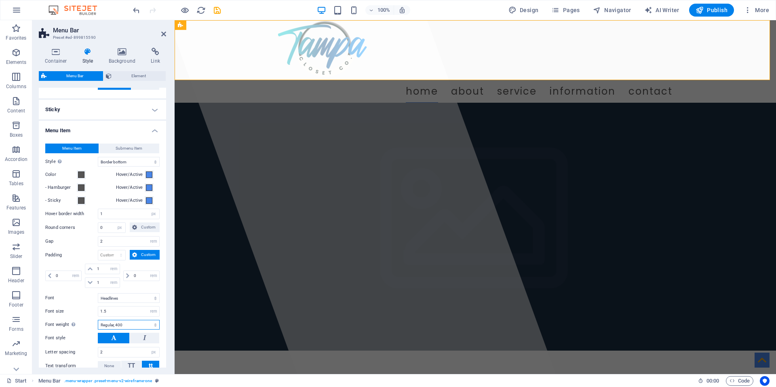
click at [136, 324] on select "Thin, 100 Extra-light, 200 Light, 300 Regular, 400 Medium, 500 Semi-bold, 600 B…" at bounding box center [129, 325] width 62 height 10
click at [98, 320] on select "Thin, 100 Extra-light, 200 Light, 300 Regular, 400 Medium, 500 Semi-bold, 600 B…" at bounding box center [129, 325] width 62 height 10
click at [120, 323] on select "Thin, 100 Extra-light, 200 Light, 300 Regular, 400 Medium, 500 Semi-bold, 600 B…" at bounding box center [129, 325] width 62 height 10
select select "400"
click at [98, 320] on select "Thin, 100 Extra-light, 200 Light, 300 Regular, 400 Medium, 500 Semi-bold, 600 B…" at bounding box center [129, 325] width 62 height 10
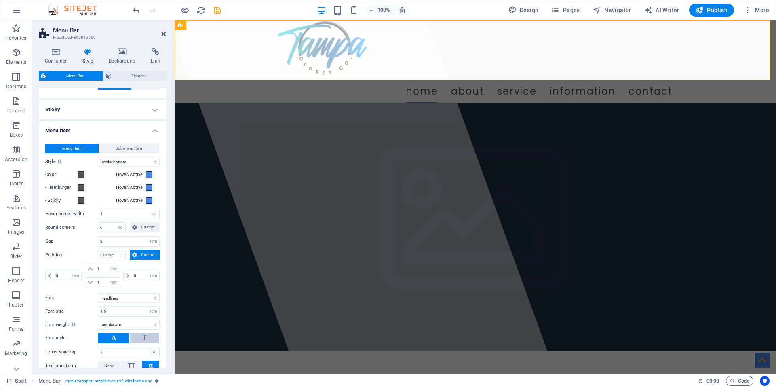
click at [141, 332] on button at bounding box center [144, 337] width 29 height 11
click at [114, 334] on icon at bounding box center [113, 337] width 5 height 10
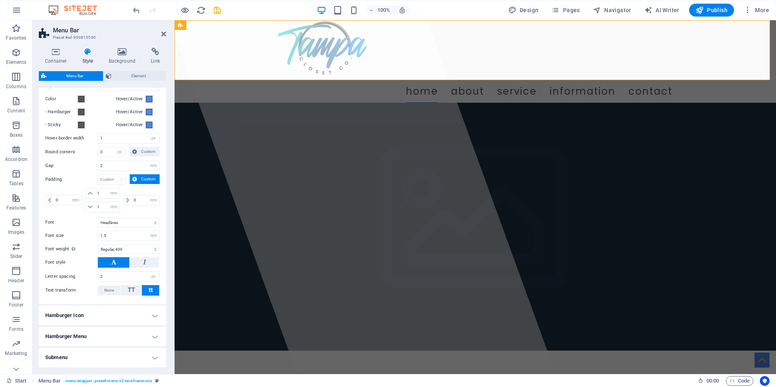
scroll to position [404, 0]
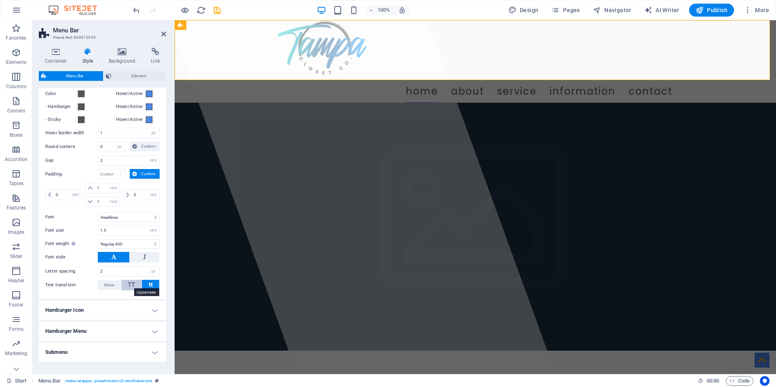
click at [130, 284] on span "TT" at bounding box center [131, 284] width 7 height 7
click at [111, 229] on input "1.5" at bounding box center [128, 230] width 61 height 10
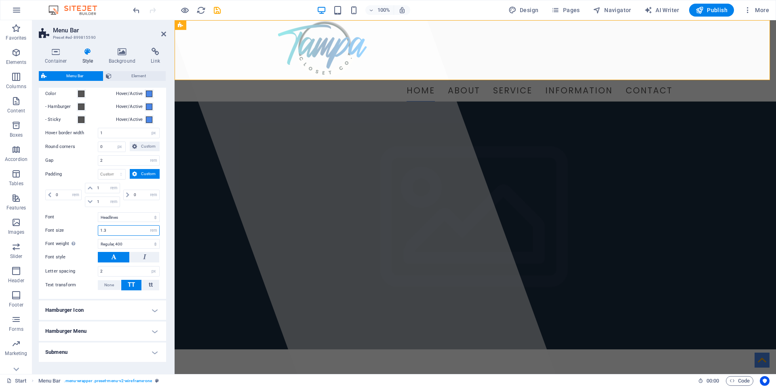
click at [110, 229] on input "1.3" at bounding box center [128, 230] width 61 height 10
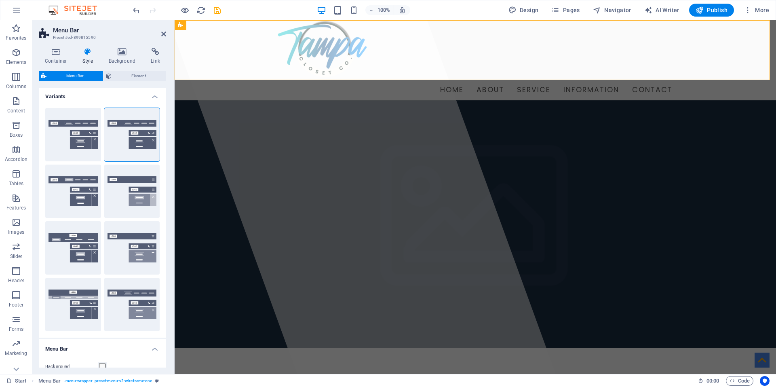
scroll to position [0, 0]
type input "1.1"
click at [134, 73] on span "Element" at bounding box center [138, 76] width 49 height 10
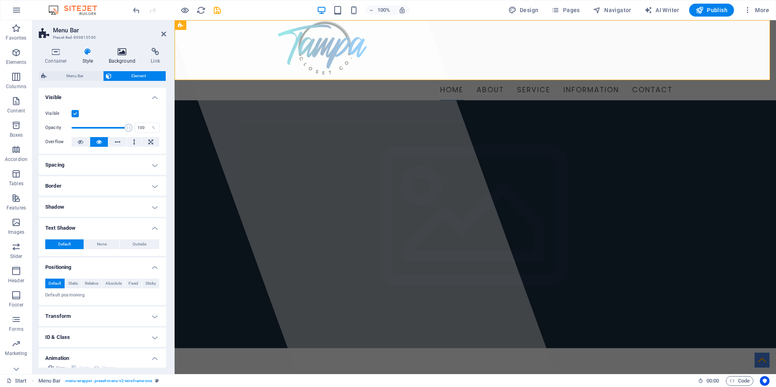
click at [126, 61] on h4 "Background" at bounding box center [124, 56] width 42 height 17
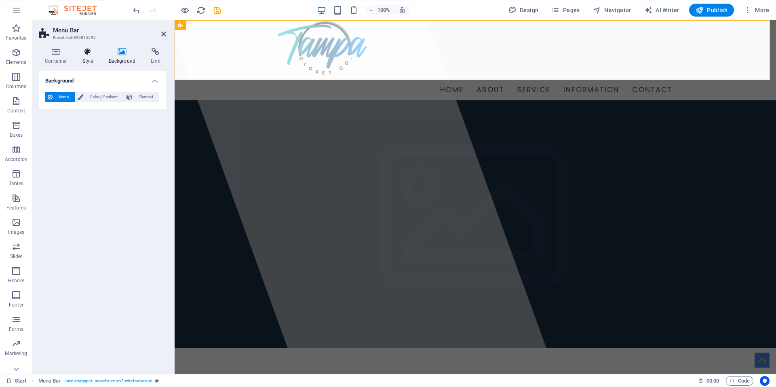
click at [82, 56] on h4 "Style" at bounding box center [89, 56] width 26 height 17
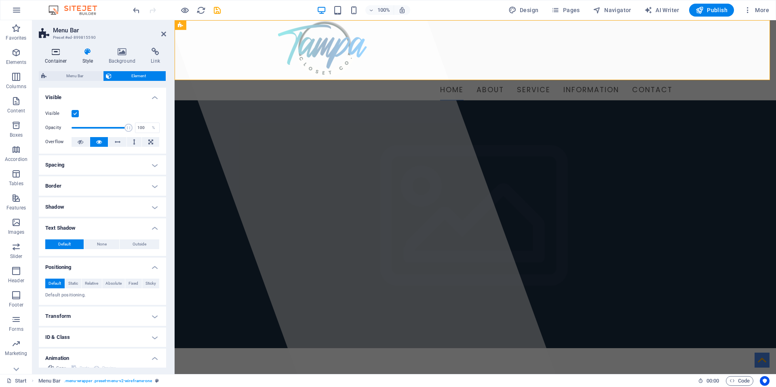
click at [59, 55] on icon at bounding box center [56, 52] width 34 height 8
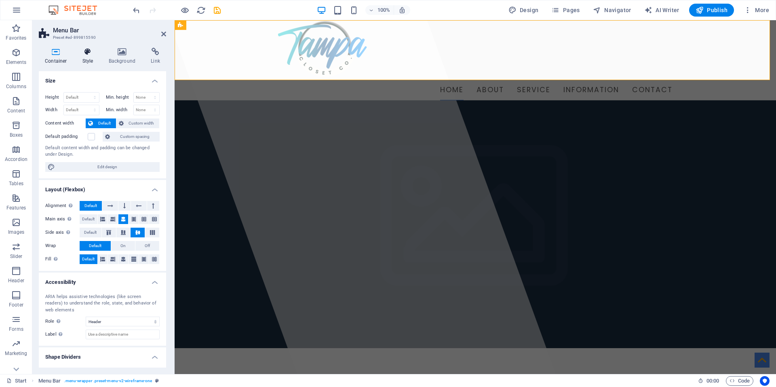
click at [88, 48] on icon at bounding box center [87, 52] width 23 height 8
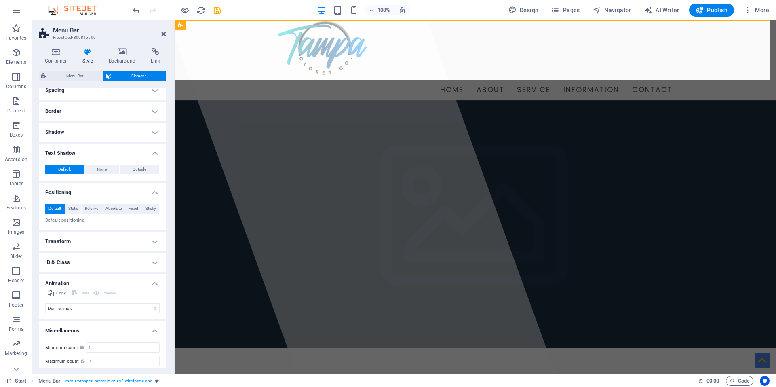
scroll to position [81, 0]
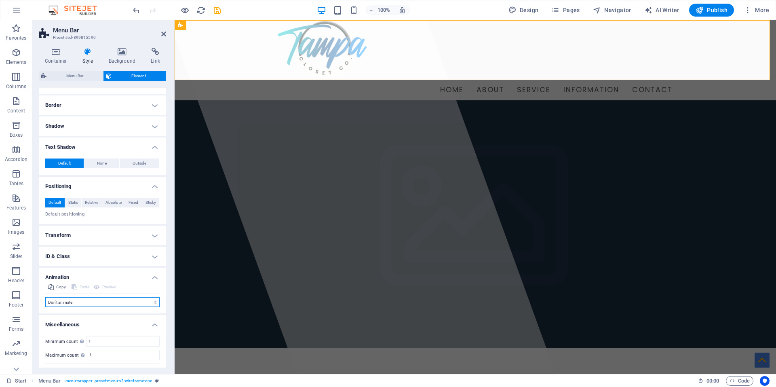
click at [83, 303] on select "Don't animate Show / Hide Slide up/down Zoom in/out Slide left to right Slide r…" at bounding box center [102, 302] width 114 height 10
select select "slide"
click at [45, 297] on select "Don't animate Show / Hide Slide up/down Zoom in/out Slide left to right Slide r…" at bounding box center [102, 302] width 114 height 10
select select "scroll"
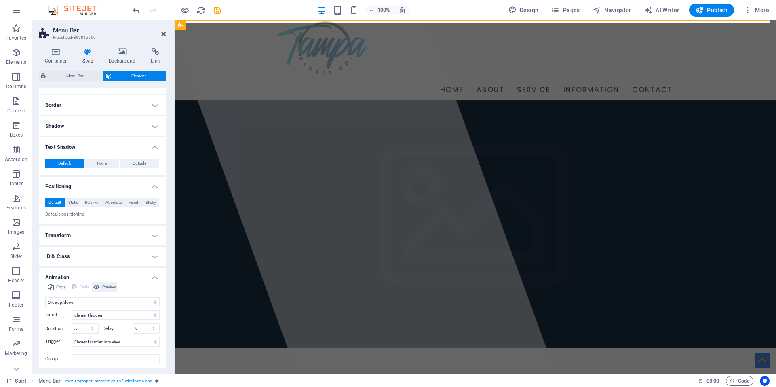
click at [107, 284] on span "Preview" at bounding box center [109, 287] width 14 height 10
click at [104, 341] on select "No automatic trigger On page load Element scrolled into view" at bounding box center [116, 342] width 88 height 10
click at [111, 312] on select "Element hidden Element shown" at bounding box center [116, 315] width 88 height 10
select select "show"
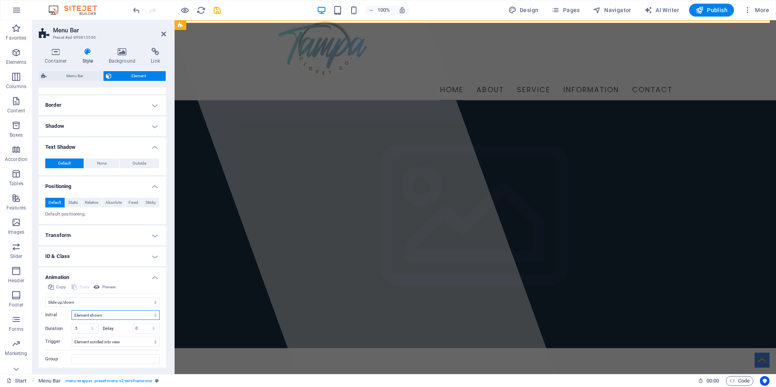
click at [72, 310] on select "Element hidden Element shown" at bounding box center [116, 315] width 88 height 10
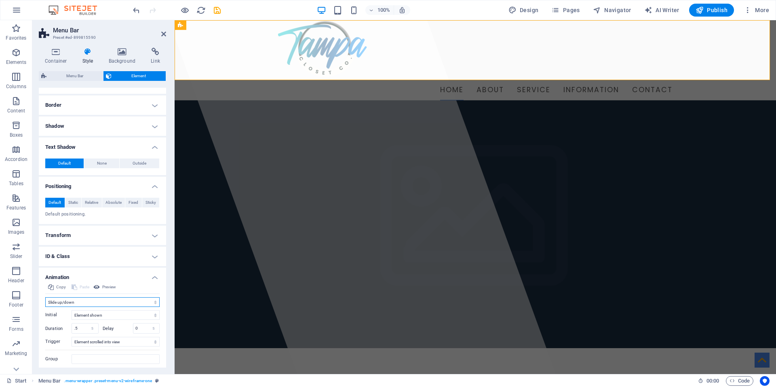
click at [83, 300] on select "Don't animate Show / Hide Slide up/down Zoom in/out Slide left to right Slide r…" at bounding box center [102, 302] width 114 height 10
select select "none"
click at [45, 297] on select "Don't animate Show / Hide Slide up/down Zoom in/out Slide left to right Slide r…" at bounding box center [102, 302] width 114 height 10
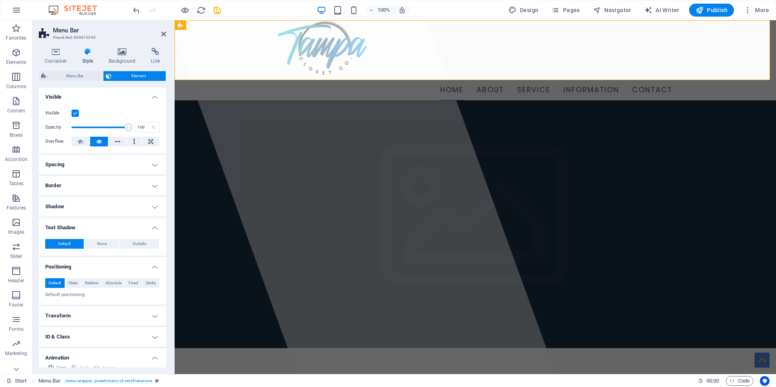
scroll to position [0, 0]
click at [113, 209] on h4 "Shadow" at bounding box center [102, 206] width 127 height 19
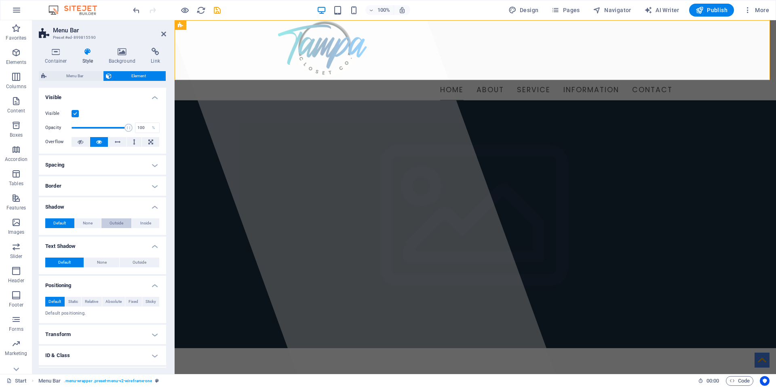
click at [114, 221] on span "Outside" at bounding box center [116, 223] width 14 height 10
type input "2"
type input "4"
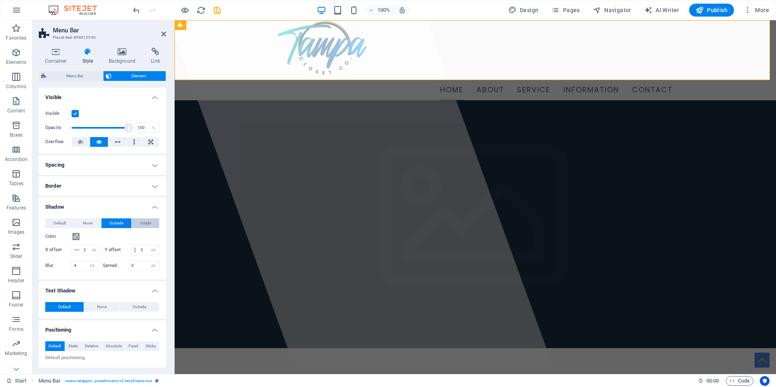
click at [143, 226] on span "Inside" at bounding box center [145, 223] width 11 height 10
click at [118, 53] on icon at bounding box center [122, 52] width 39 height 8
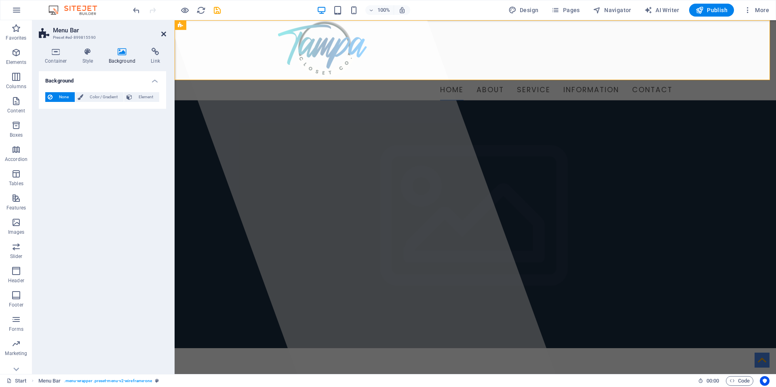
click at [163, 36] on icon at bounding box center [163, 34] width 5 height 6
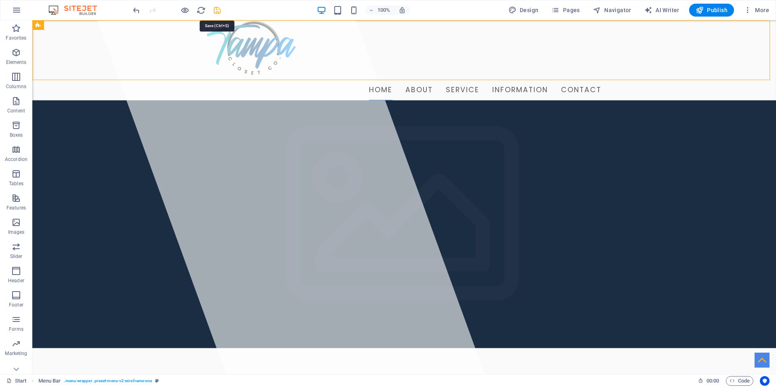
click at [216, 11] on icon "save" at bounding box center [216, 10] width 9 height 9
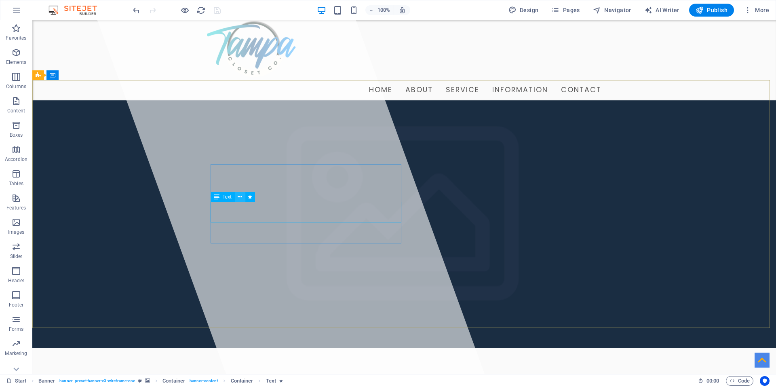
click at [239, 196] on icon at bounding box center [240, 197] width 4 height 8
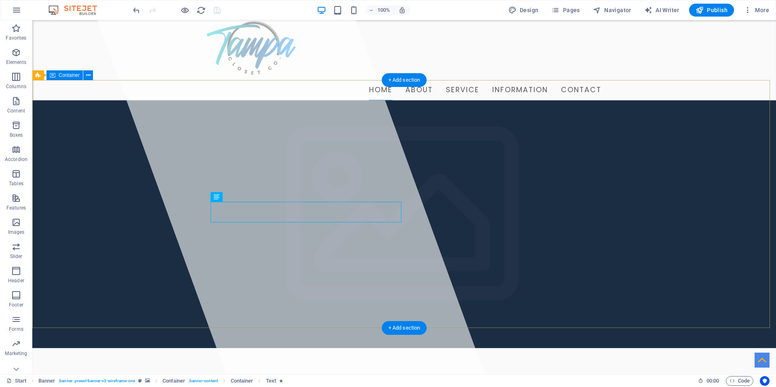
click at [656, 8] on span "AI Writer" at bounding box center [661, 10] width 35 height 8
select select "English"
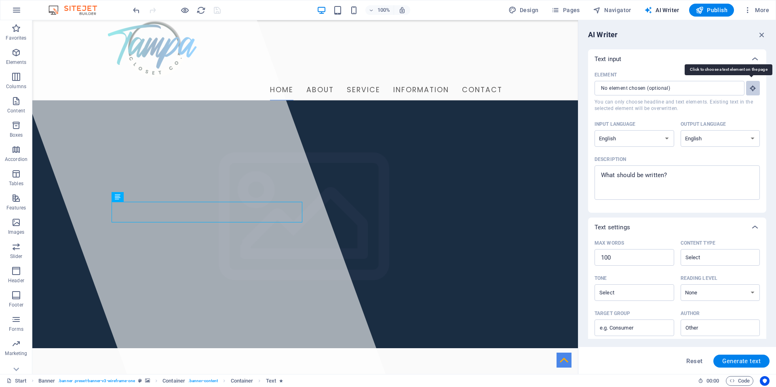
click at [753, 84] on icon "button" at bounding box center [752, 87] width 7 height 7
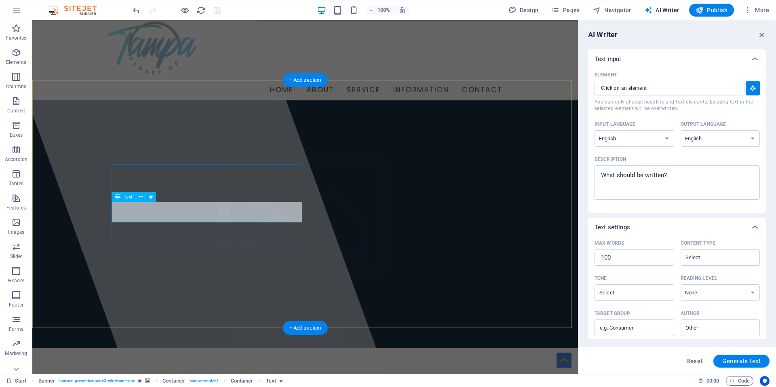
type input "#ed-899815632"
type textarea "x"
type input "14"
type textarea "x"
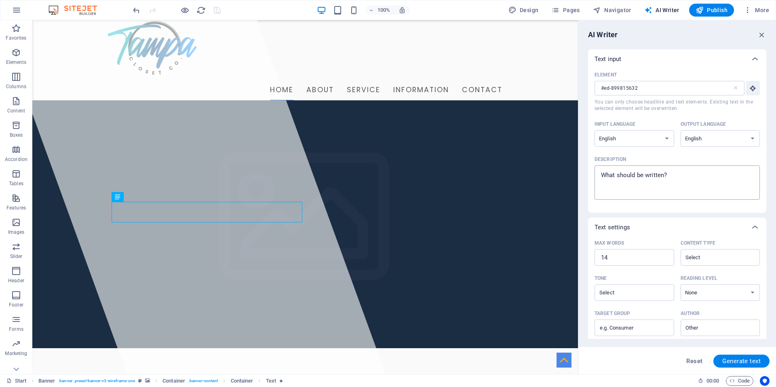
click at [654, 175] on textarea "Description x ​" at bounding box center [676, 182] width 157 height 26
drag, startPoint x: 680, startPoint y: 175, endPoint x: 583, endPoint y: 177, distance: 97.8
click at [583, 177] on div "AI Writer Text input Element #ed-899815632 ​ You can only choose headline and t…" at bounding box center [677, 196] width 198 height 353
type textarea "x"
click at [738, 256] on input "Content type ​" at bounding box center [713, 257] width 61 height 12
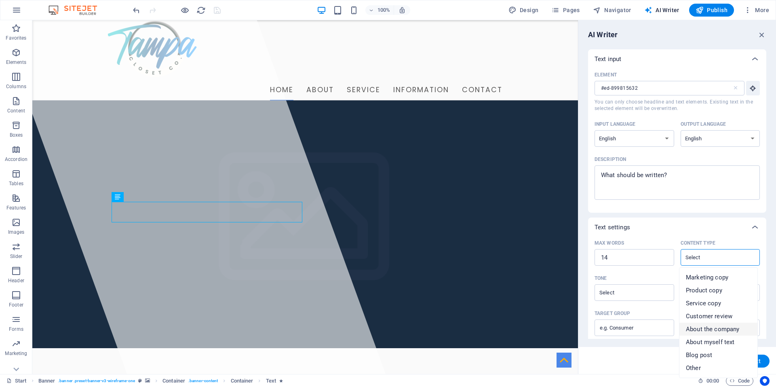
click at [708, 327] on span "About the company" at bounding box center [712, 329] width 53 height 8
type input "About the company"
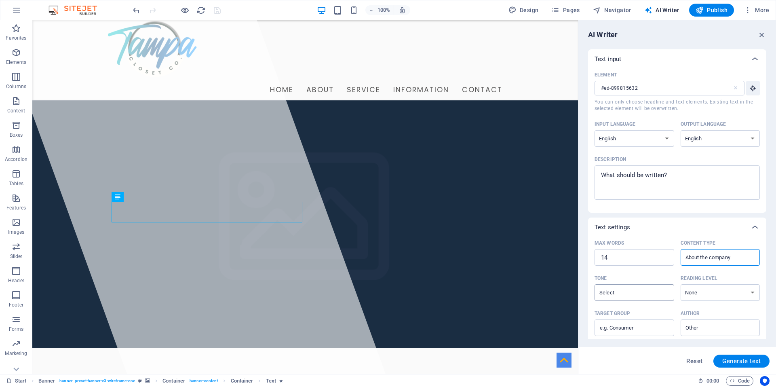
click at [648, 293] on input "Tone ​" at bounding box center [627, 292] width 61 height 12
click at [623, 313] on li "Neutral" at bounding box center [633, 312] width 78 height 13
type input "Neutral"
click at [724, 290] on select "None Academic Adult Teen Child" at bounding box center [720, 292] width 80 height 17
select select "Adult"
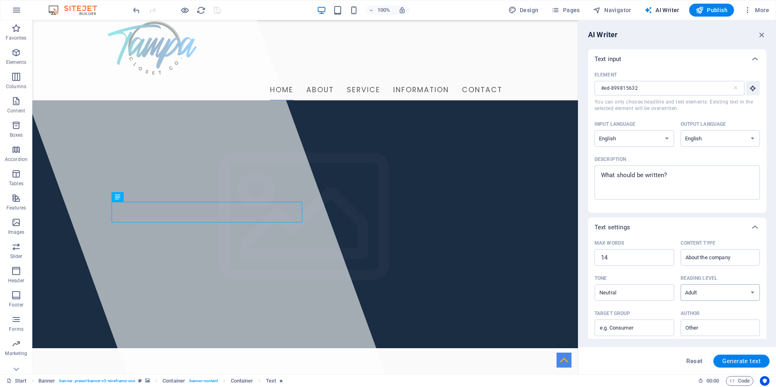
click at [680, 284] on select "None Academic Adult Teen Child" at bounding box center [720, 292] width 80 height 17
click at [665, 329] on input "Target group ​" at bounding box center [634, 327] width 80 height 13
type input "Consumer"
click at [697, 324] on input "Author ​" at bounding box center [713, 328] width 61 height 12
click at [715, 267] on li "Business" at bounding box center [718, 268] width 78 height 13
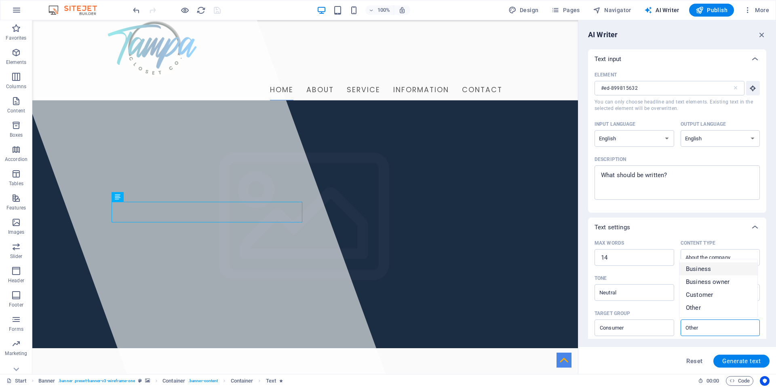
type input "Business"
type textarea "x"
click at [677, 176] on textarea "Description x ​" at bounding box center [676, 182] width 157 height 26
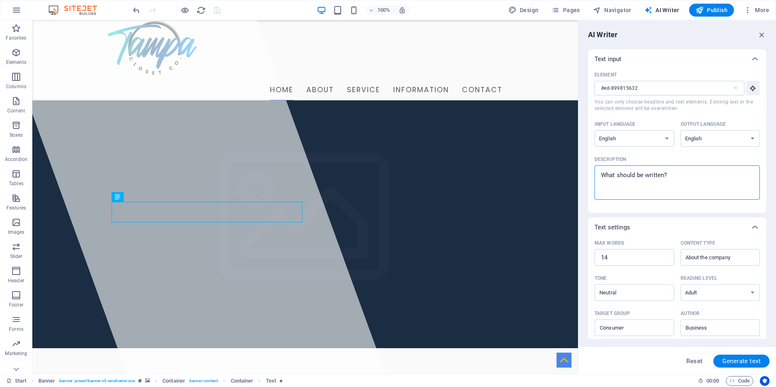
type textarea "A"
type textarea "x"
type textarea "A"
type textarea "x"
type textarea "A w"
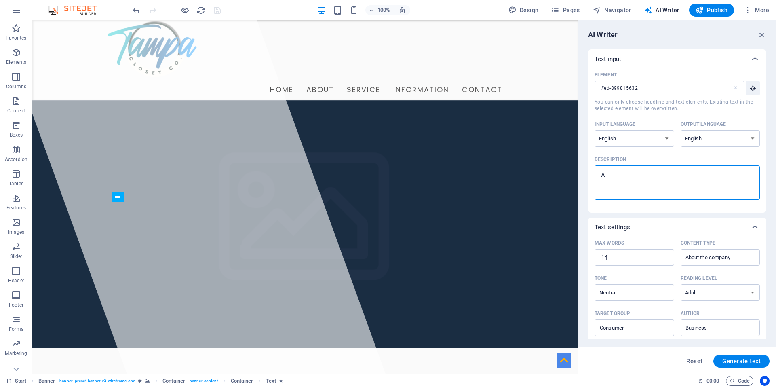
type textarea "x"
type textarea "A we"
type textarea "x"
type textarea "A wel"
type textarea "x"
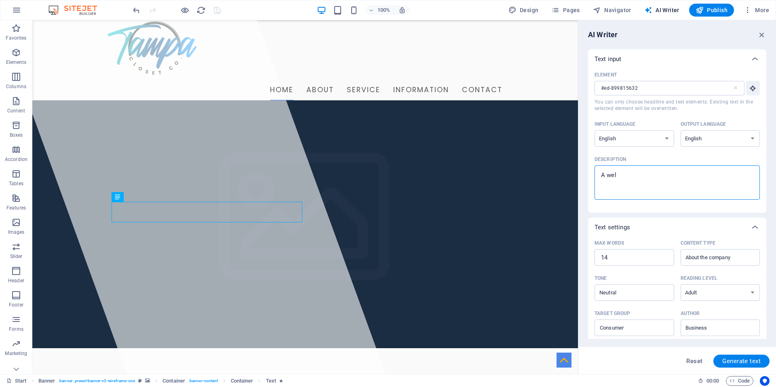
type textarea "A welc"
type textarea "x"
type textarea "A welco"
type textarea "x"
type textarea "A welcom"
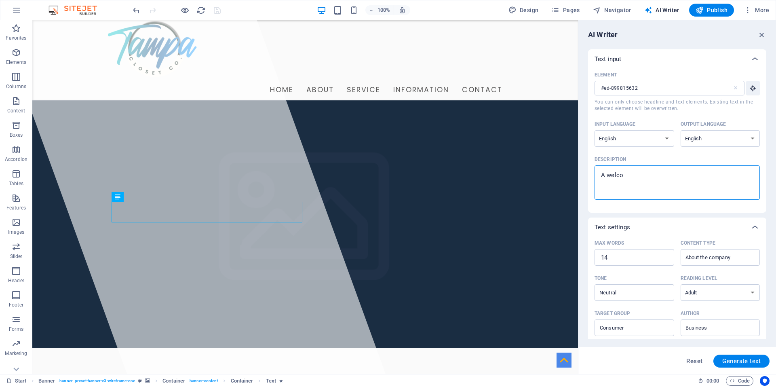
type textarea "x"
type textarea "A welcomi"
type textarea "x"
type textarea "A welcomin"
type textarea "x"
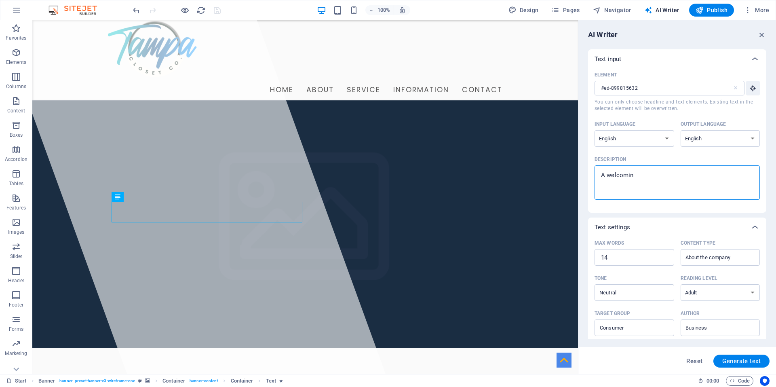
type textarea "A welcoming"
type textarea "x"
type textarea "A welcoming"
type textarea "x"
type textarea "A welcoming m"
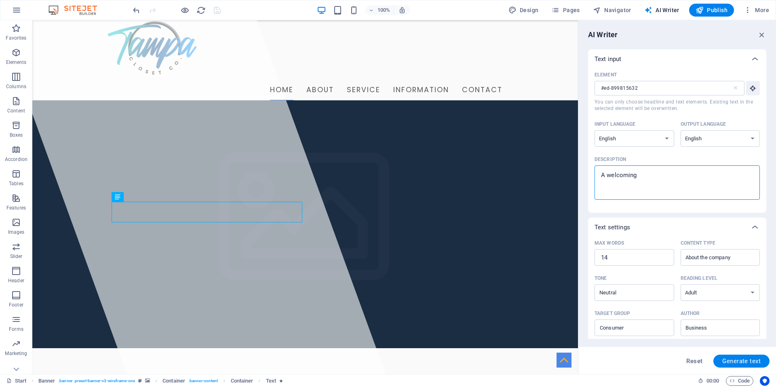
type textarea "x"
type textarea "A welcoming me"
type textarea "x"
type textarea "A welcoming mes"
type textarea "x"
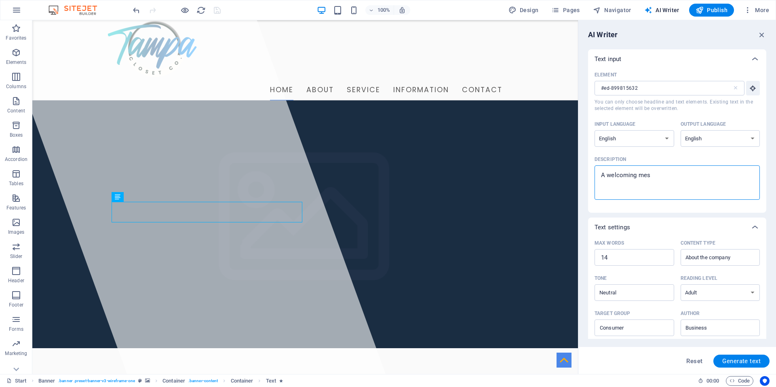
type textarea "A welcoming mess"
type textarea "x"
type textarea "A welcoming messa"
type textarea "x"
type textarea "A welcoming messag"
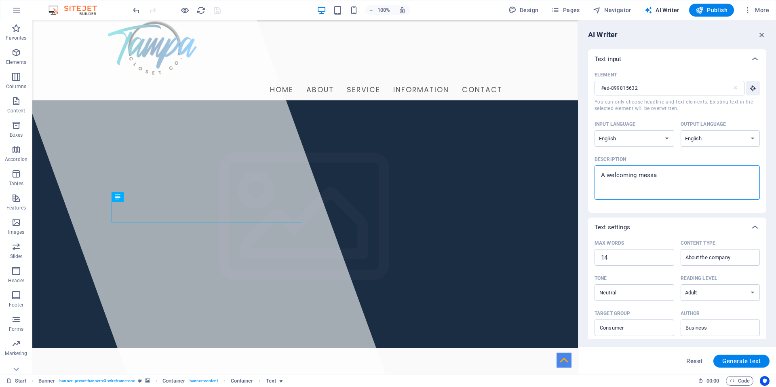
type textarea "x"
type textarea "A welcoming message"
type textarea "x"
type textarea "A welcoming message"
type textarea "x"
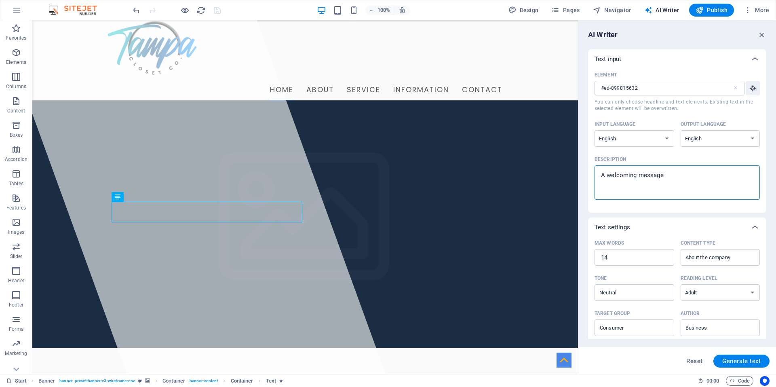
scroll to position [80, 0]
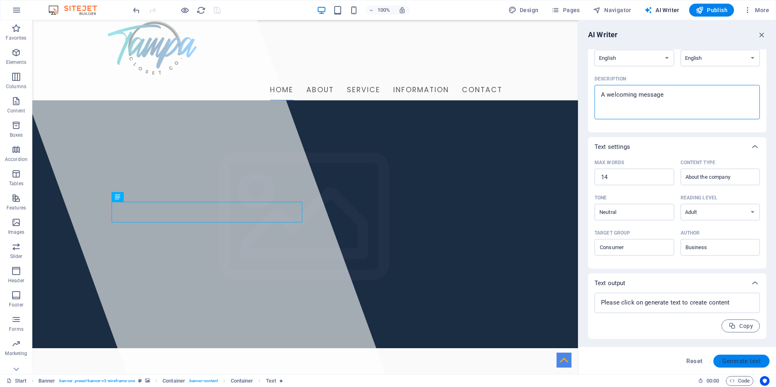
type textarea "A welcoming message"
click at [749, 362] on span "Generate text" at bounding box center [741, 361] width 38 height 6
type textarea "x"
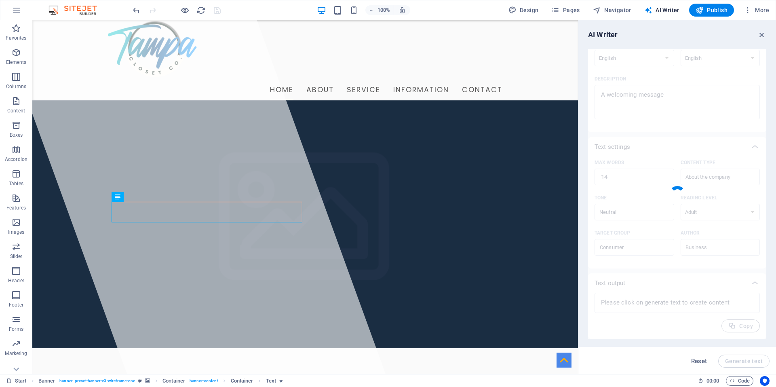
type textarea "x"
type textarea "Welcome! We’re dedicated to providing exceptional service and quality products …"
type textarea "x"
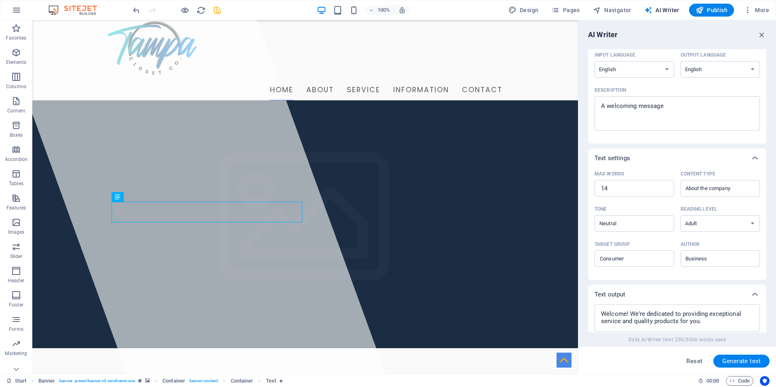
scroll to position [8, 0]
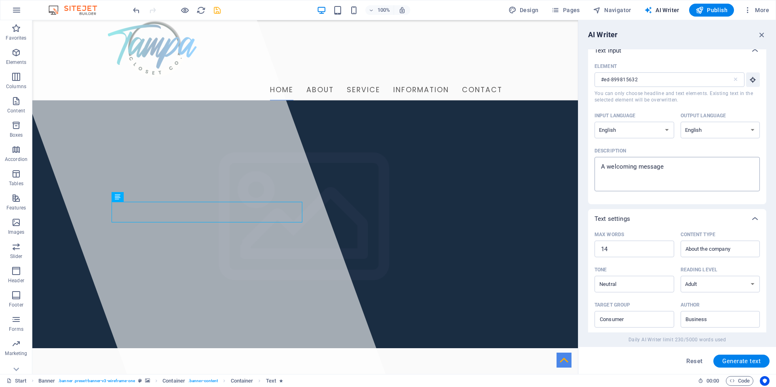
type textarea "x"
drag, startPoint x: 675, startPoint y: 168, endPoint x: 671, endPoint y: 166, distance: 4.2
click at [671, 166] on textarea "A welcoming message" at bounding box center [676, 174] width 157 height 26
type textarea "A welcoming message w"
type textarea "x"
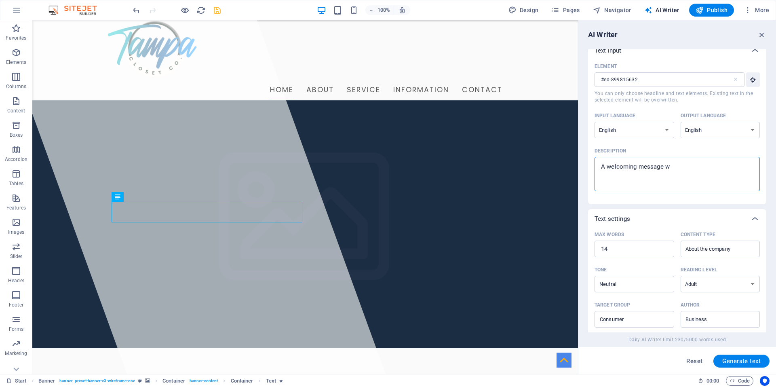
type textarea "A welcoming message wi"
type textarea "x"
type textarea "A welcoming message wit"
type textarea "x"
type textarea "A welcoming message with"
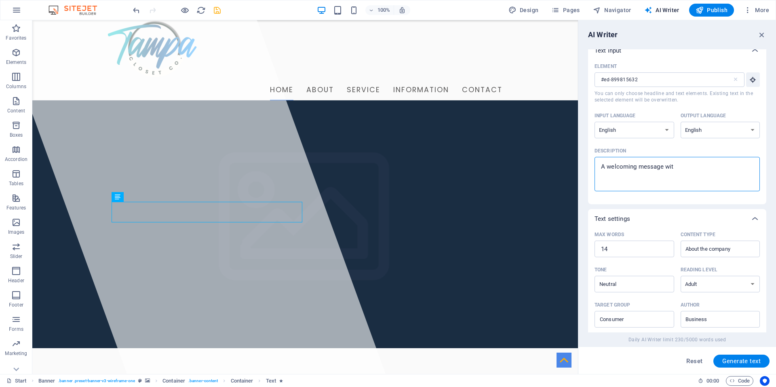
type textarea "x"
type textarea "A welcoming message with"
type textarea "x"
type textarea "A welcoming message with o"
type textarea "x"
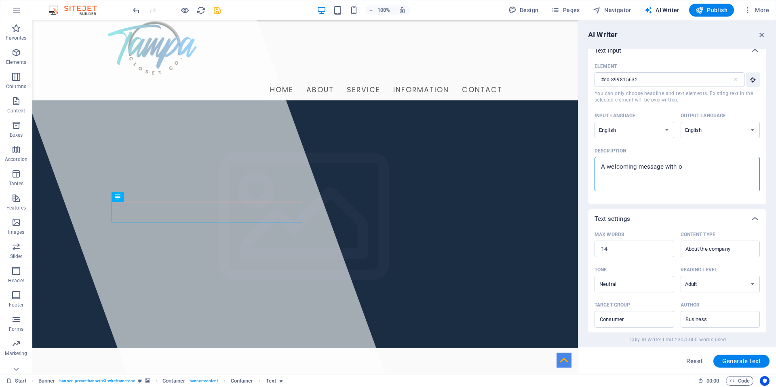
type textarea "A welcoming message with ou"
type textarea "x"
type textarea "A welcoming message with our"
type textarea "x"
type textarea "A welcoming message with our"
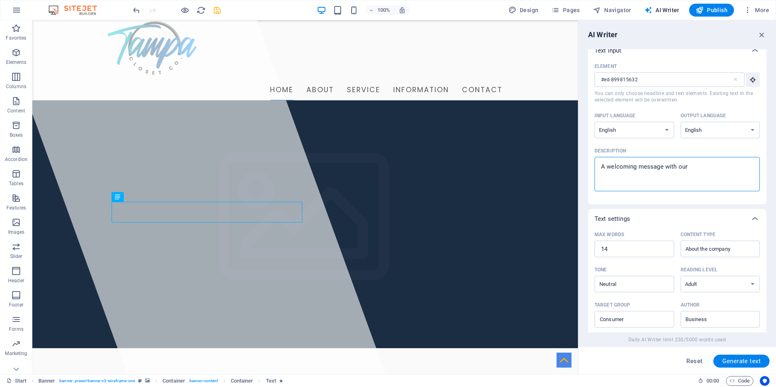
type textarea "x"
type textarea "A welcoming message with our m"
type textarea "x"
type textarea "A welcoming message with our mi"
type textarea "x"
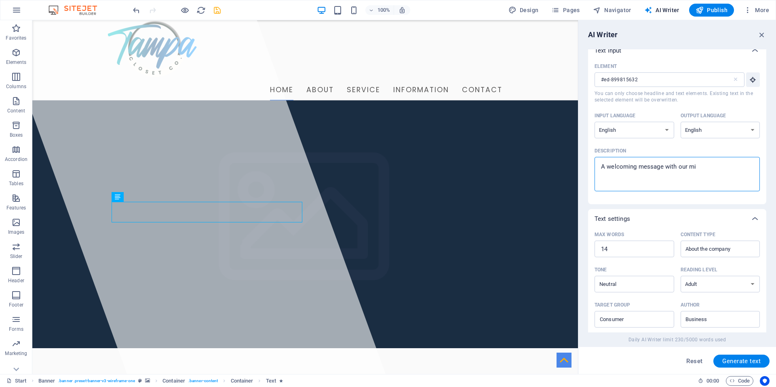
type textarea "A welcoming message with our mis"
type textarea "x"
type textarea "A welcoming message with our miss"
type textarea "x"
type textarea "A welcoming message with our missi"
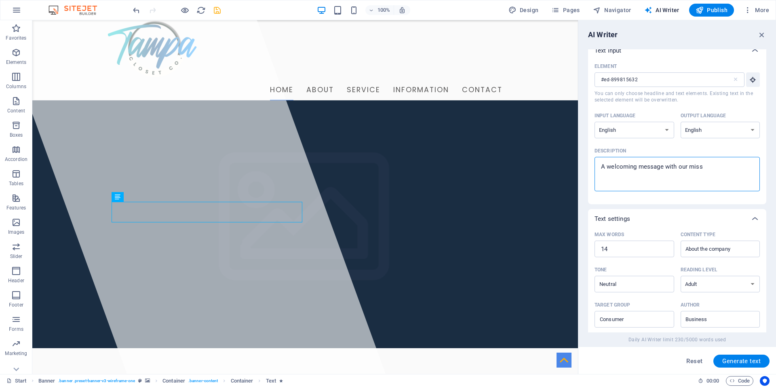
type textarea "x"
type textarea "A welcoming message with our missio"
type textarea "x"
type textarea "A welcoming message with our mission"
type textarea "x"
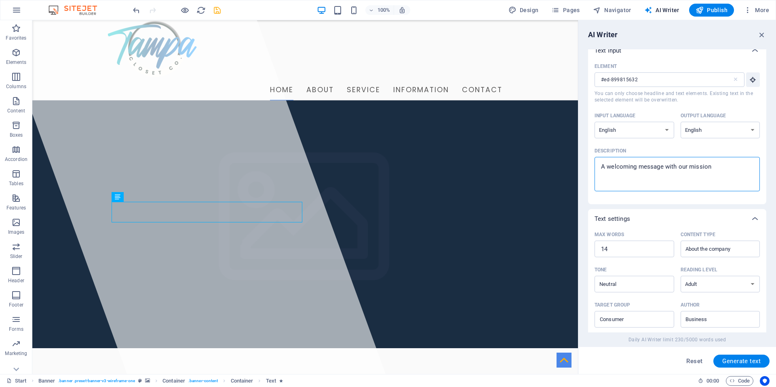
type textarea "A welcoming message with our mission"
type textarea "x"
type textarea "A welcoming message with our mission a"
type textarea "x"
type textarea "A welcoming message with our mission an"
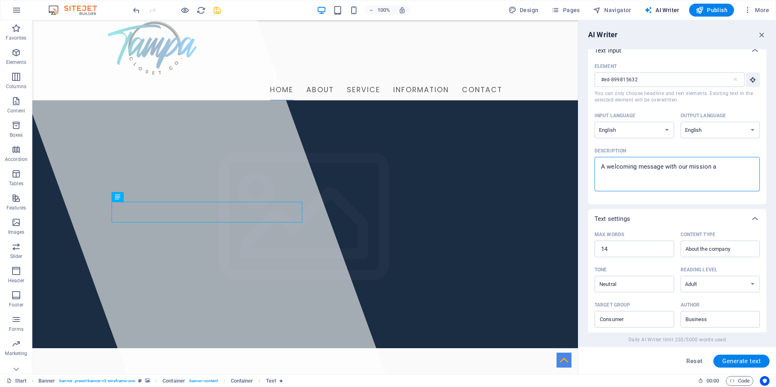
type textarea "x"
type textarea "A welcoming message with our mission and"
type textarea "x"
type textarea "A welcoming message with our mission and"
type textarea "x"
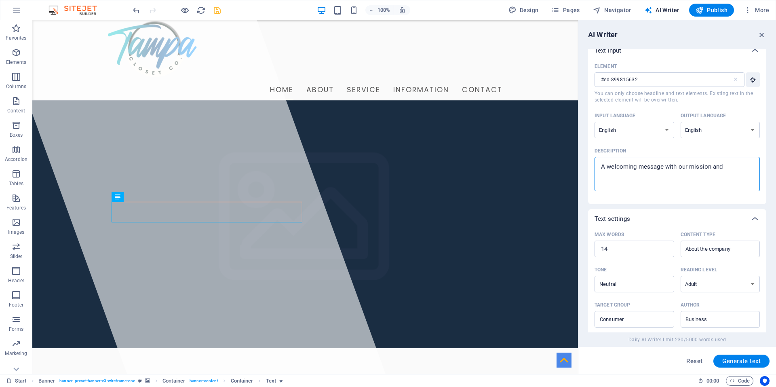
type textarea "A welcoming message with our mission and g"
type textarea "x"
type textarea "A welcoming message with our mission and go"
type textarea "x"
type textarea "A welcoming message with our mission and goa"
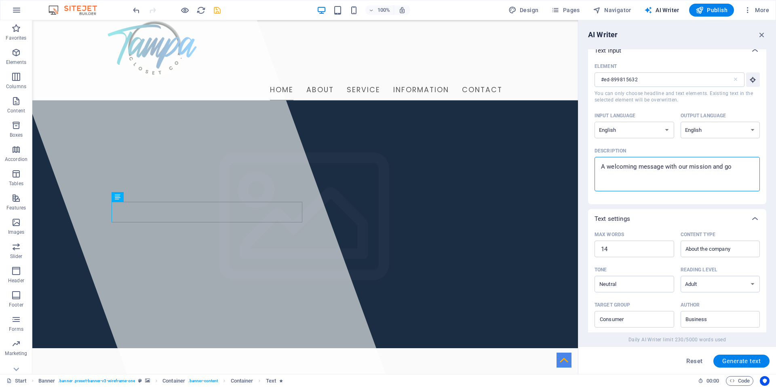
type textarea "x"
type textarea "A welcoming message with our mission and goal"
type textarea "x"
type textarea "A welcoming message with our mission and goals"
type textarea "x"
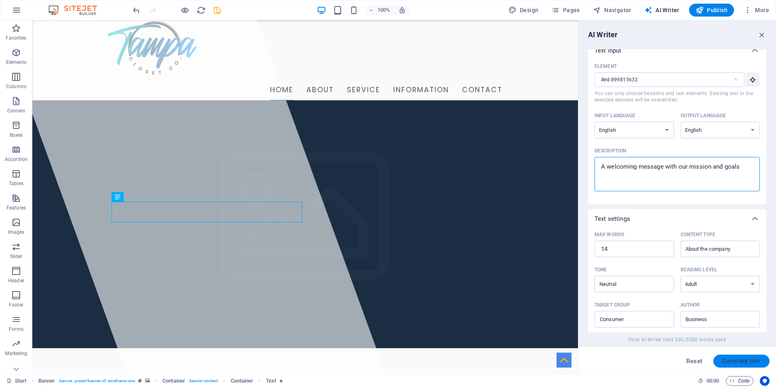
type textarea "A welcoming message with our mission and goals"
click at [742, 362] on span "Generate text" at bounding box center [741, 361] width 38 height 6
type textarea "x"
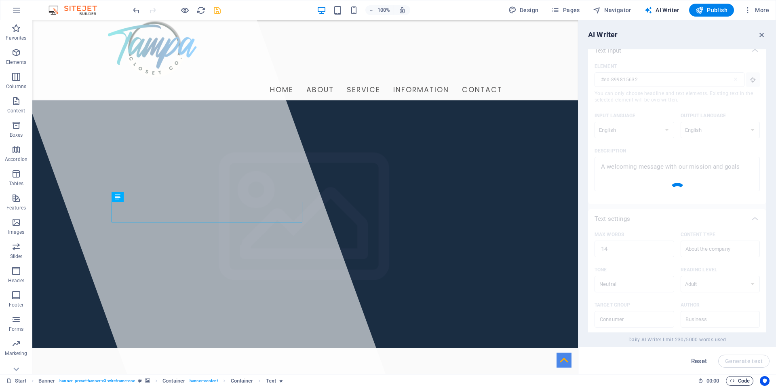
type textarea "x"
type textarea "We strive to enhance your experience with quality service and innovative soluti…"
type textarea "x"
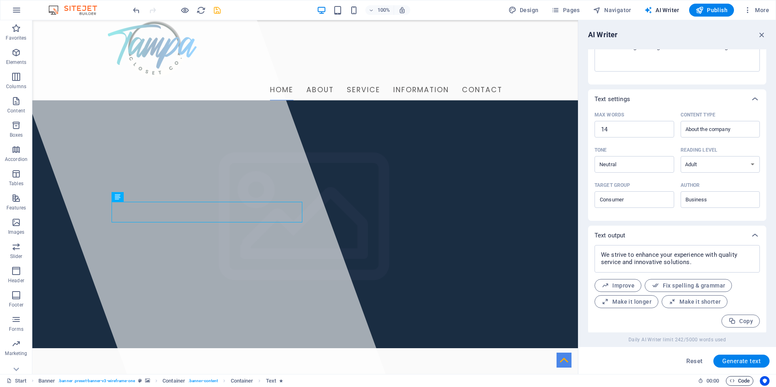
scroll to position [130, 0]
click at [624, 301] on span "Make it longer" at bounding box center [626, 300] width 50 height 8
type textarea "x"
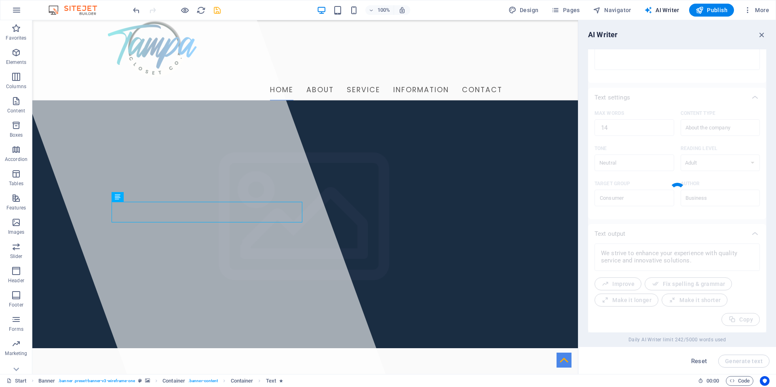
type textarea "x"
type textarea "At our company, we are dedicated to enhancing your overall experience by provid…"
type textarea "x"
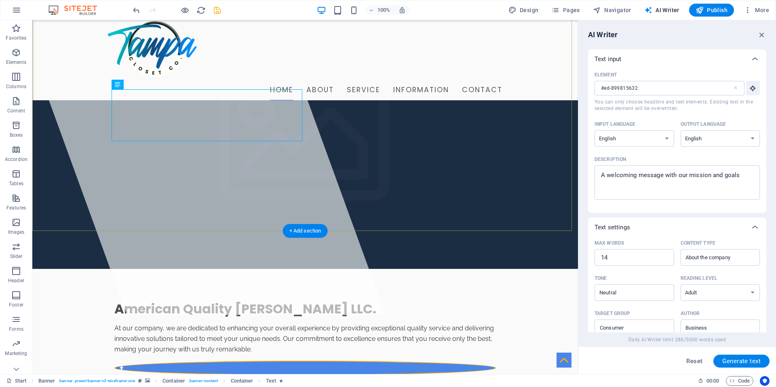
scroll to position [162, 0]
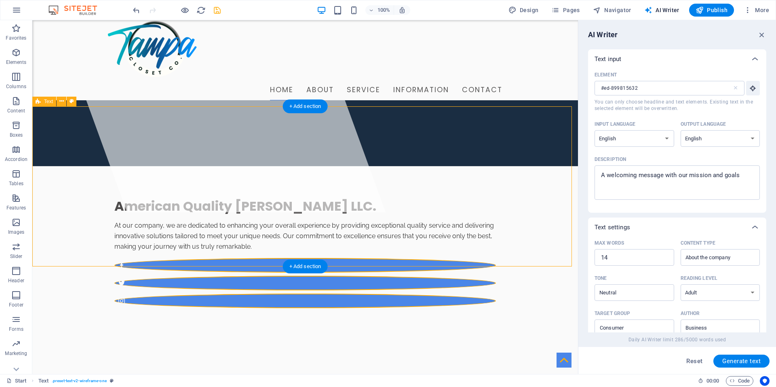
click at [60, 99] on icon at bounding box center [61, 101] width 4 height 8
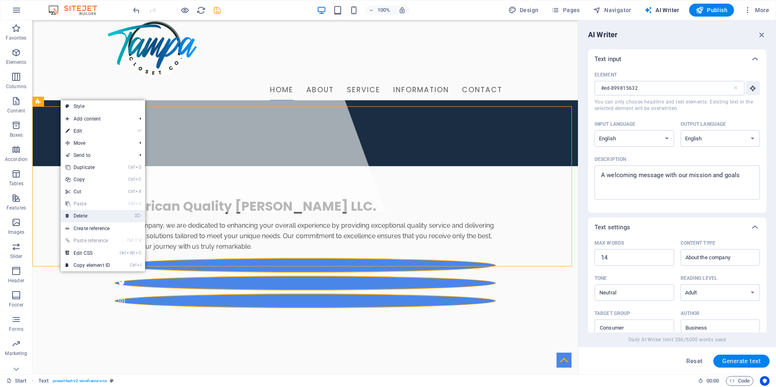
click at [86, 215] on link "⌦ Delete" at bounding box center [88, 216] width 54 height 12
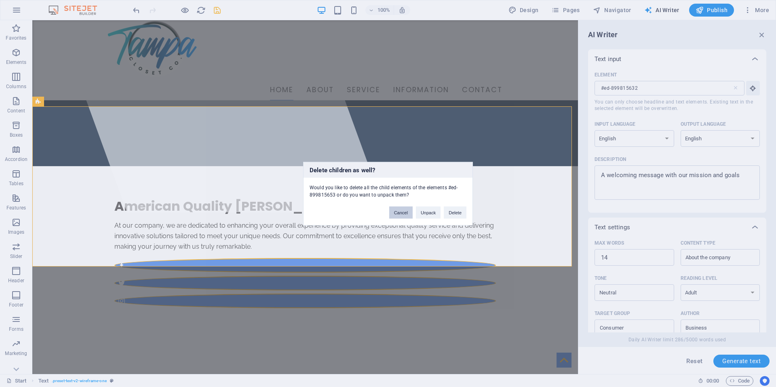
click at [398, 212] on button "Cancel" at bounding box center [400, 212] width 23 height 12
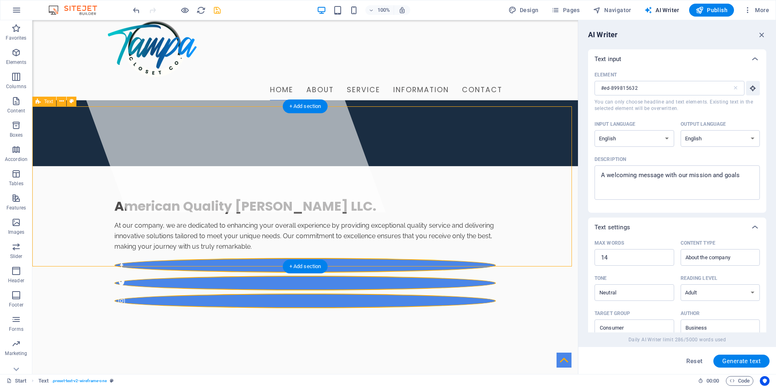
click at [61, 101] on icon at bounding box center [61, 101] width 4 height 8
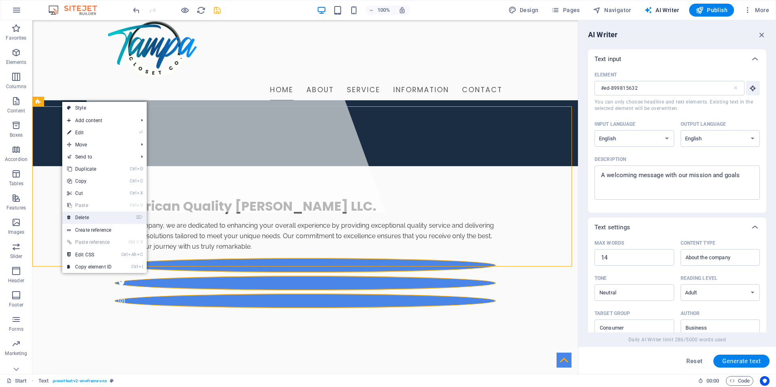
click at [101, 219] on link "⌦ Delete" at bounding box center [89, 217] width 54 height 12
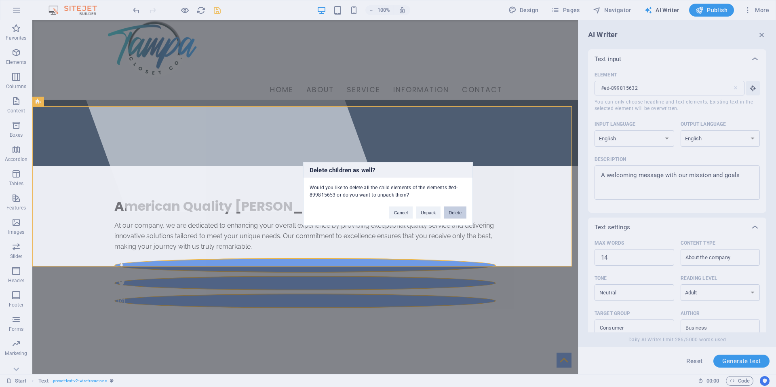
click at [454, 213] on button "Delete" at bounding box center [455, 212] width 23 height 12
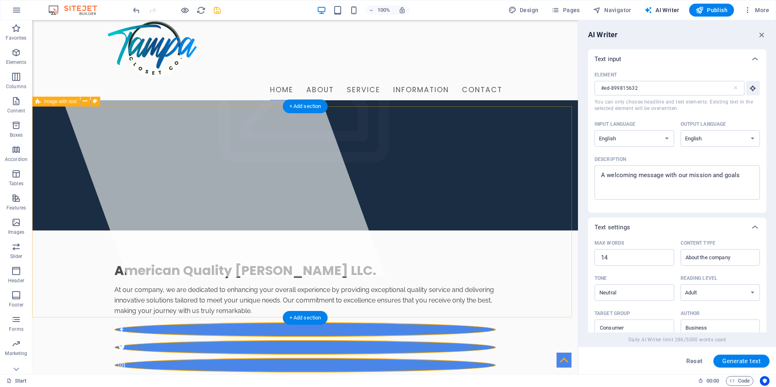
scroll to position [0, 0]
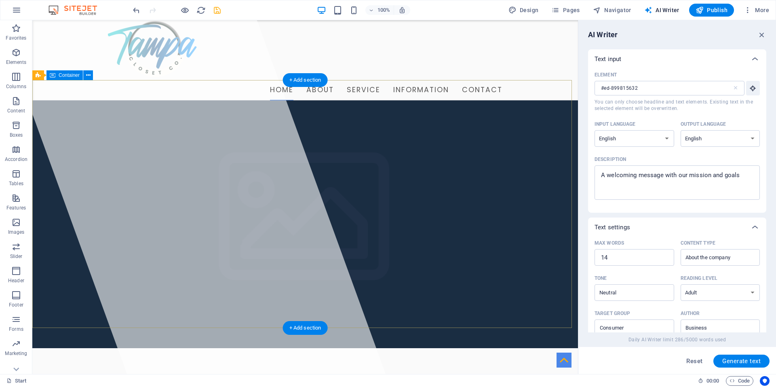
click at [59, 86] on div at bounding box center [191, 196] width 387 height 353
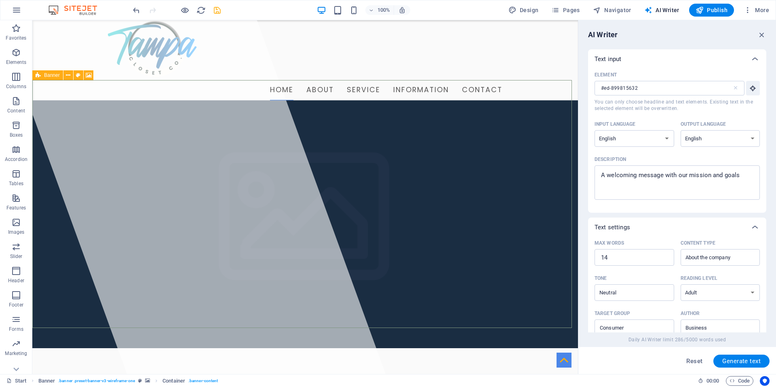
click at [41, 74] on div "Banner" at bounding box center [47, 75] width 31 height 10
click at [89, 73] on icon at bounding box center [89, 75] width 6 height 8
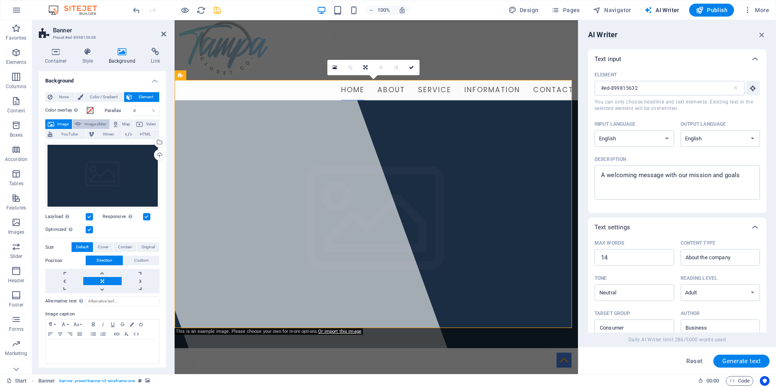
click at [88, 121] on span "Image slider" at bounding box center [95, 124] width 23 height 10
select select "ms"
select select "s"
select select "progressive"
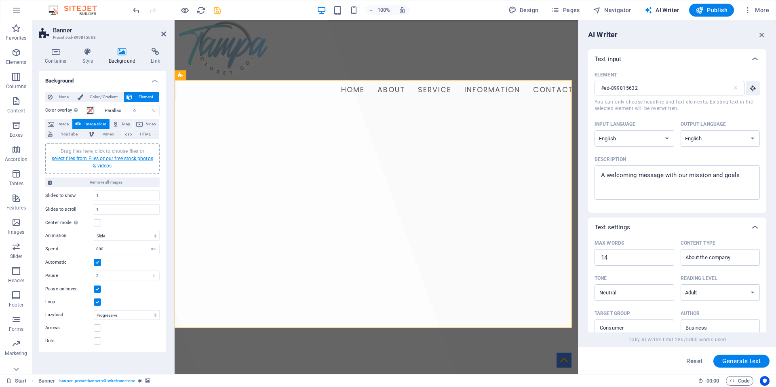
click at [127, 157] on link "select files from Files or our free stock photos & videos" at bounding box center [102, 162] width 101 height 13
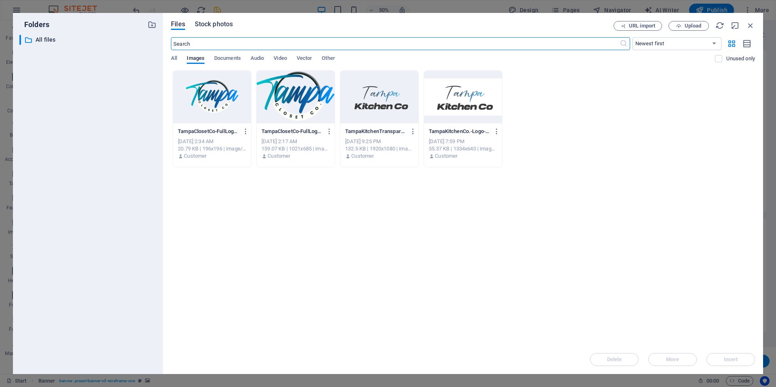
click at [205, 22] on span "Stock photos" at bounding box center [214, 24] width 38 height 10
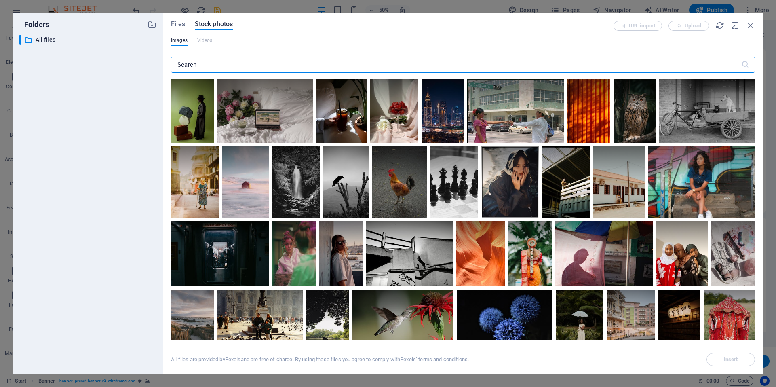
click at [211, 67] on input "text" at bounding box center [456, 65] width 570 height 16
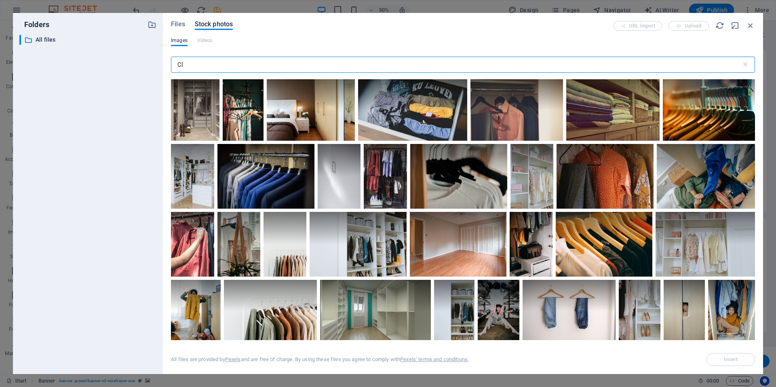
type input "C"
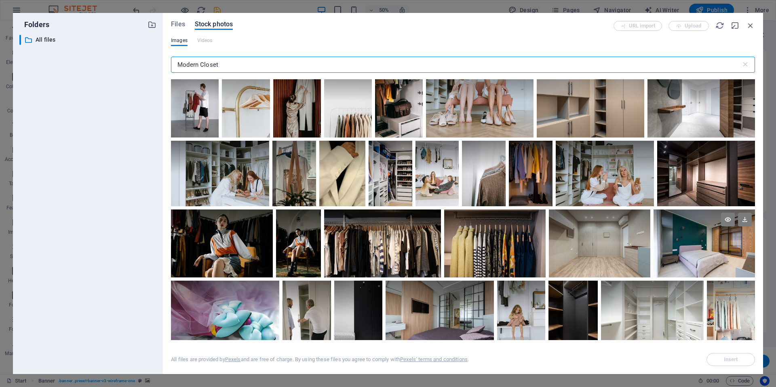
scroll to position [566, 0]
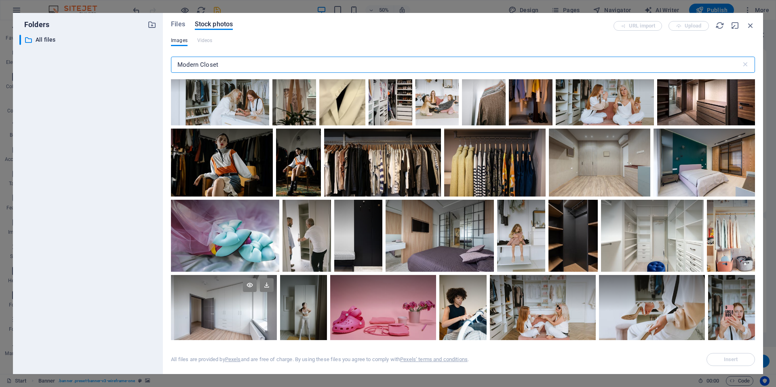
type input "Modern Closet"
click at [237, 313] on div at bounding box center [224, 310] width 106 height 71
click at [180, 332] on icon at bounding box center [179, 336] width 13 height 13
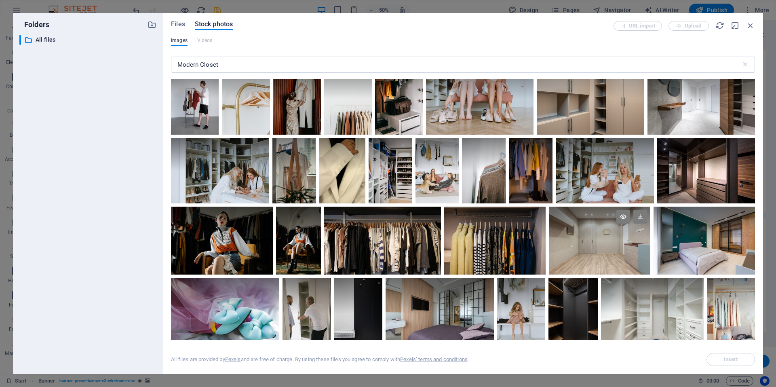
scroll to position [485, 0]
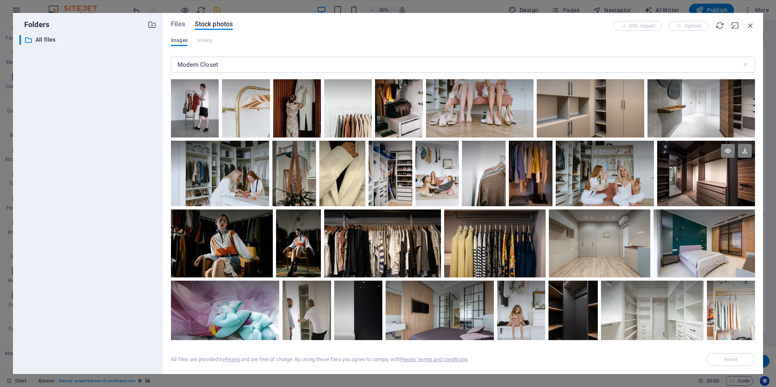
click at [696, 163] on div at bounding box center [706, 157] width 98 height 33
click at [663, 194] on icon at bounding box center [665, 197] width 13 height 13
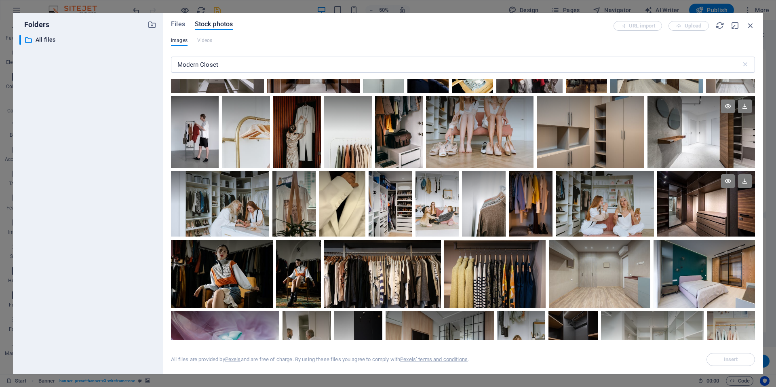
scroll to position [404, 0]
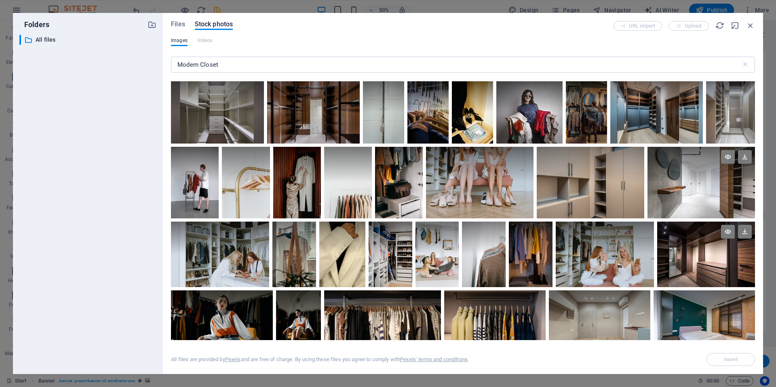
click at [699, 181] on div at bounding box center [700, 183] width 107 height 72
click at [654, 208] on icon at bounding box center [655, 209] width 13 height 13
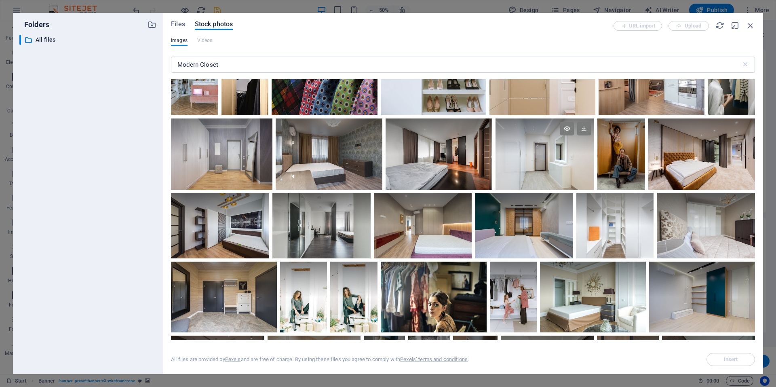
scroll to position [1697, 0]
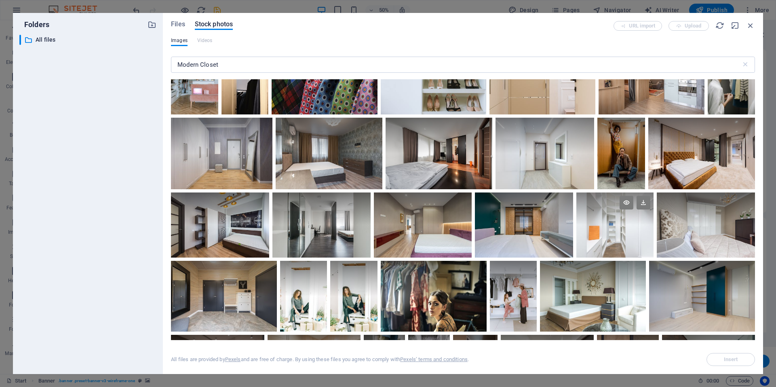
click at [601, 217] on div at bounding box center [614, 208] width 77 height 33
click at [584, 244] on icon at bounding box center [584, 248] width 13 height 13
click at [607, 219] on div at bounding box center [614, 208] width 77 height 33
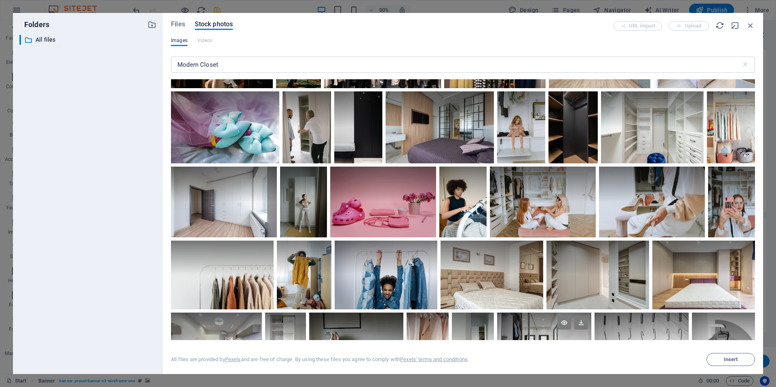
scroll to position [646, 0]
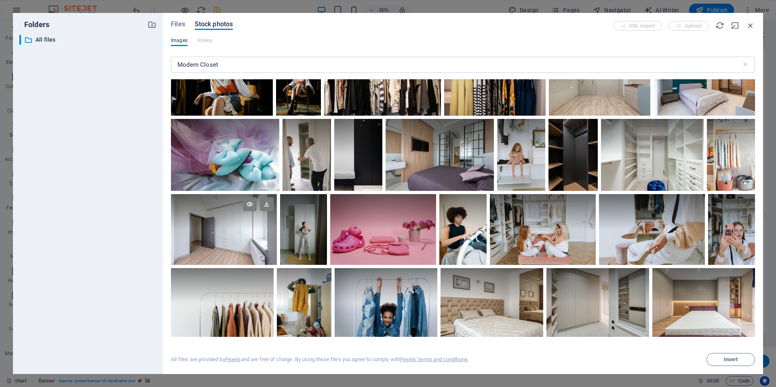
click at [230, 233] on div at bounding box center [224, 229] width 106 height 71
click at [179, 252] on icon at bounding box center [179, 256] width 13 height 13
click at [248, 229] on div at bounding box center [224, 229] width 106 height 71
click at [726, 359] on span "Insert" at bounding box center [731, 359] width 14 height 5
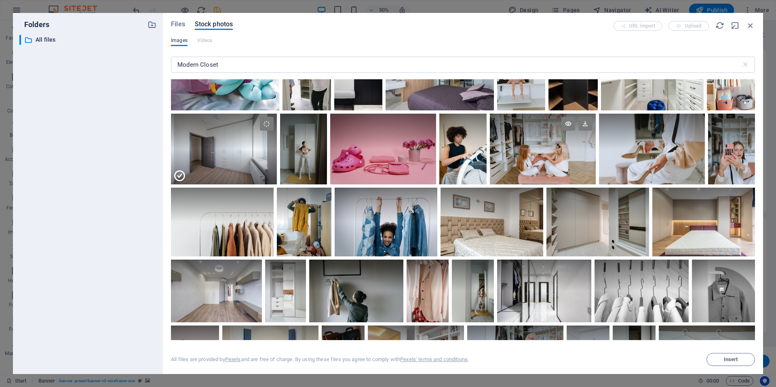
scroll to position [727, 0]
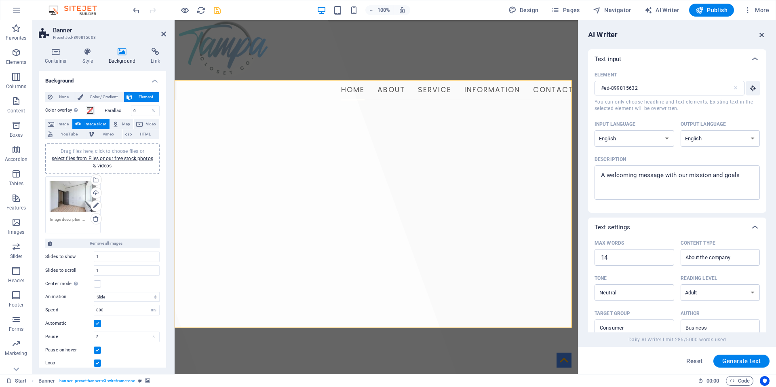
drag, startPoint x: 763, startPoint y: 35, endPoint x: 580, endPoint y: 21, distance: 183.5
click at [763, 35] on icon "button" at bounding box center [761, 34] width 9 height 9
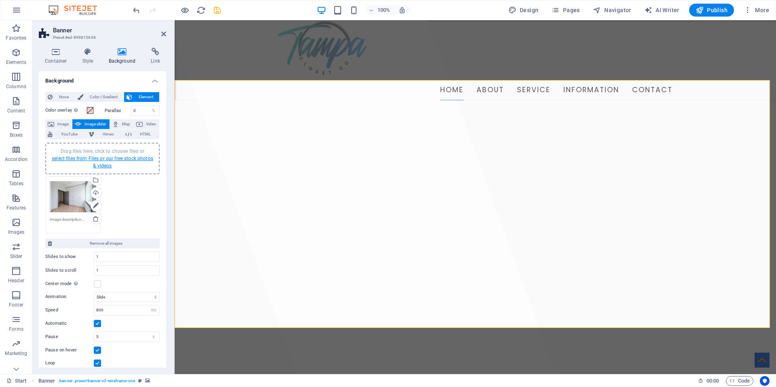
click at [110, 157] on link "select files from Files or our free stock photos & videos" at bounding box center [102, 162] width 101 height 13
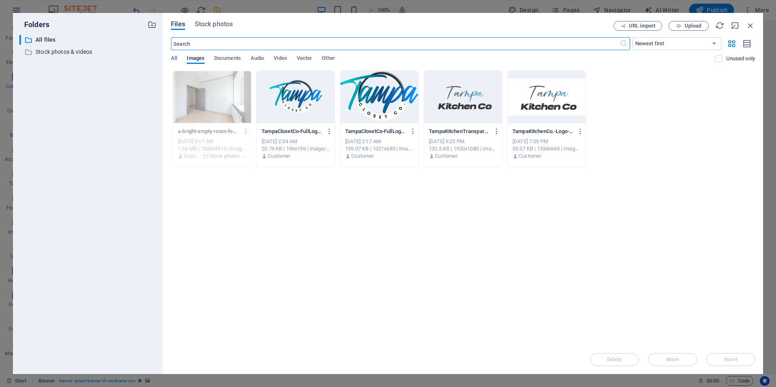
click at [216, 20] on div "Files Stock photos URL import Upload ​ Newest first Oldest first Name (A-Z) Nam…" at bounding box center [463, 193] width 600 height 361
click at [214, 25] on span "Stock photos" at bounding box center [214, 24] width 38 height 10
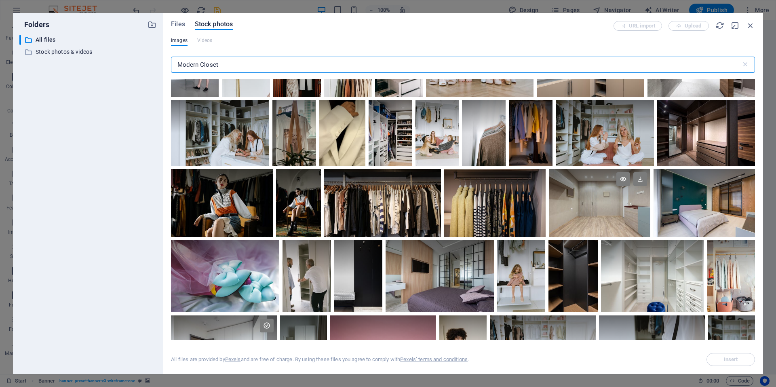
scroll to position [444, 0]
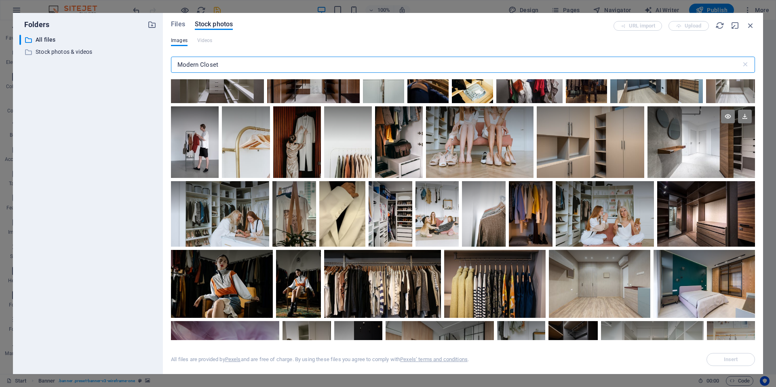
click at [713, 134] on div at bounding box center [700, 124] width 107 height 36
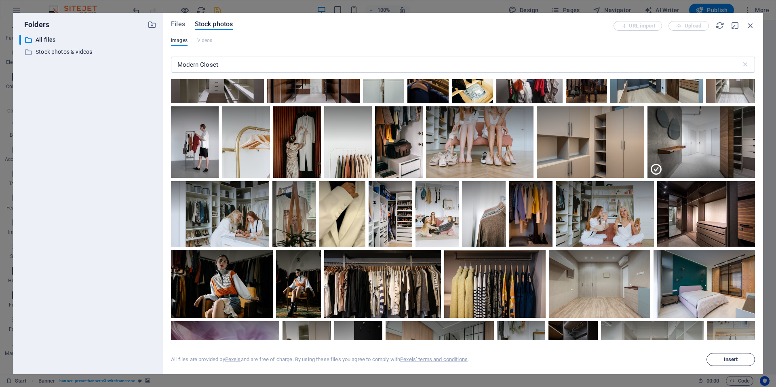
click at [726, 359] on span "Insert" at bounding box center [731, 359] width 14 height 5
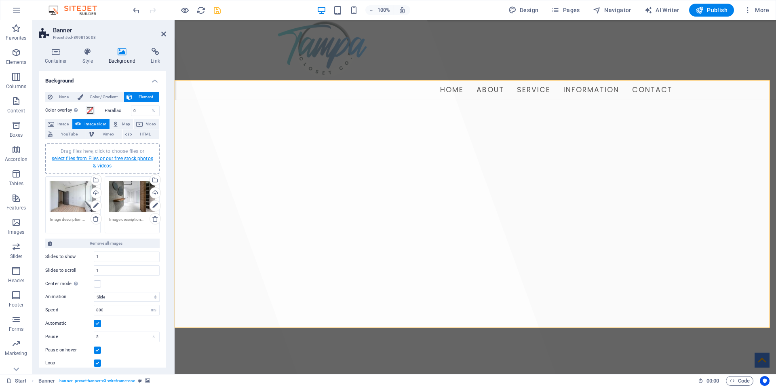
click at [106, 156] on link "select files from Files or our free stock photos & videos" at bounding box center [102, 162] width 101 height 13
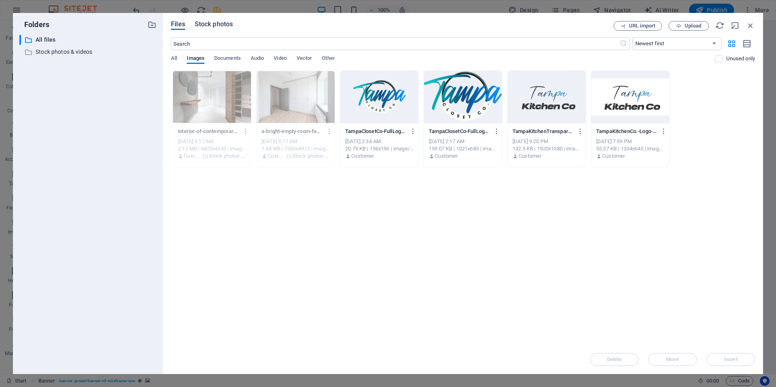
click at [223, 25] on span "Stock photos" at bounding box center [214, 24] width 38 height 10
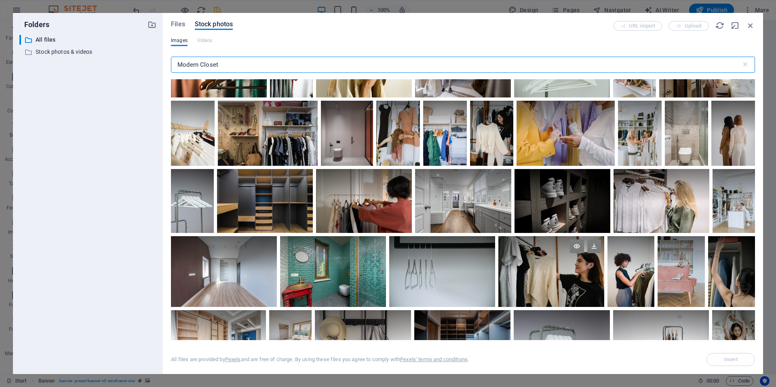
scroll to position [3959, 0]
click at [467, 187] on div at bounding box center [463, 184] width 96 height 32
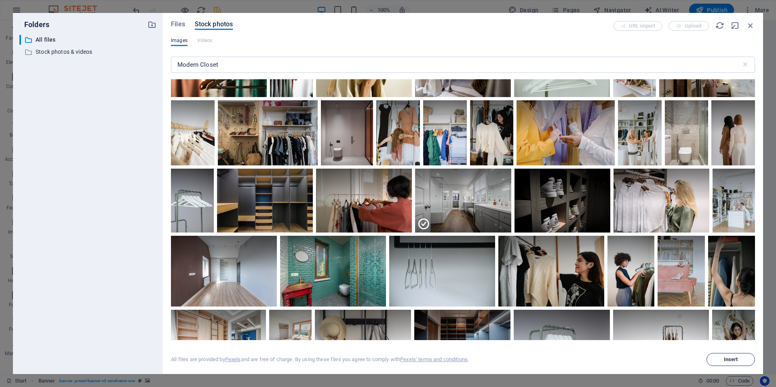
click at [732, 360] on span "Insert" at bounding box center [731, 359] width 14 height 5
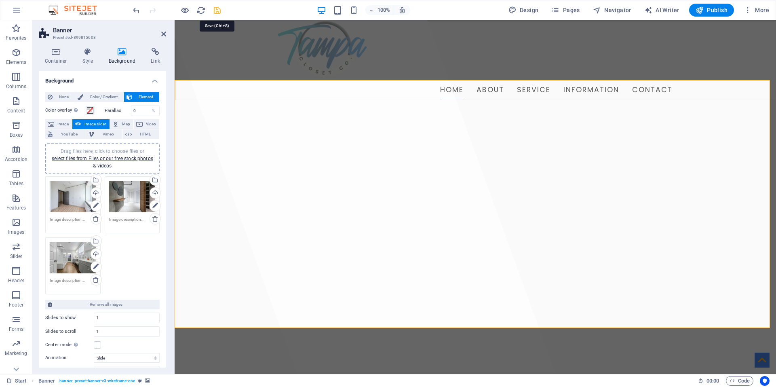
click at [215, 11] on icon "save" at bounding box center [216, 10] width 9 height 9
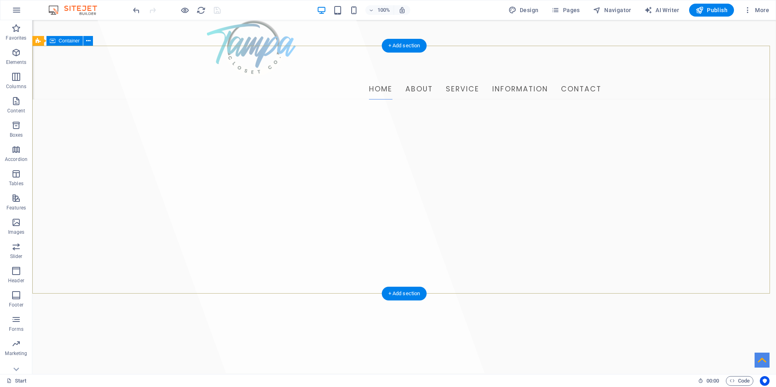
scroll to position [0, 0]
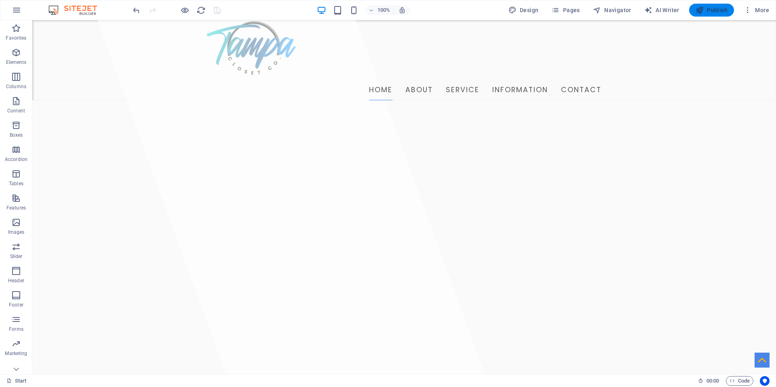
click at [712, 9] on span "Publish" at bounding box center [711, 10] width 32 height 8
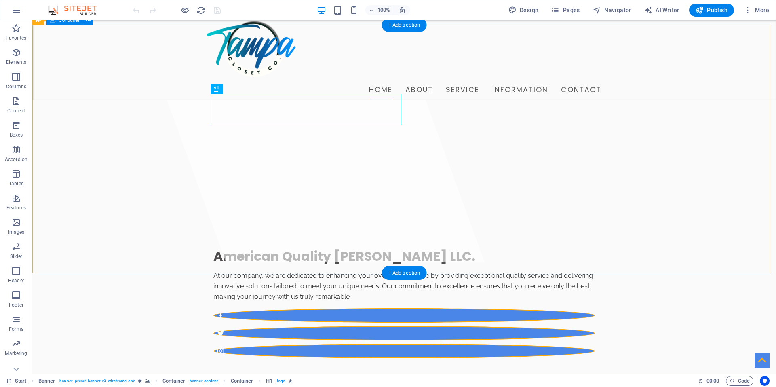
scroll to position [121, 0]
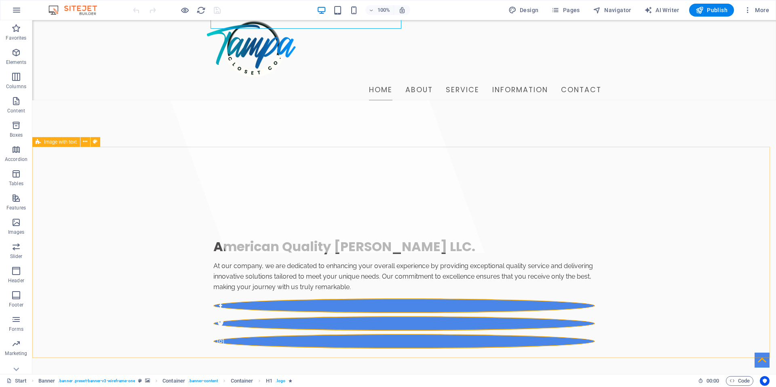
click at [57, 142] on span "Image with text" at bounding box center [60, 141] width 33 height 5
click at [84, 142] on icon at bounding box center [85, 141] width 4 height 8
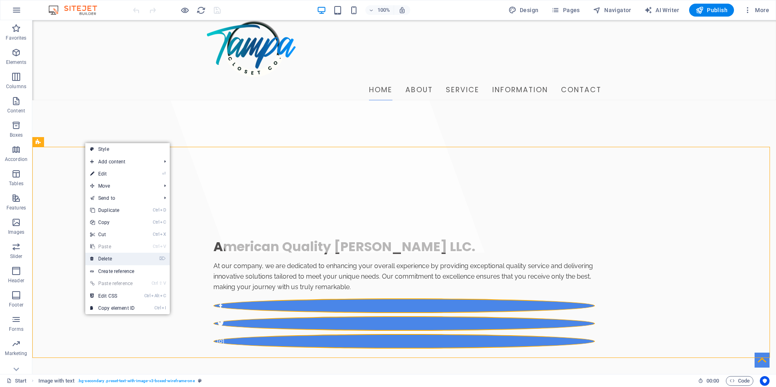
click at [122, 259] on link "⌦ Delete" at bounding box center [112, 258] width 54 height 12
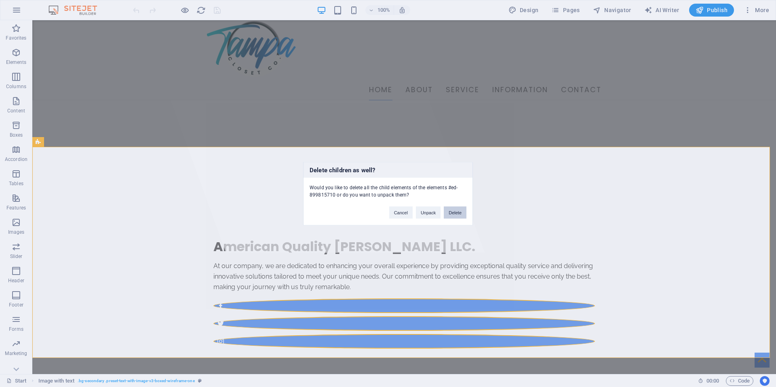
click at [455, 215] on button "Delete" at bounding box center [455, 212] width 23 height 12
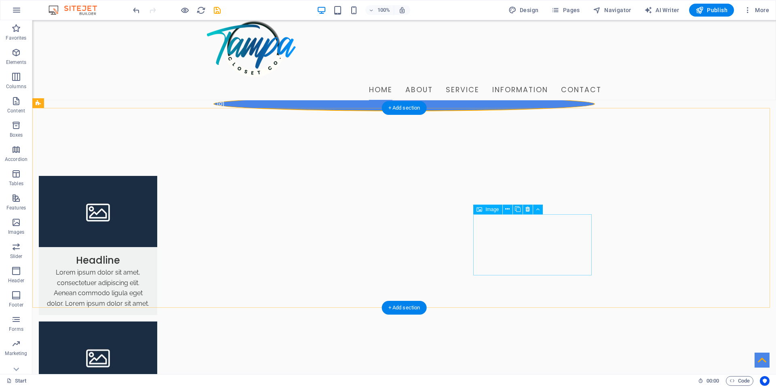
scroll to position [364, 0]
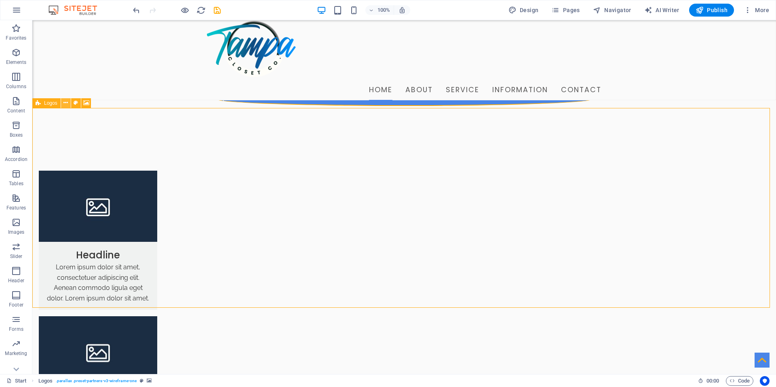
click at [66, 102] on icon at bounding box center [65, 103] width 4 height 8
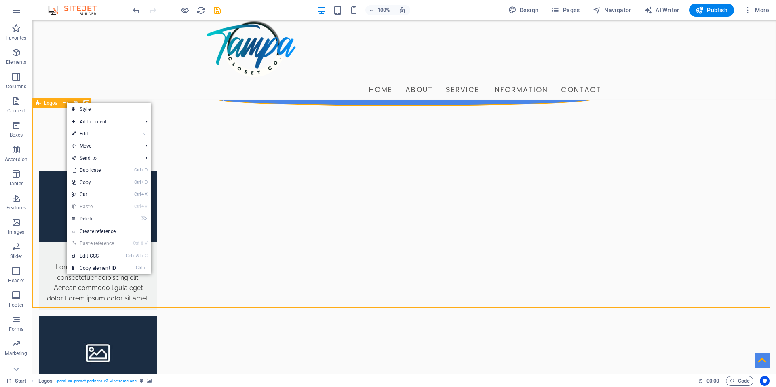
click at [48, 104] on span "Logos" at bounding box center [50, 103] width 13 height 5
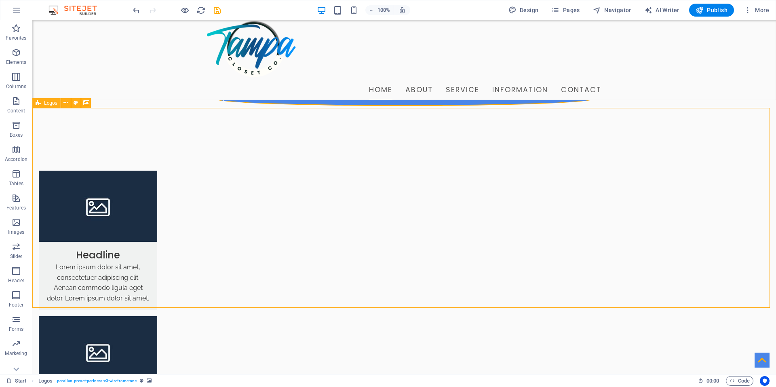
click at [48, 104] on span "Logos" at bounding box center [50, 103] width 13 height 5
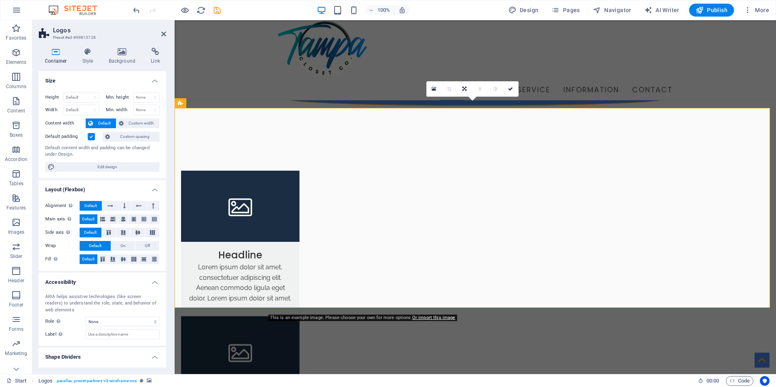
scroll to position [17, 0]
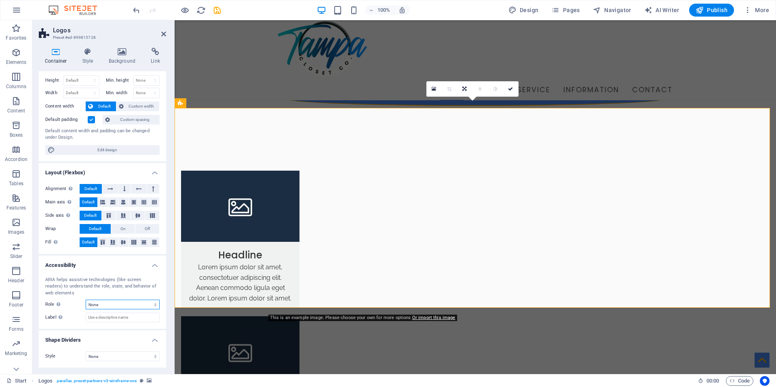
click at [113, 304] on select "None Alert Article Banner Comment Complementary Dialog Footer Header Marquee Pr…" at bounding box center [123, 304] width 74 height 10
select select "banner"
click at [86, 299] on select "None Alert Article Banner Comment Complementary Dialog Footer Header Marquee Pr…" at bounding box center [123, 304] width 74 height 10
click at [115, 318] on input "Label Use the ARIA label to provide a clear and descriptive name for elements t…" at bounding box center [123, 317] width 74 height 10
type input "L"
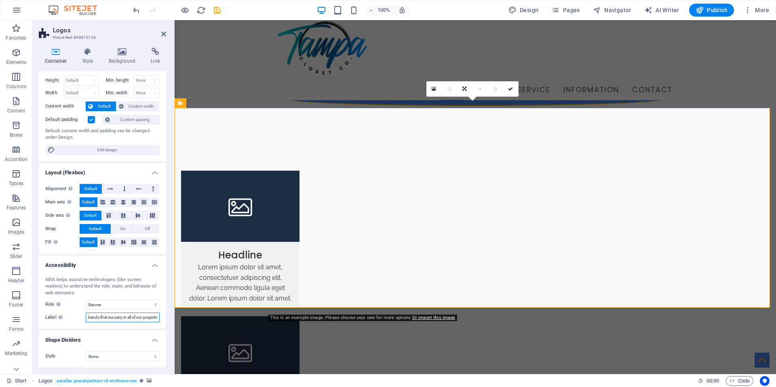
scroll to position [0, 6]
type input "Brands that we carry in all of our projects"
click at [89, 59] on h4 "Style" at bounding box center [89, 56] width 26 height 17
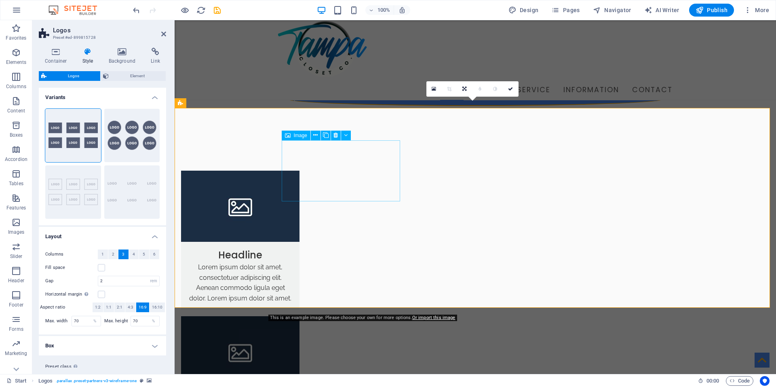
click at [129, 74] on span "Element" at bounding box center [137, 76] width 52 height 10
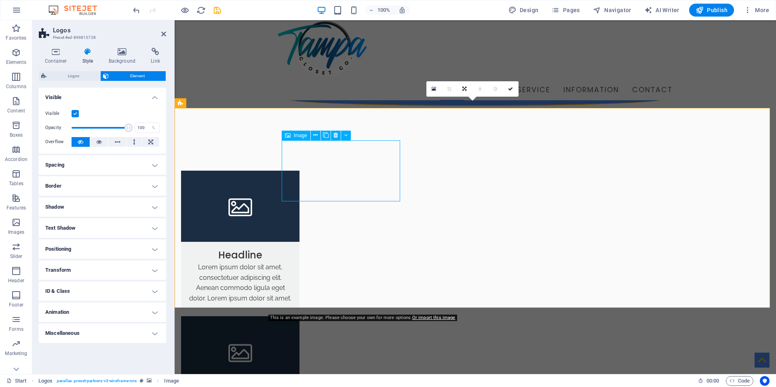
click at [301, 135] on span "Image" at bounding box center [300, 135] width 13 height 5
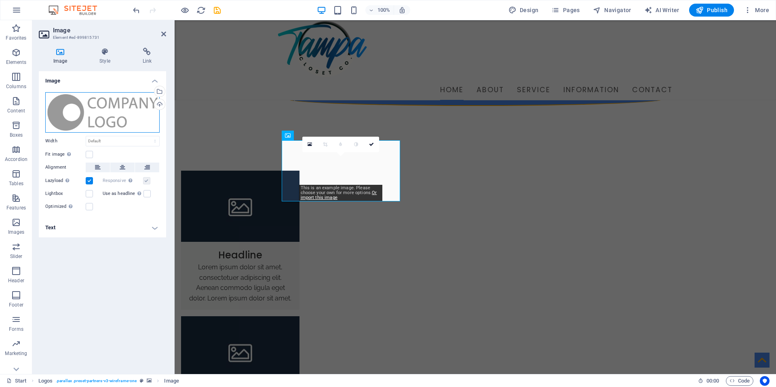
click at [107, 108] on div "Drag files here, click to choose files or select files from Files or our free s…" at bounding box center [102, 112] width 114 height 40
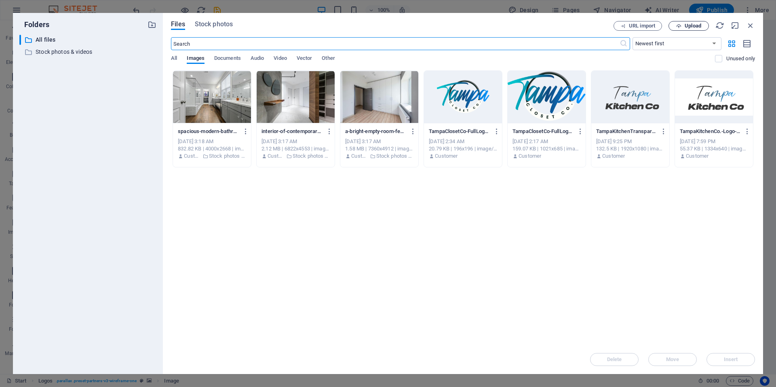
click at [692, 27] on span "Upload" at bounding box center [692, 25] width 17 height 5
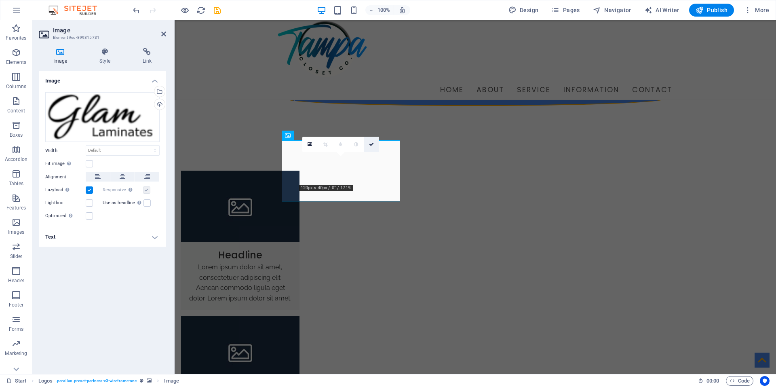
click at [371, 145] on icon at bounding box center [371, 144] width 5 height 5
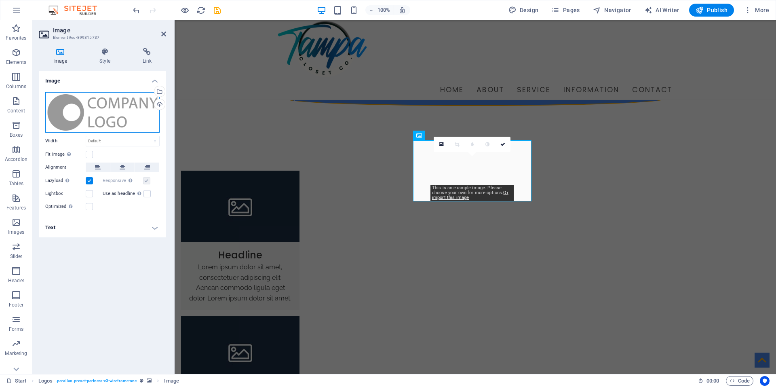
click at [118, 114] on div "Drag files here, click to choose files or select files from Files or our free s…" at bounding box center [102, 112] width 114 height 40
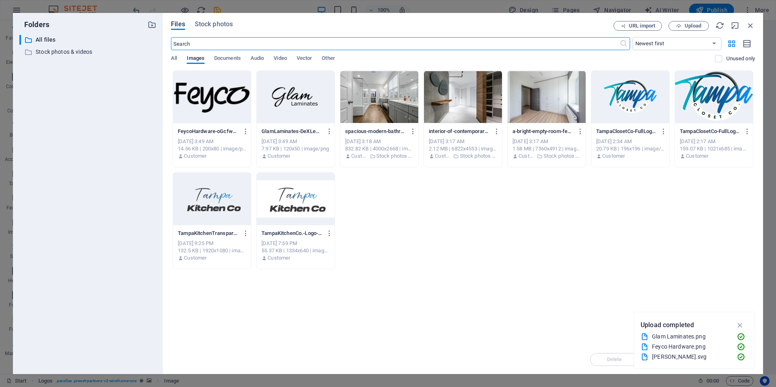
click at [217, 88] on div at bounding box center [212, 97] width 78 height 53
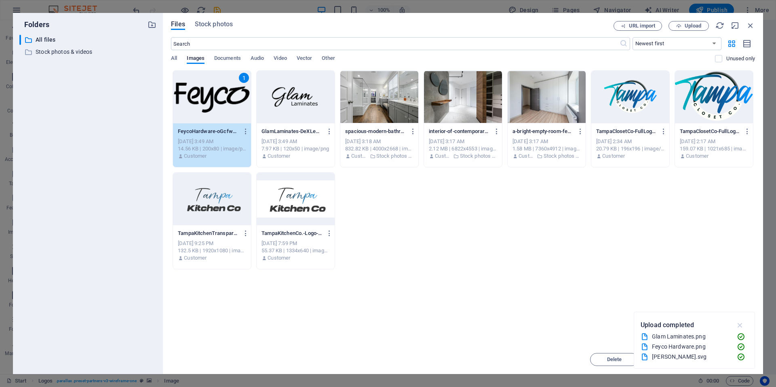
click at [740, 324] on icon "button" at bounding box center [739, 324] width 9 height 9
click at [729, 358] on span "Insert" at bounding box center [731, 359] width 14 height 5
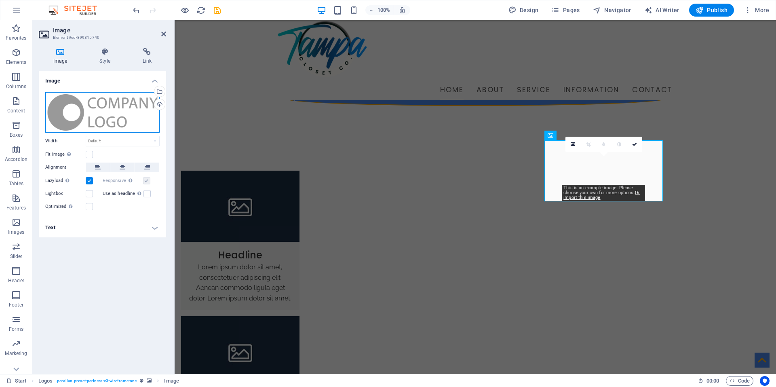
click at [111, 113] on div "Drag files here, click to choose files or select files from Files or our free s…" at bounding box center [102, 112] width 114 height 40
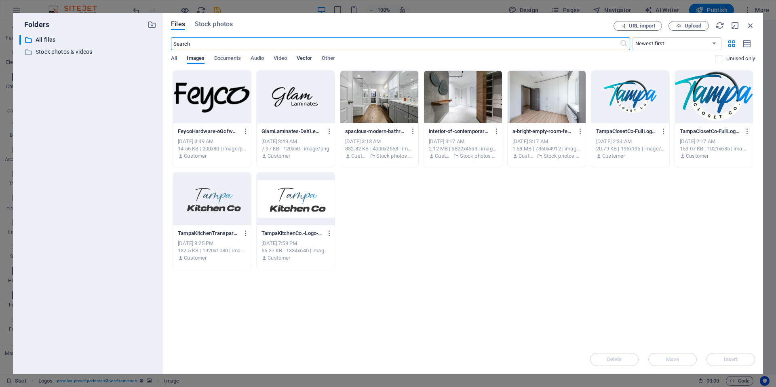
click at [305, 60] on span "Vector" at bounding box center [305, 58] width 16 height 11
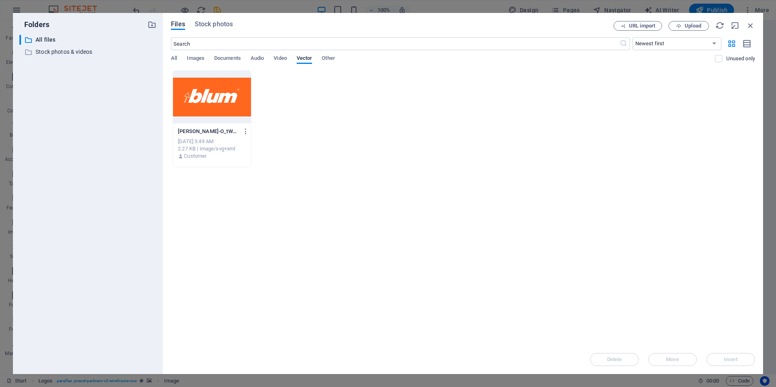
click at [217, 107] on div at bounding box center [212, 97] width 78 height 53
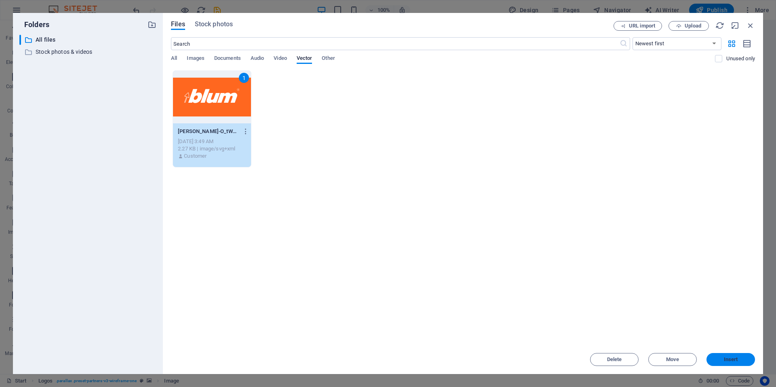
click at [724, 359] on span "Insert" at bounding box center [731, 359] width 14 height 5
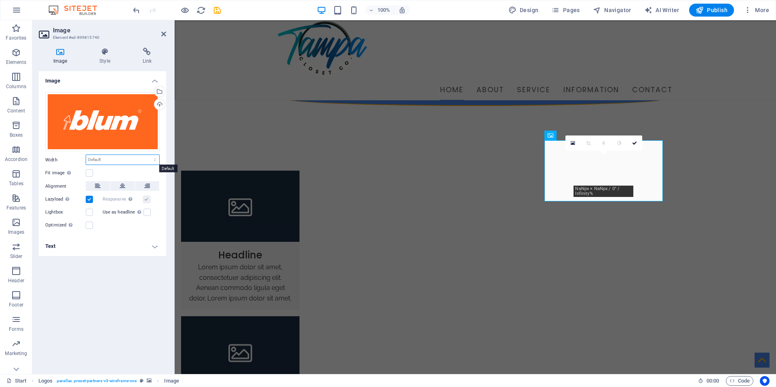
click at [99, 158] on select "Default auto px rem % em vh vw" at bounding box center [122, 160] width 73 height 10
click at [86, 155] on select "Default auto px rem % em vh vw" at bounding box center [122, 160] width 73 height 10
click at [124, 162] on select "Default auto px rem % em vh vw" at bounding box center [122, 160] width 73 height 10
select select "%"
click at [148, 155] on select "Default auto px rem % em vh vw" at bounding box center [122, 160] width 73 height 10
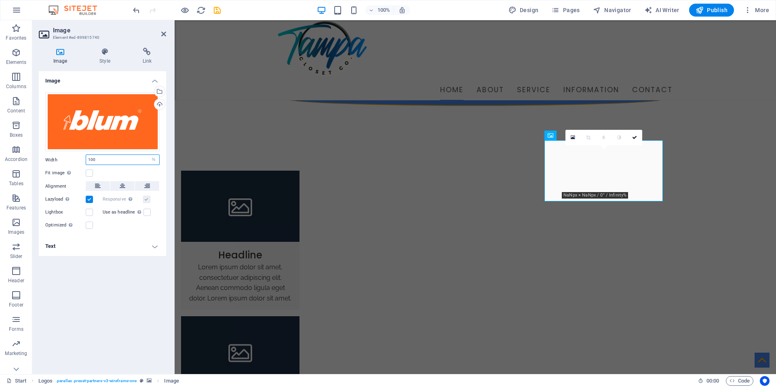
type input "100"
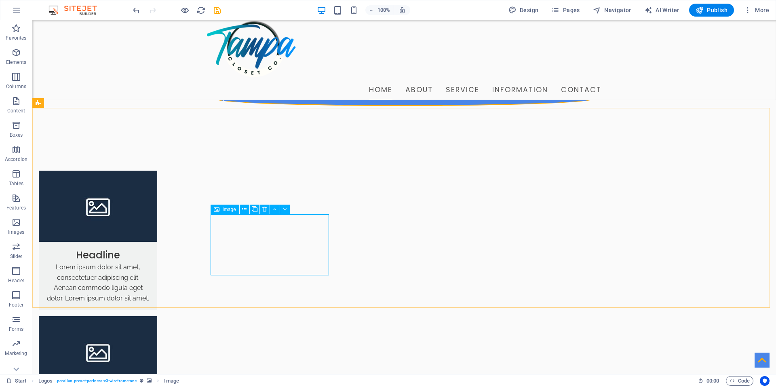
click at [225, 209] on span "Image" at bounding box center [229, 209] width 13 height 5
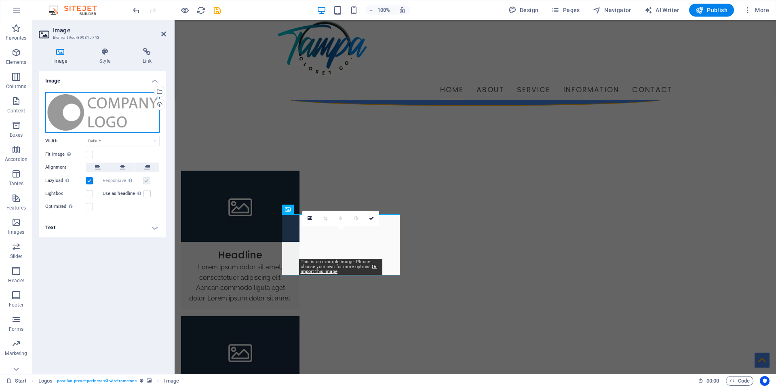
click at [106, 108] on div "Drag files here, click to choose files or select files from Files or our free s…" at bounding box center [102, 112] width 114 height 40
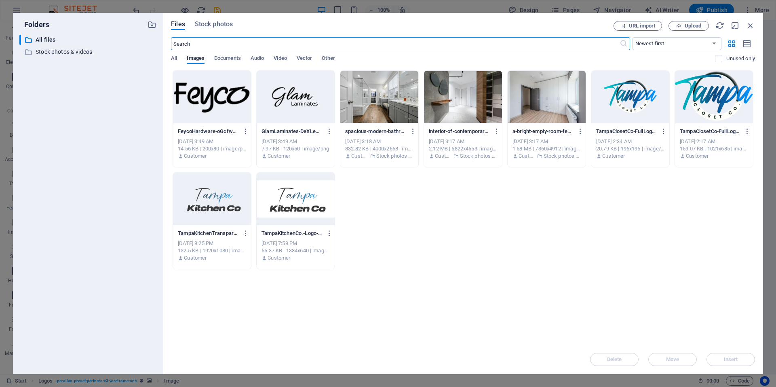
click at [425, 245] on div "FeycoHardware-oGcfwQ5mRB_ggbmsS1rzRw.png FeycoHardware-oGcfwQ5mRB_ggbmsS1rzRw.p…" at bounding box center [463, 169] width 584 height 199
click at [225, 59] on span "Documents" at bounding box center [227, 58] width 27 height 11
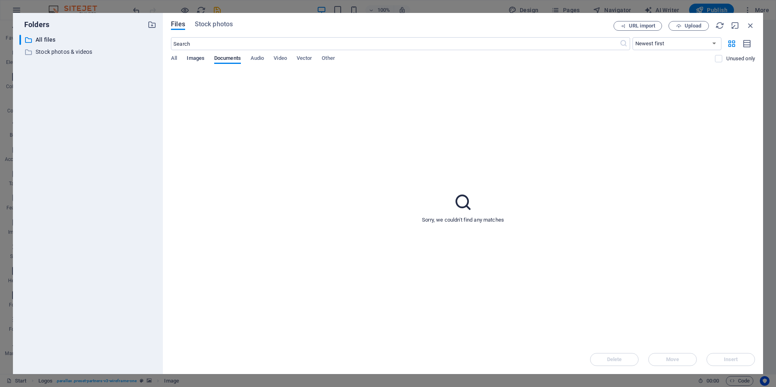
click at [198, 59] on span "Images" at bounding box center [196, 58] width 18 height 11
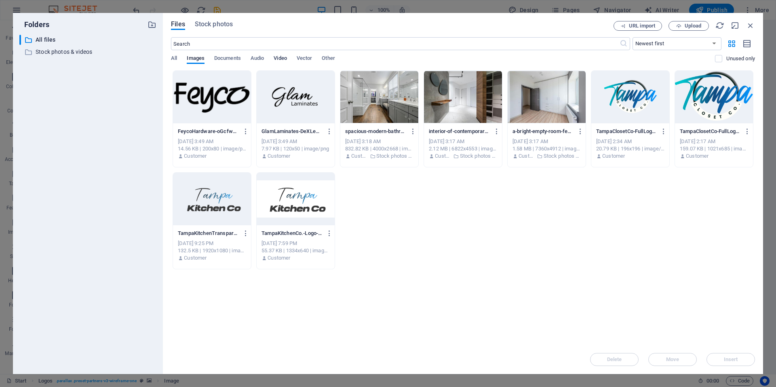
click at [286, 60] on span "Video" at bounding box center [279, 58] width 13 height 11
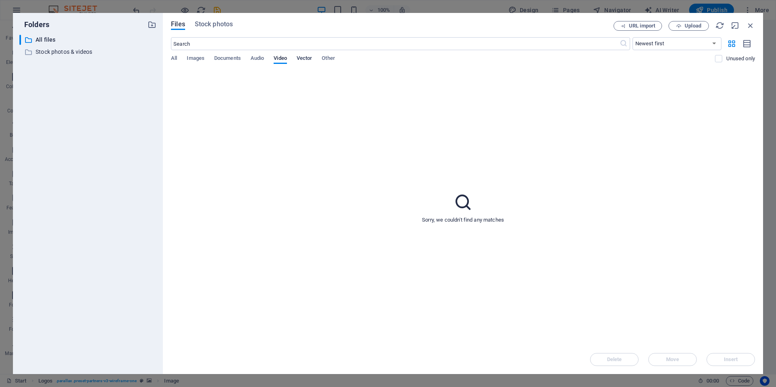
click at [303, 59] on span "Vector" at bounding box center [305, 58] width 16 height 11
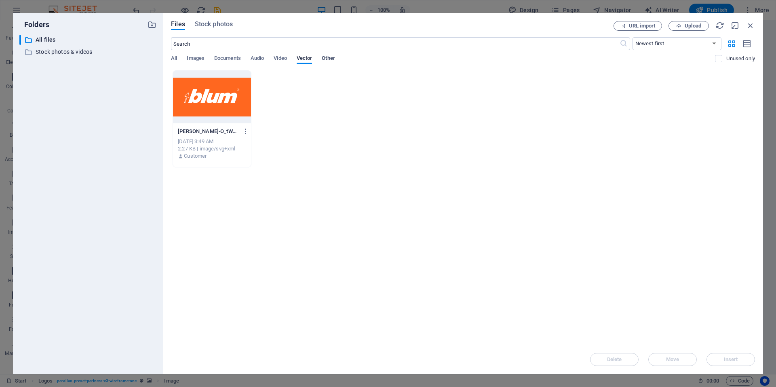
click at [331, 58] on span "Other" at bounding box center [328, 58] width 13 height 11
click at [177, 58] on div "All Images Documents Audio Video Vector Other" at bounding box center [443, 62] width 544 height 15
click at [175, 59] on span "All" at bounding box center [174, 58] width 6 height 11
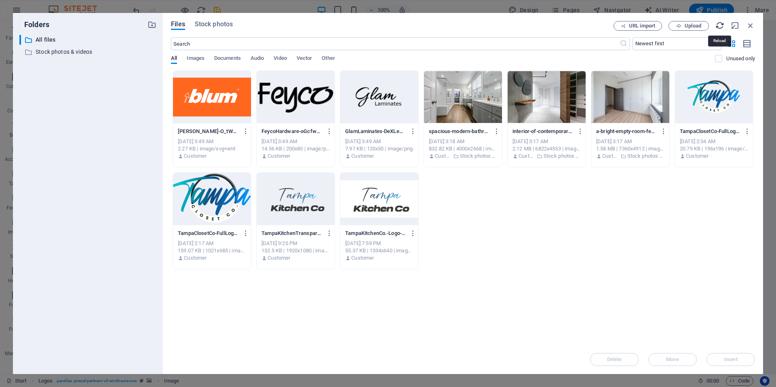
click at [719, 27] on icon "button" at bounding box center [719, 25] width 9 height 9
click at [692, 28] on span "Upload" at bounding box center [692, 25] width 17 height 5
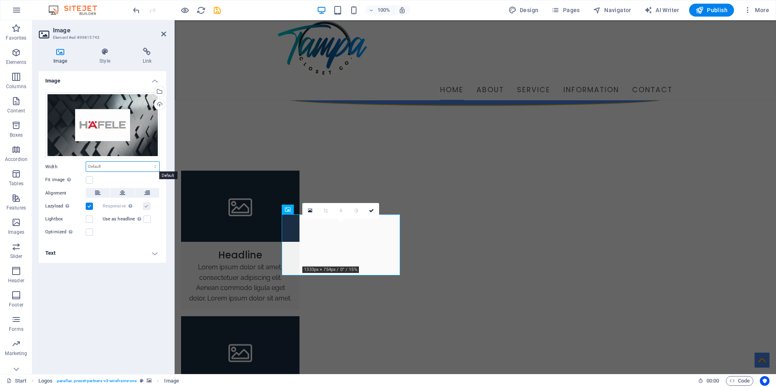
click at [105, 166] on select "Default auto px rem % em vh vw" at bounding box center [122, 167] width 73 height 10
select select "%"
click at [148, 162] on select "Default auto px rem % em vh vw" at bounding box center [122, 167] width 73 height 10
type input "100"
click at [114, 248] on h4 "Text" at bounding box center [102, 252] width 127 height 19
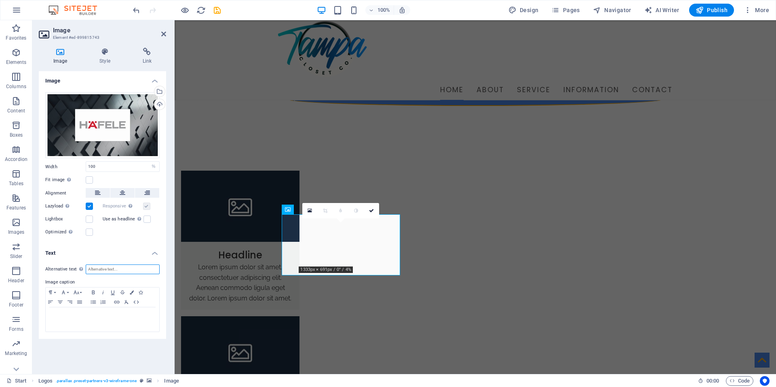
click at [113, 269] on input "Alternative text The alternative text is used by devices that cannot display im…" at bounding box center [123, 269] width 74 height 10
type input "Hafele Logo"
click at [78, 314] on p at bounding box center [102, 314] width 105 height 7
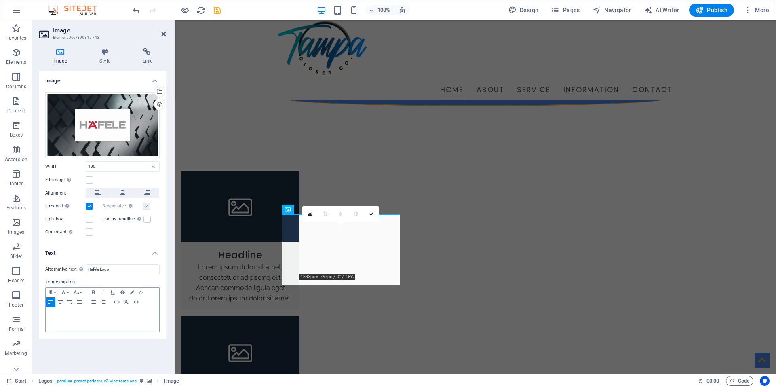
click at [145, 239] on div "Drag files here, click to choose files or select files from Files or our free s…" at bounding box center [102, 165] width 127 height 158
click at [119, 309] on div at bounding box center [103, 319] width 114 height 24
click at [90, 179] on label at bounding box center [89, 179] width 7 height 7
click at [0, 0] on input "Fit image Automatically fit image to a fixed width and height" at bounding box center [0, 0] width 0 height 0
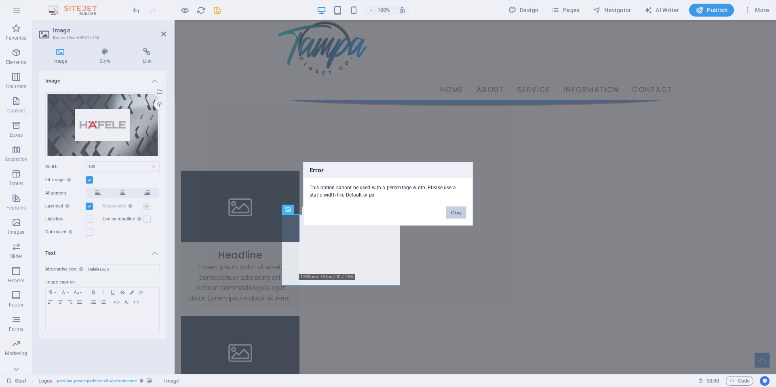
drag, startPoint x: 459, startPoint y: 214, endPoint x: 240, endPoint y: 196, distance: 220.5
click at [459, 214] on button "Okay" at bounding box center [456, 212] width 20 height 12
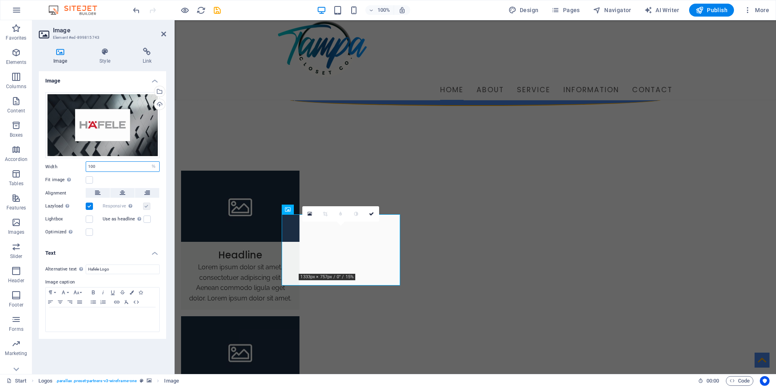
click at [126, 166] on input "100" at bounding box center [122, 167] width 73 height 10
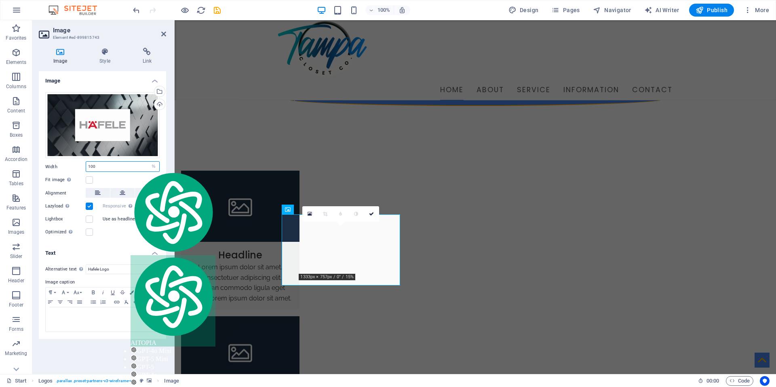
click at [126, 166] on input "100" at bounding box center [122, 167] width 73 height 10
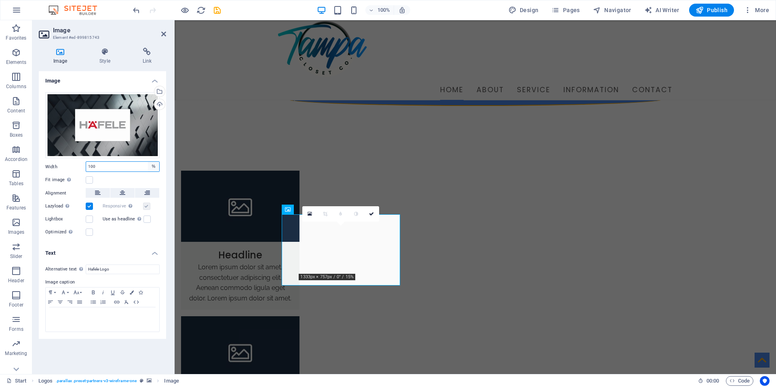
click at [154, 165] on select "Default auto px rem % em vh vw" at bounding box center [153, 167] width 11 height 10
select select "default"
click at [148, 162] on select "Default auto px rem % em vh vw" at bounding box center [153, 167] width 11 height 10
select select "DISABLED_OPTION_VALUE"
click at [89, 179] on label at bounding box center [89, 179] width 7 height 7
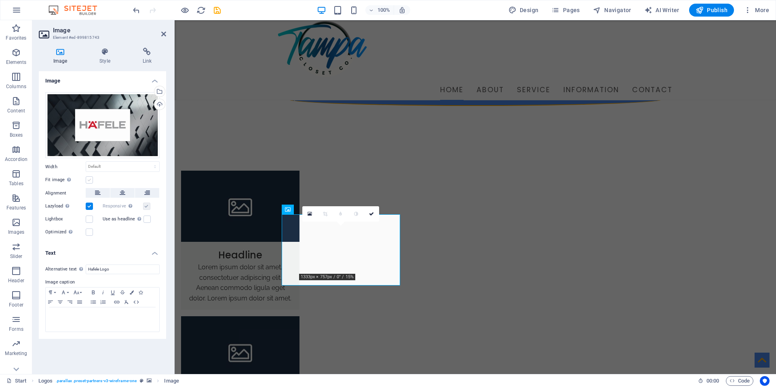
click at [0, 0] on input "Fit image Automatically fit image to a fixed width and height" at bounding box center [0, 0] width 0 height 0
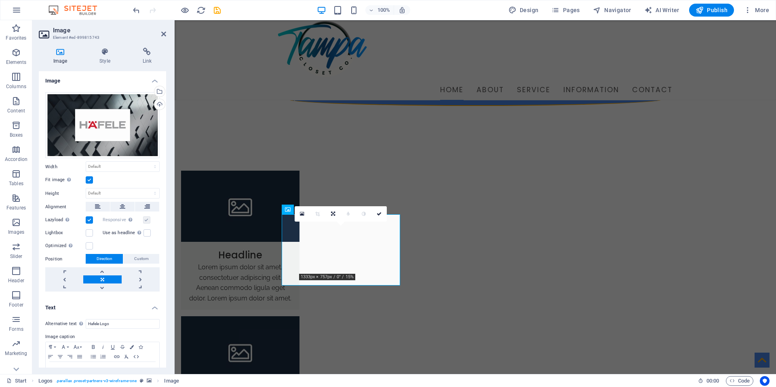
click at [100, 277] on link at bounding box center [102, 279] width 38 height 8
click at [331, 213] on icon at bounding box center [333, 213] width 4 height 5
click at [346, 213] on icon at bounding box center [348, 213] width 4 height 5
click at [330, 214] on link at bounding box center [332, 213] width 15 height 15
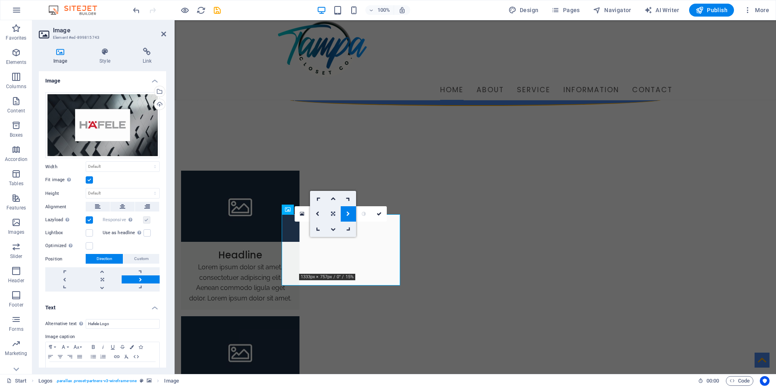
click at [332, 214] on icon at bounding box center [333, 213] width 4 height 5
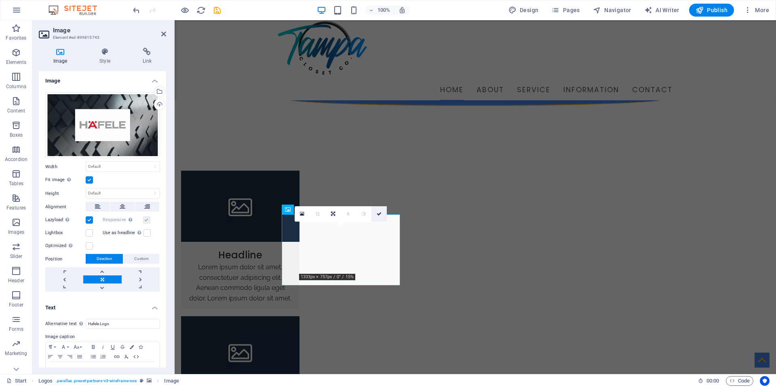
click at [377, 214] on icon at bounding box center [378, 213] width 5 height 5
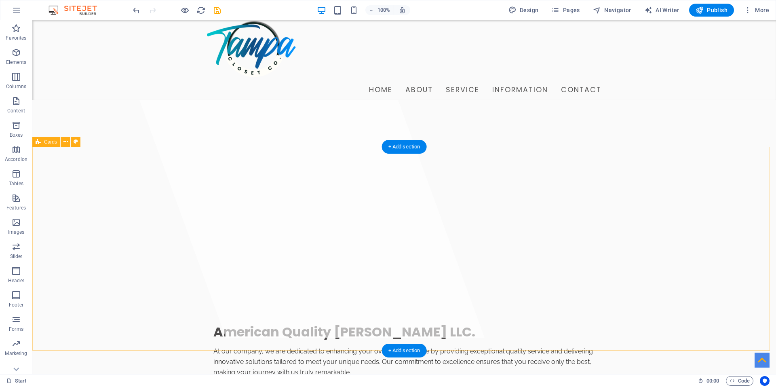
scroll to position [121, 0]
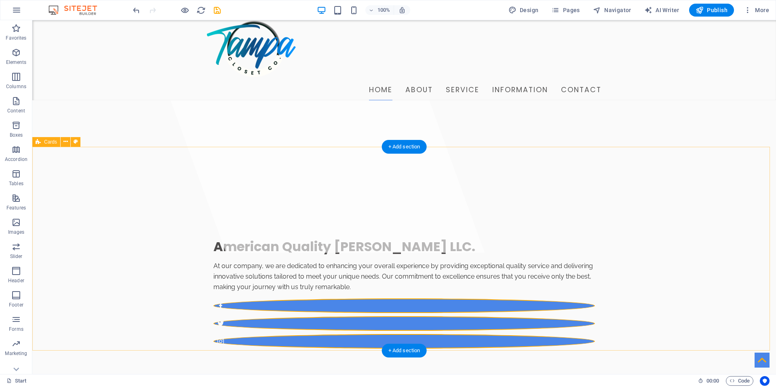
click at [50, 143] on span "Cards" at bounding box center [50, 141] width 13 height 5
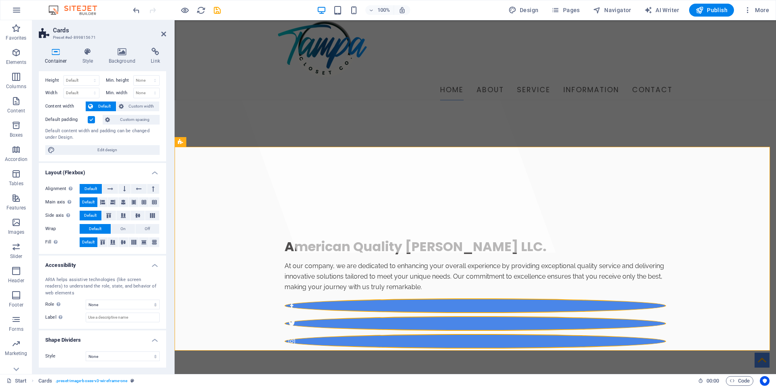
scroll to position [0, 0]
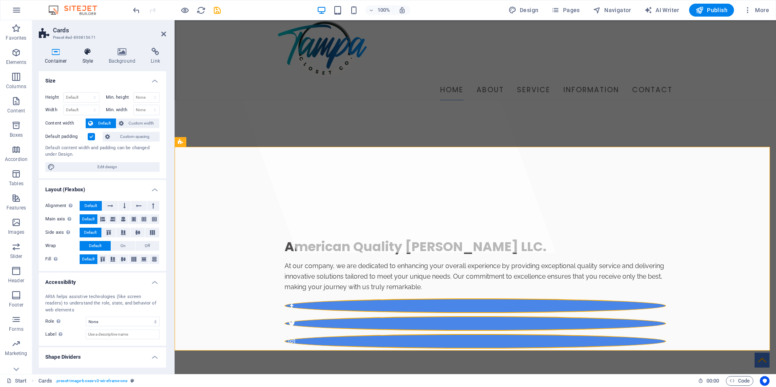
click at [87, 54] on icon at bounding box center [87, 52] width 23 height 8
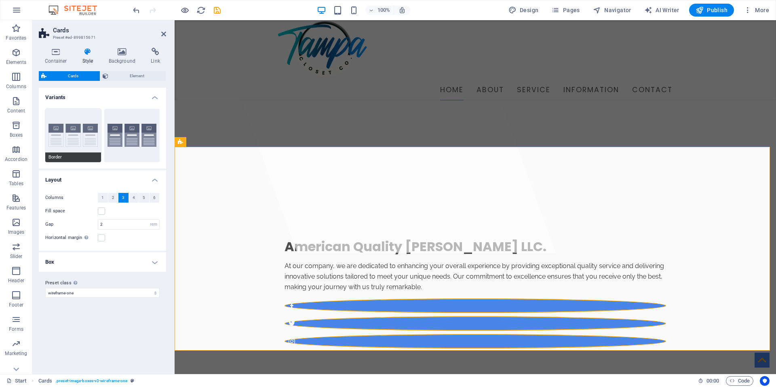
click at [76, 133] on button "Border" at bounding box center [73, 135] width 56 height 53
click at [112, 122] on button "Default" at bounding box center [132, 135] width 56 height 53
click at [133, 199] on span "4" at bounding box center [134, 198] width 2 height 10
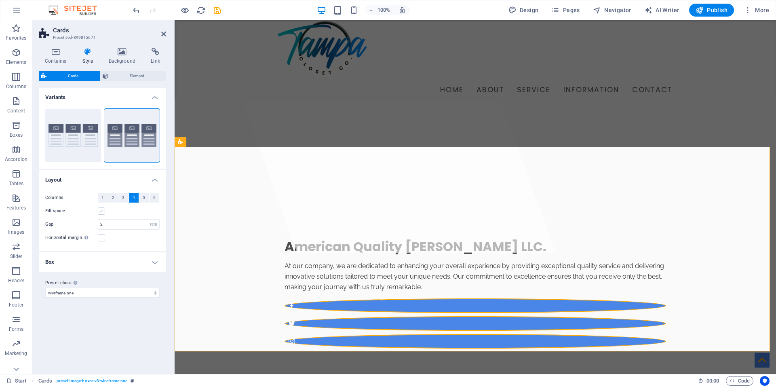
click at [101, 210] on label at bounding box center [101, 210] width 7 height 7
click at [0, 0] on input "Fill space" at bounding box center [0, 0] width 0 height 0
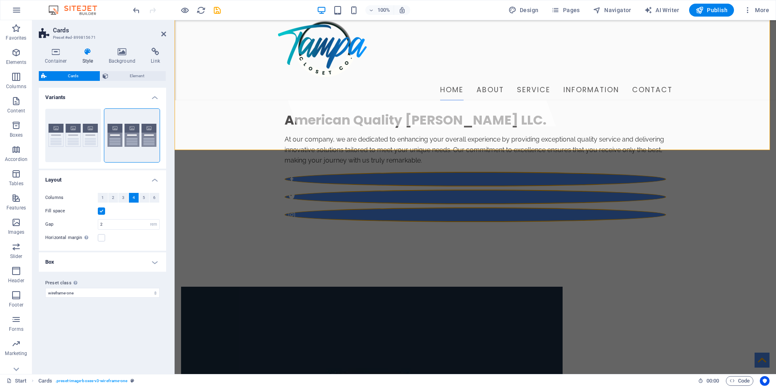
scroll to position [162, 0]
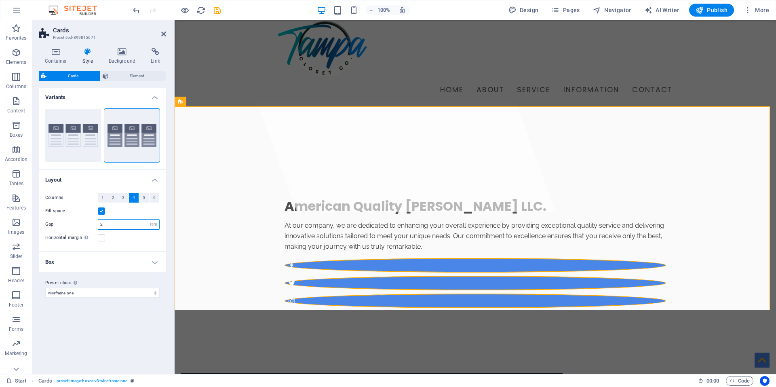
drag, startPoint x: 113, startPoint y: 225, endPoint x: 95, endPoint y: 226, distance: 17.8
click at [95, 226] on div "Gap 2 px rem % vw vh" at bounding box center [102, 224] width 114 height 11
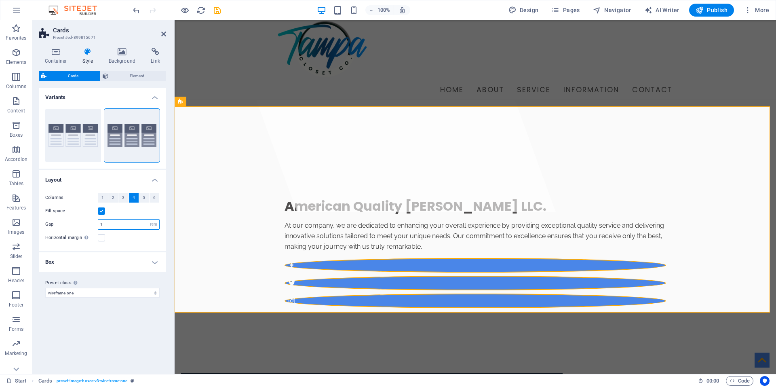
drag, startPoint x: 107, startPoint y: 223, endPoint x: 97, endPoint y: 225, distance: 10.2
click at [97, 225] on div "Gap 1 px rem % vw vh" at bounding box center [102, 224] width 114 height 11
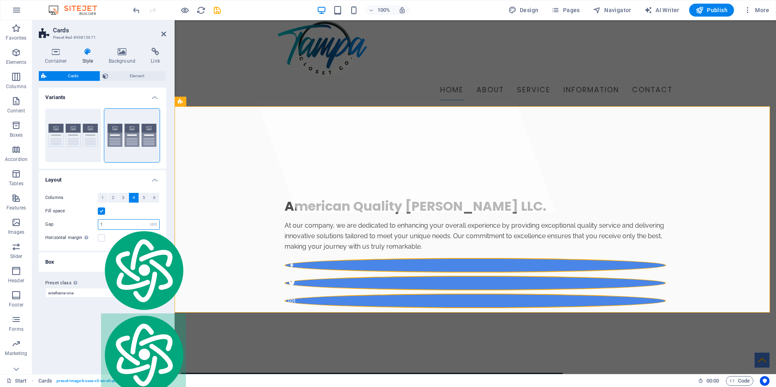
type input "2"
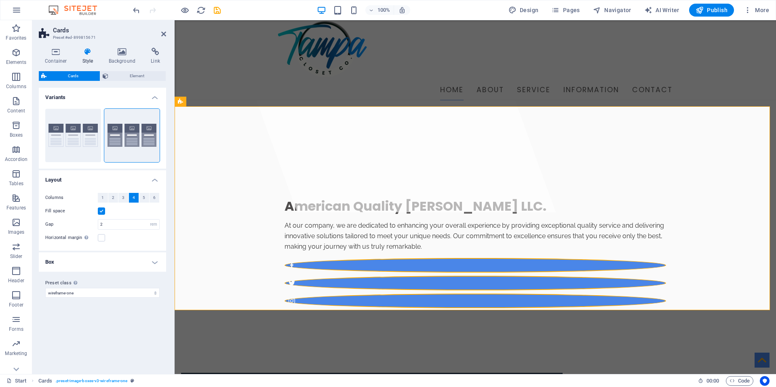
click at [152, 262] on h4 "Box" at bounding box center [102, 261] width 127 height 19
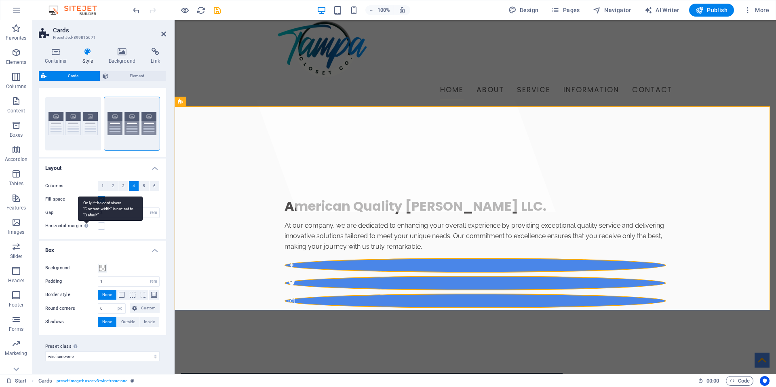
scroll to position [0, 0]
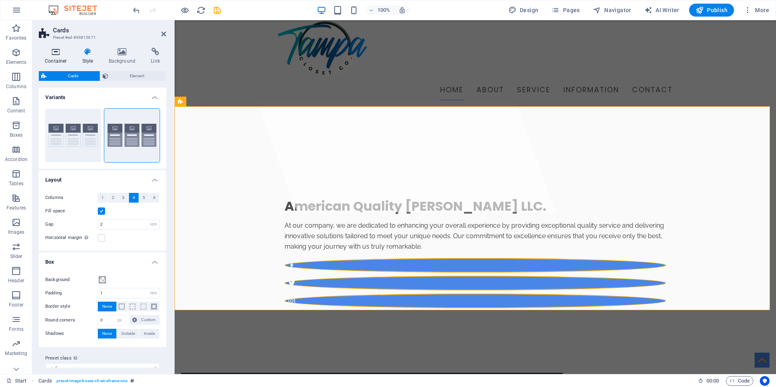
click at [57, 53] on icon at bounding box center [56, 52] width 34 height 8
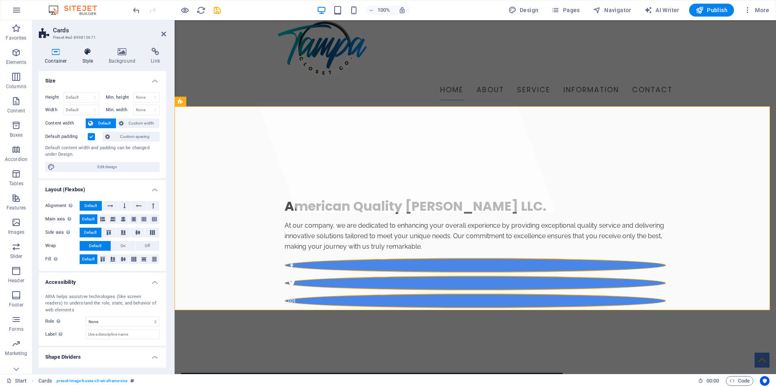
click at [85, 50] on icon at bounding box center [87, 52] width 23 height 8
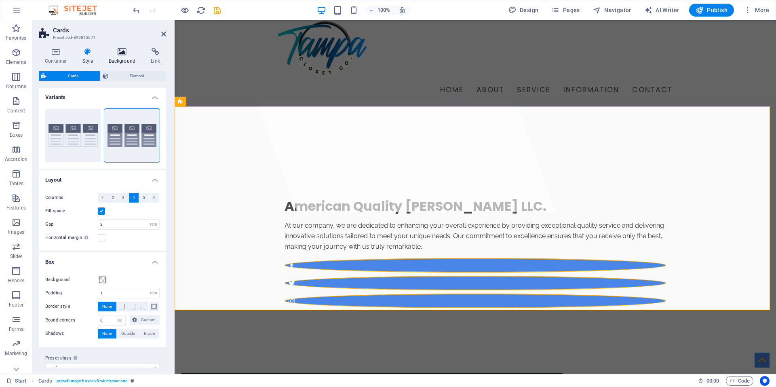
click at [124, 54] on icon at bounding box center [122, 52] width 39 height 8
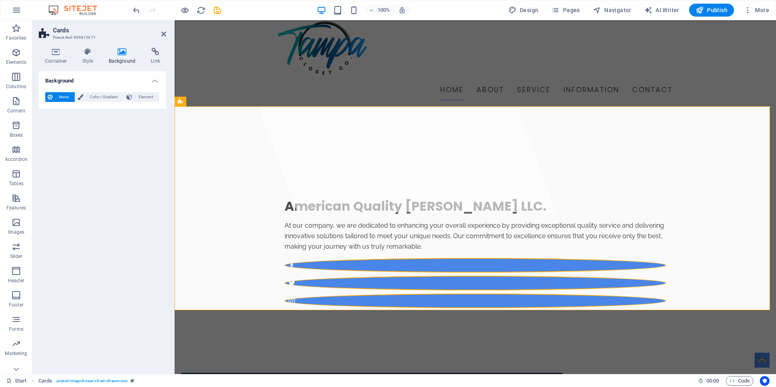
click at [143, 55] on h4 "Background" at bounding box center [124, 56] width 42 height 17
click at [149, 53] on icon at bounding box center [155, 52] width 21 height 8
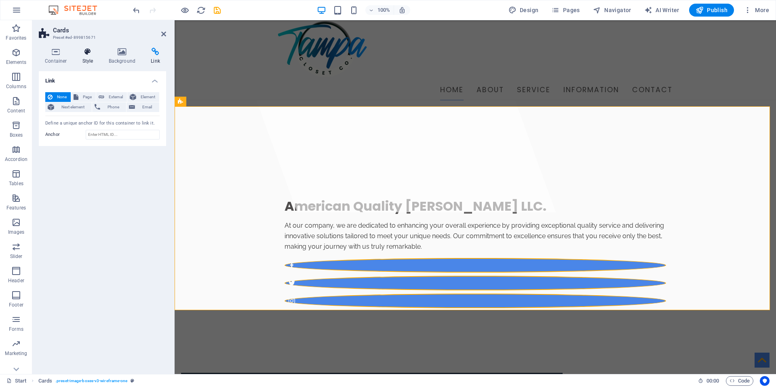
click at [86, 52] on icon at bounding box center [87, 52] width 23 height 8
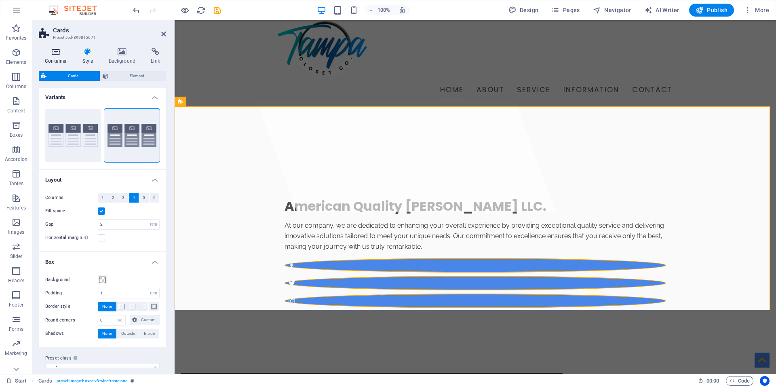
click at [54, 54] on icon at bounding box center [56, 52] width 34 height 8
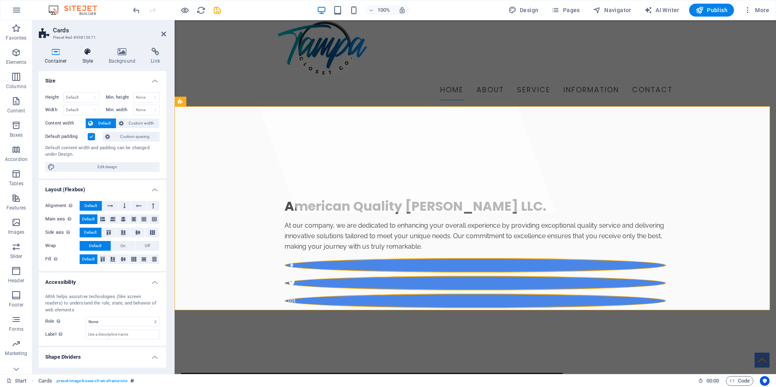
click at [87, 53] on icon at bounding box center [87, 52] width 23 height 8
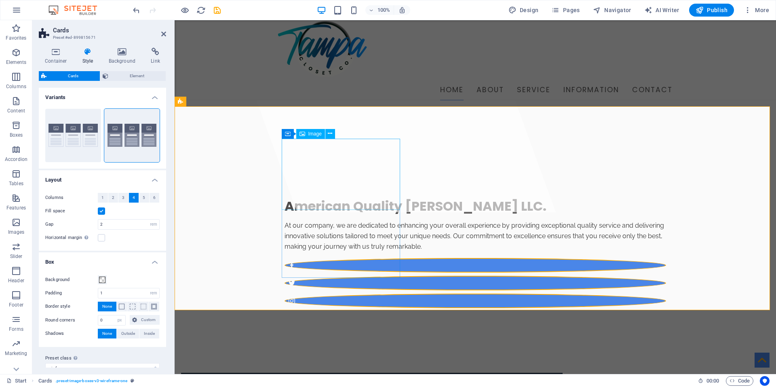
click at [311, 135] on span "Image" at bounding box center [314, 133] width 13 height 5
click at [311, 134] on span "Image" at bounding box center [314, 133] width 13 height 5
select select "%"
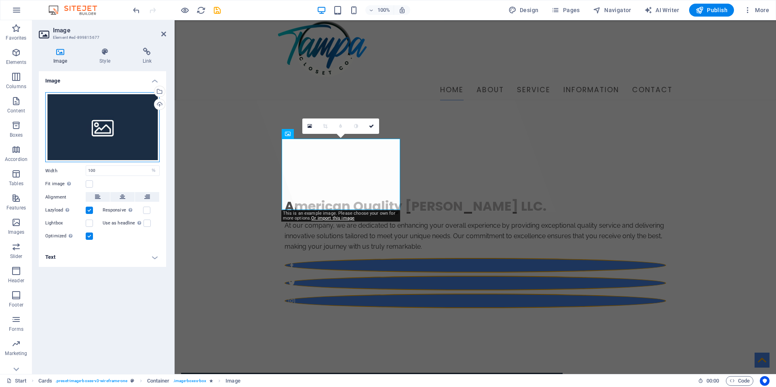
click at [99, 122] on div "Drag files here, click to choose files or select files from Files or our free s…" at bounding box center [102, 127] width 114 height 70
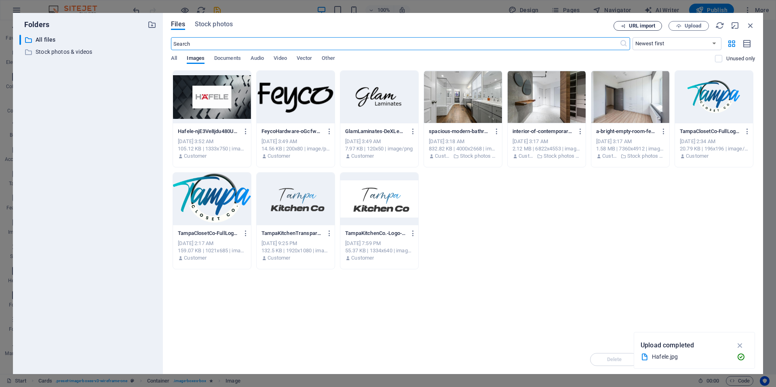
click at [634, 25] on span "URL import" at bounding box center [642, 25] width 26 height 5
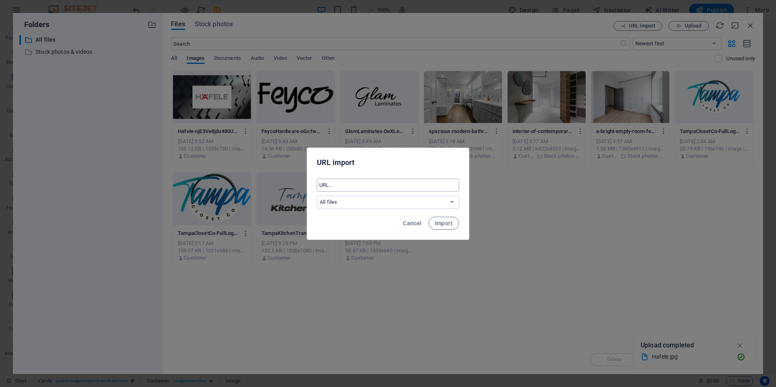
click at [343, 185] on input "text" at bounding box center [388, 185] width 142 height 13
paste input "[URL][DOMAIN_NAME]"
type input "[URL][DOMAIN_NAME]"
click at [435, 199] on select "All files Stock photos & videos" at bounding box center [388, 202] width 142 height 13
click at [429, 200] on select "All files Stock photos & videos" at bounding box center [388, 202] width 142 height 13
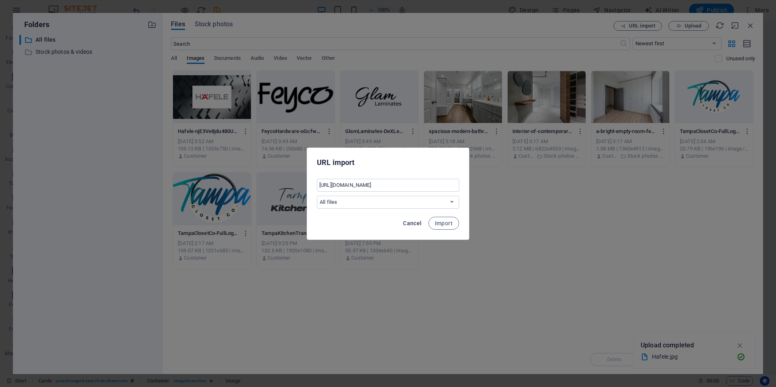
click at [408, 220] on span "Cancel" at bounding box center [412, 223] width 19 height 6
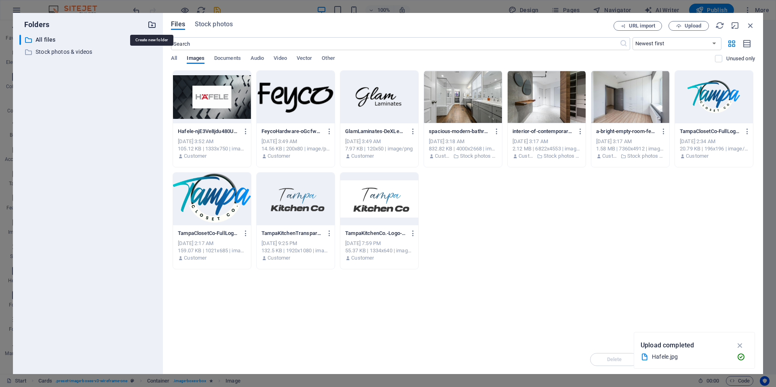
click at [151, 22] on icon "button" at bounding box center [151, 24] width 9 height 9
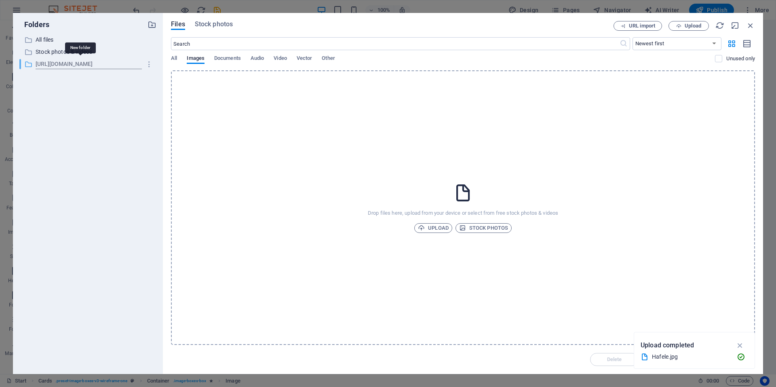
type input "[URL][DOMAIN_NAME]"
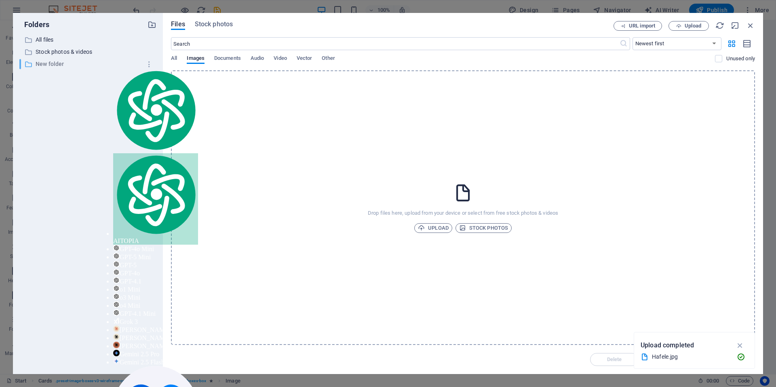
click at [68, 64] on p "New folder" at bounding box center [89, 63] width 106 height 9
click at [148, 62] on icon "button" at bounding box center [149, 64] width 8 height 8
click at [148, 86] on h6 "Rename" at bounding box center [155, 85] width 23 height 10
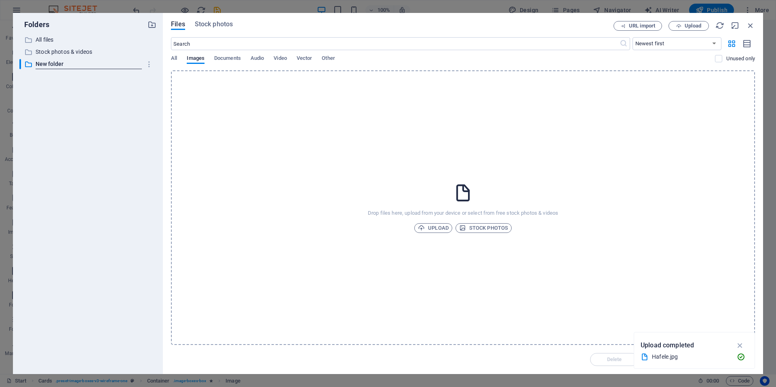
paste input "[URL][DOMAIN_NAME]"
type input "anhdesignstudio"
click at [147, 64] on icon "button" at bounding box center [149, 64] width 8 height 8
click at [147, 84] on h6 "Rename" at bounding box center [155, 85] width 23 height 10
click at [44, 61] on input "anhdesignstudio" at bounding box center [89, 64] width 106 height 10
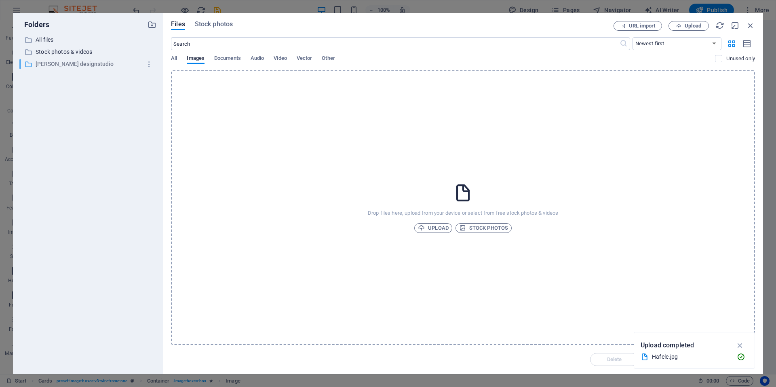
click at [66, 65] on input "[PERSON_NAME] designstudio" at bounding box center [89, 64] width 106 height 10
type input "[PERSON_NAME] Design Studio"
click at [89, 92] on div "​ All files All files ​ Stock photos & videos Stock photos & videos ​ [PERSON_N…" at bounding box center [87, 201] width 137 height 332
click at [633, 25] on span "URL import" at bounding box center [642, 25] width 26 height 5
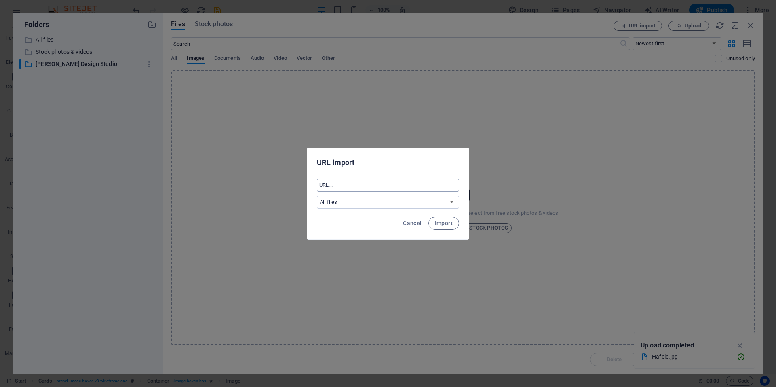
click at [358, 181] on input "text" at bounding box center [388, 185] width 142 height 13
paste input "[URL][DOMAIN_NAME]"
type input "[URL][DOMAIN_NAME]"
click at [446, 223] on span "Import" at bounding box center [444, 223] width 18 height 6
select select "[PERSON_NAME] Design Studio"
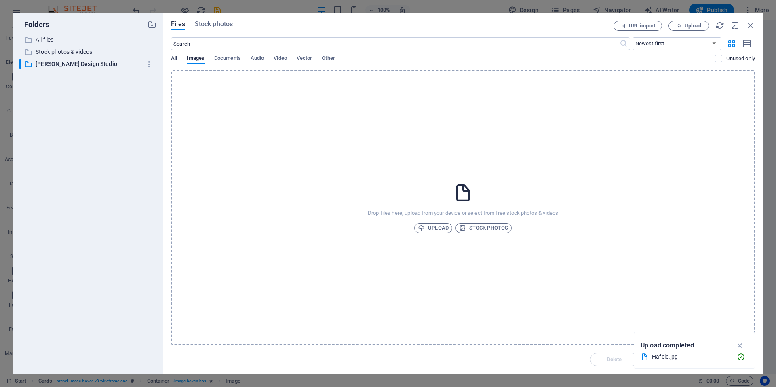
click at [174, 58] on span "All" at bounding box center [174, 58] width 6 height 11
click at [719, 24] on icon "button" at bounding box center [719, 25] width 9 height 9
click at [644, 27] on span "URL import" at bounding box center [642, 25] width 26 height 5
select select "[PERSON_NAME] Design Studio"
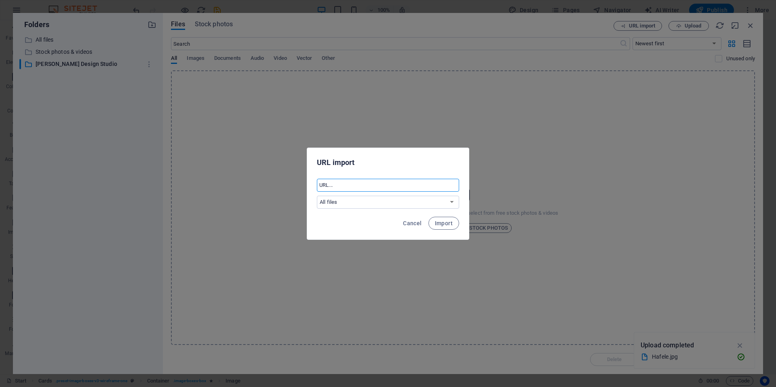
click at [370, 185] on input "text" at bounding box center [388, 185] width 142 height 13
paste input "[URL][DOMAIN_NAME]"
type input "[URL][DOMAIN_NAME]"
click at [444, 222] on span "Import" at bounding box center [444, 223] width 18 height 6
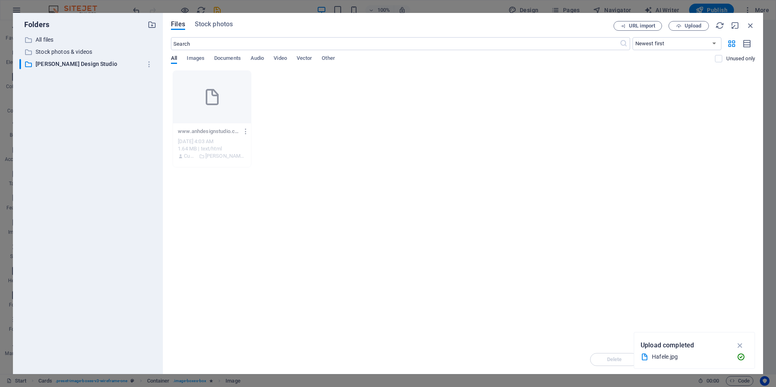
click at [245, 133] on icon "button" at bounding box center [246, 131] width 8 height 7
click at [235, 288] on h6 "Delete" at bounding box center [250, 288] width 34 height 10
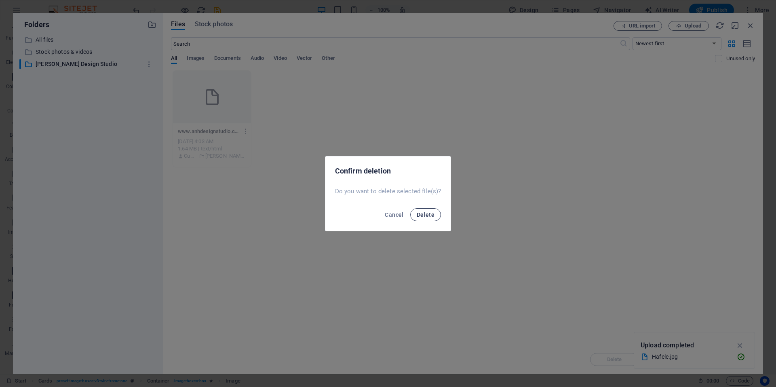
click at [423, 214] on span "Delete" at bounding box center [425, 214] width 18 height 6
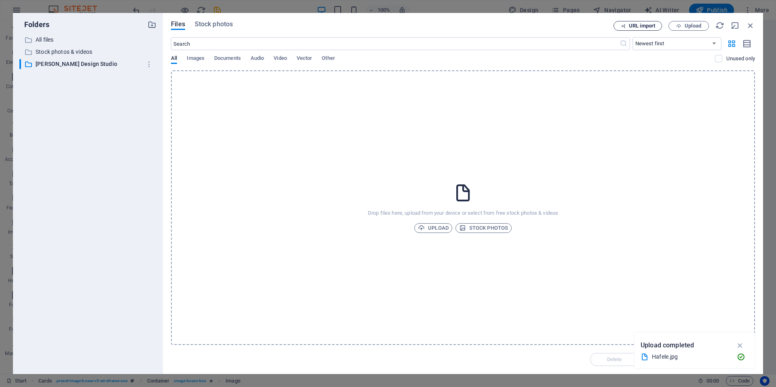
click at [647, 27] on span "URL import" at bounding box center [642, 25] width 26 height 5
select select "[PERSON_NAME] Design Studio"
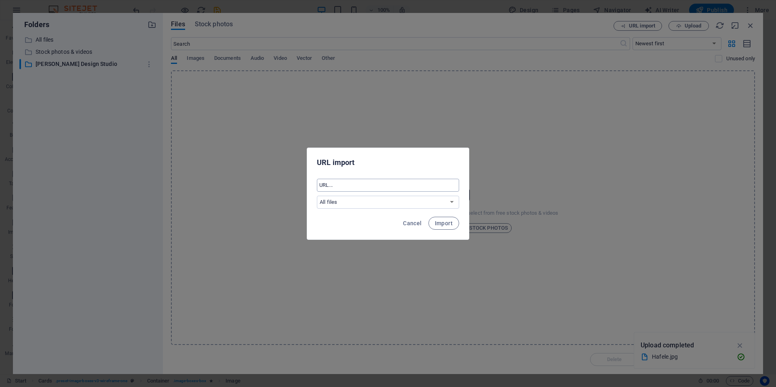
click at [370, 187] on input "text" at bounding box center [388, 185] width 142 height 13
paste input "[URL][DOMAIN_NAME]"
type input "[URL][DOMAIN_NAME]"
click at [358, 201] on select "All files Stock photos & videos [PERSON_NAME] Design Studio" at bounding box center [388, 202] width 142 height 13
select select "Stock photos & videos"
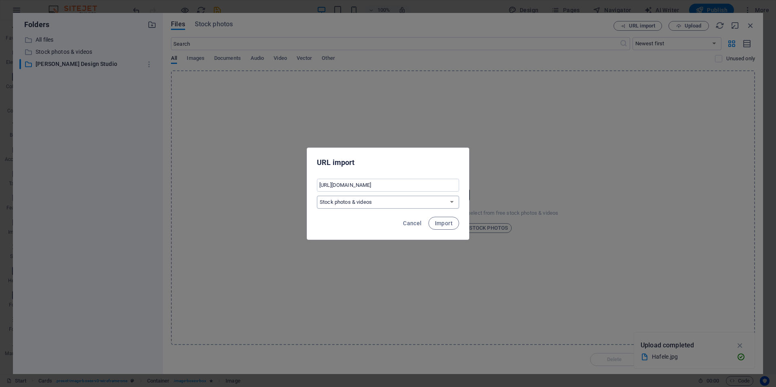
click at [317, 196] on select "All files Stock photos & videos [PERSON_NAME] Design Studio" at bounding box center [388, 202] width 142 height 13
click at [445, 221] on span "Import" at bounding box center [444, 223] width 18 height 6
select select "[PERSON_NAME] Design Studio"
